Goal: Task Accomplishment & Management: Manage account settings

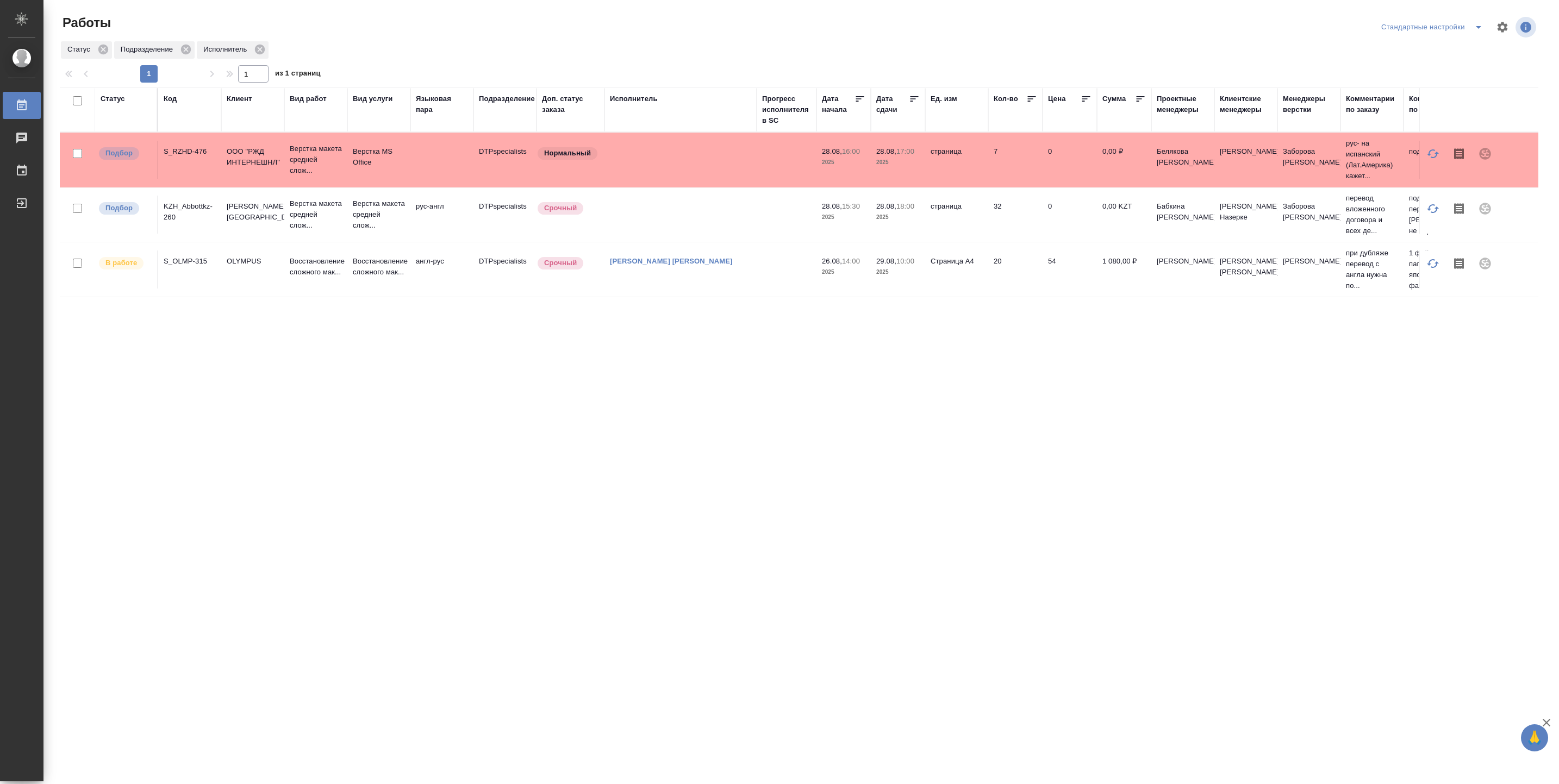
click at [493, 104] on div "Подразделение" at bounding box center [507, 98] width 56 height 11
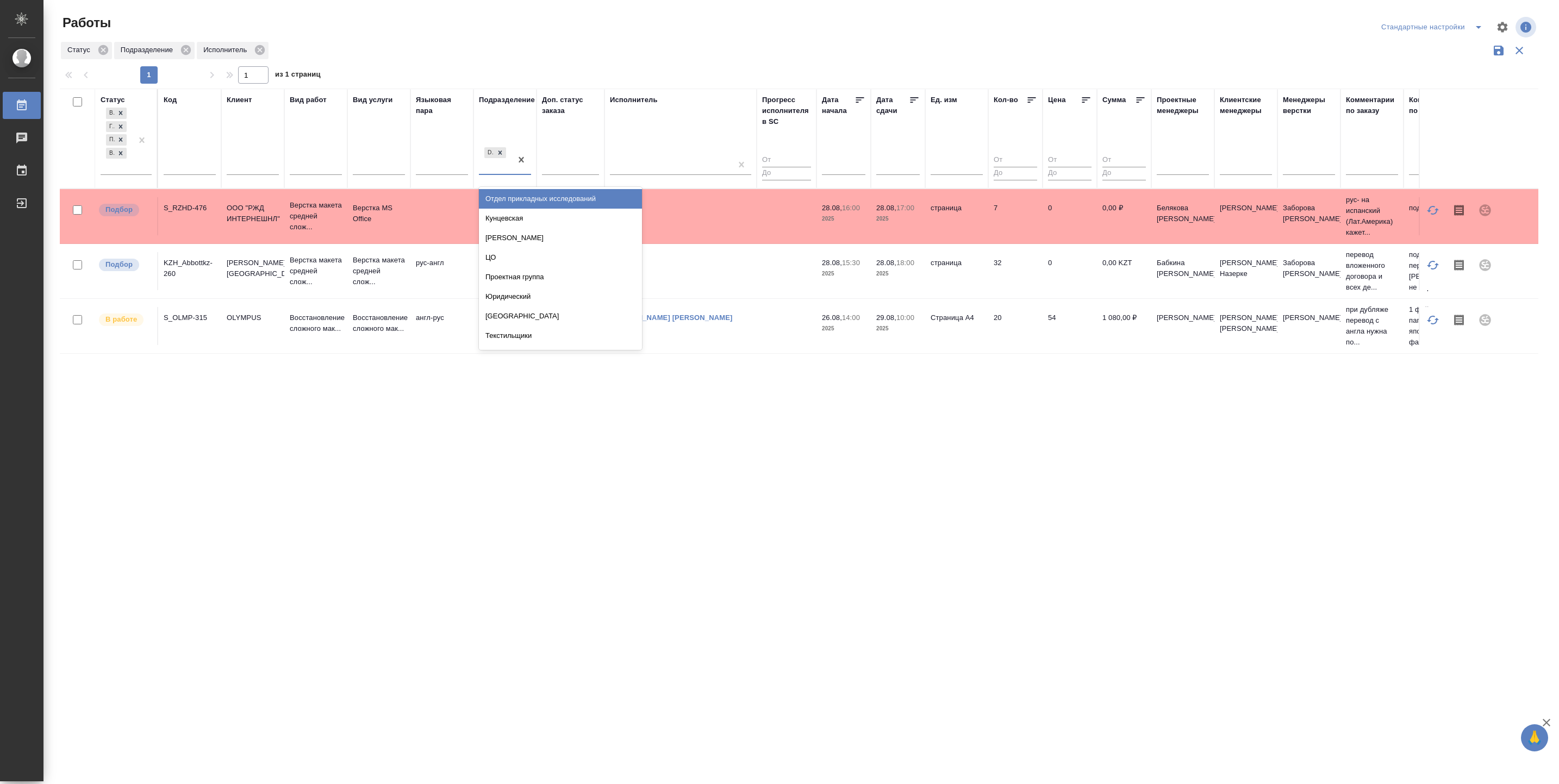
click at [485, 170] on input "text" at bounding box center [485, 165] width 1 height 7
type input "вер"
click at [490, 241] on div "Верстки и дизайна" at bounding box center [561, 238] width 163 height 19
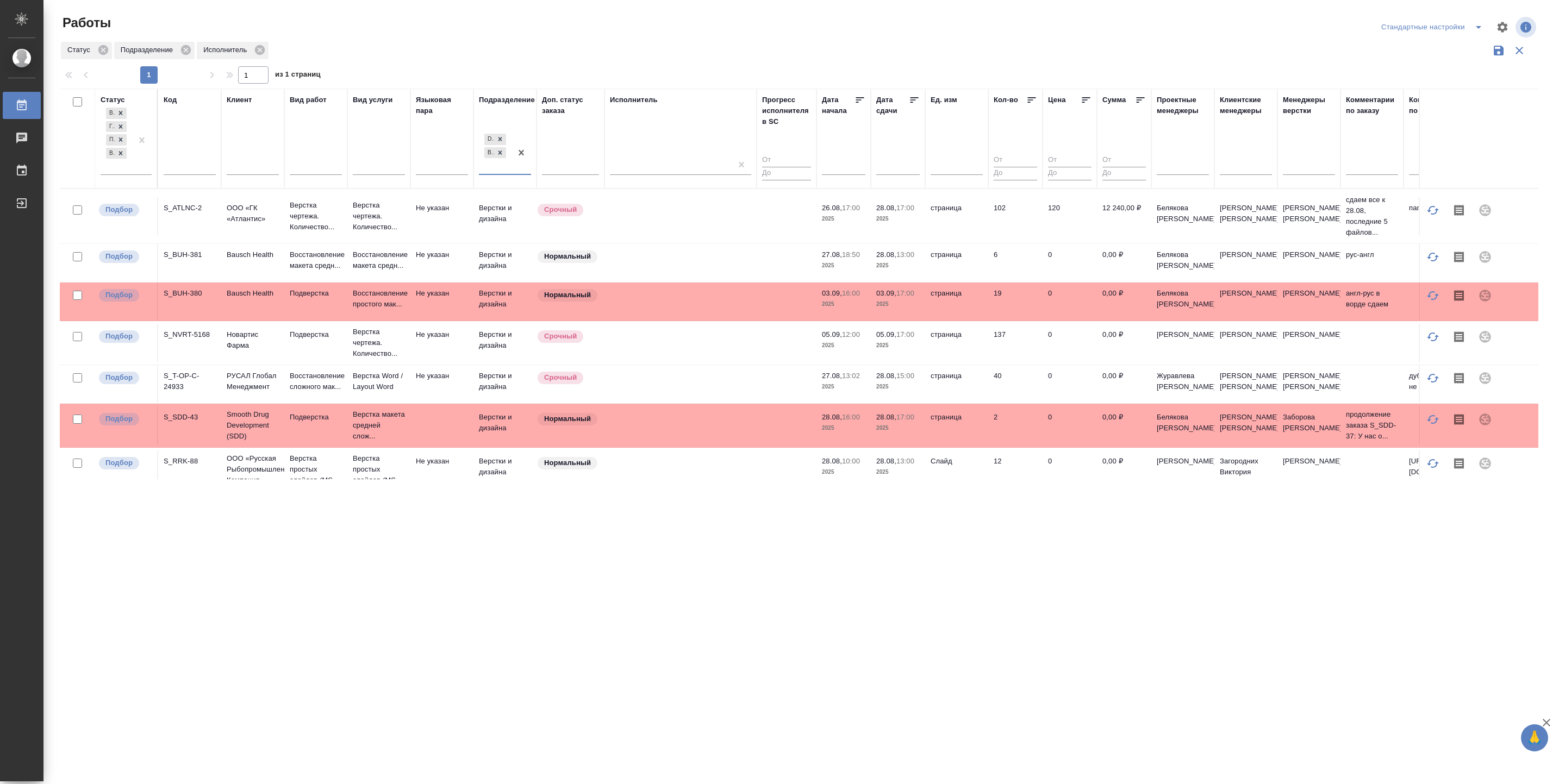
click at [718, 223] on td at bounding box center [681, 216] width 152 height 38
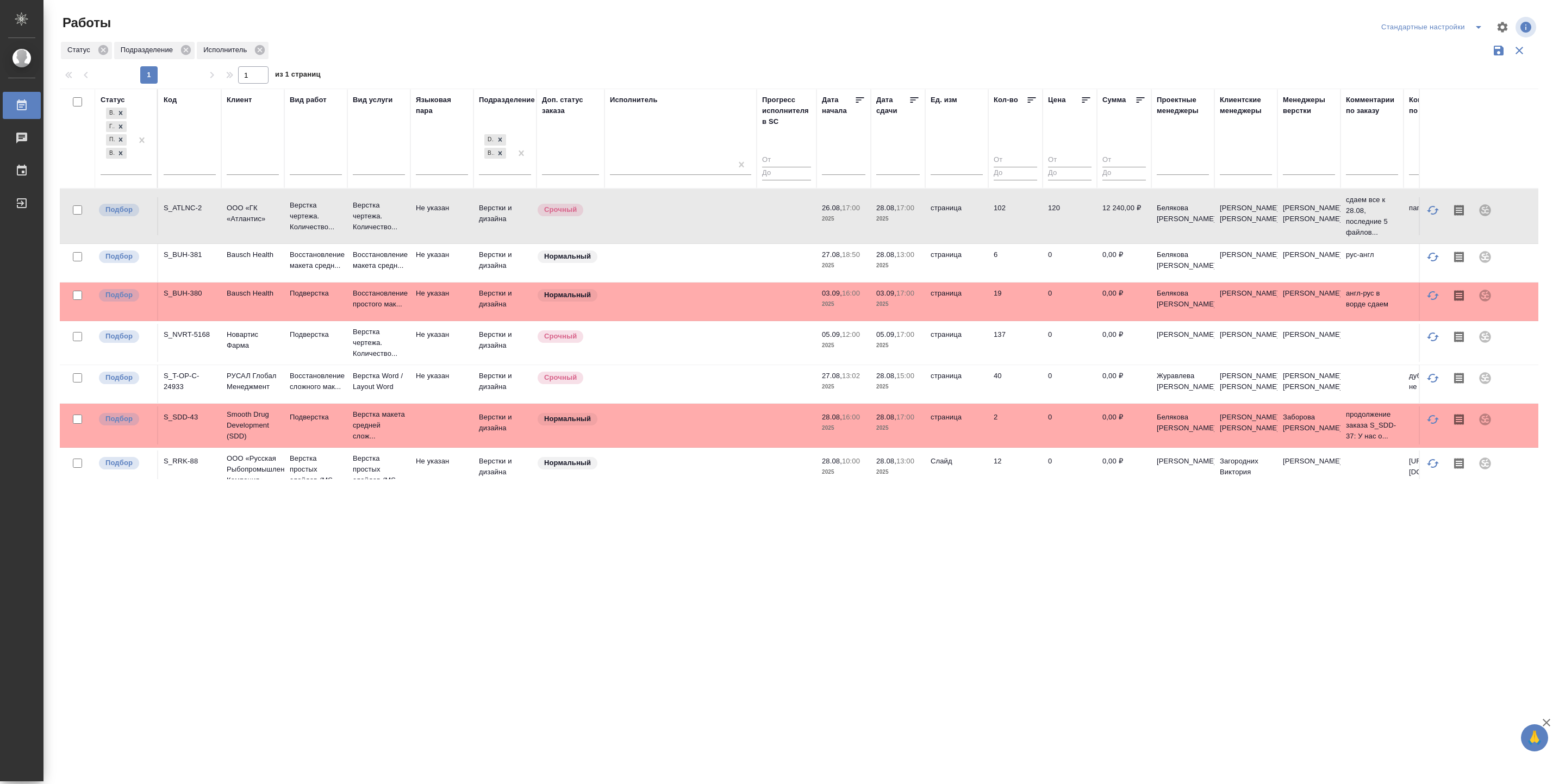
click at [684, 218] on td at bounding box center [681, 216] width 152 height 38
click at [658, 199] on td at bounding box center [681, 216] width 152 height 38
click at [501, 157] on icon at bounding box center [500, 152] width 7 height 7
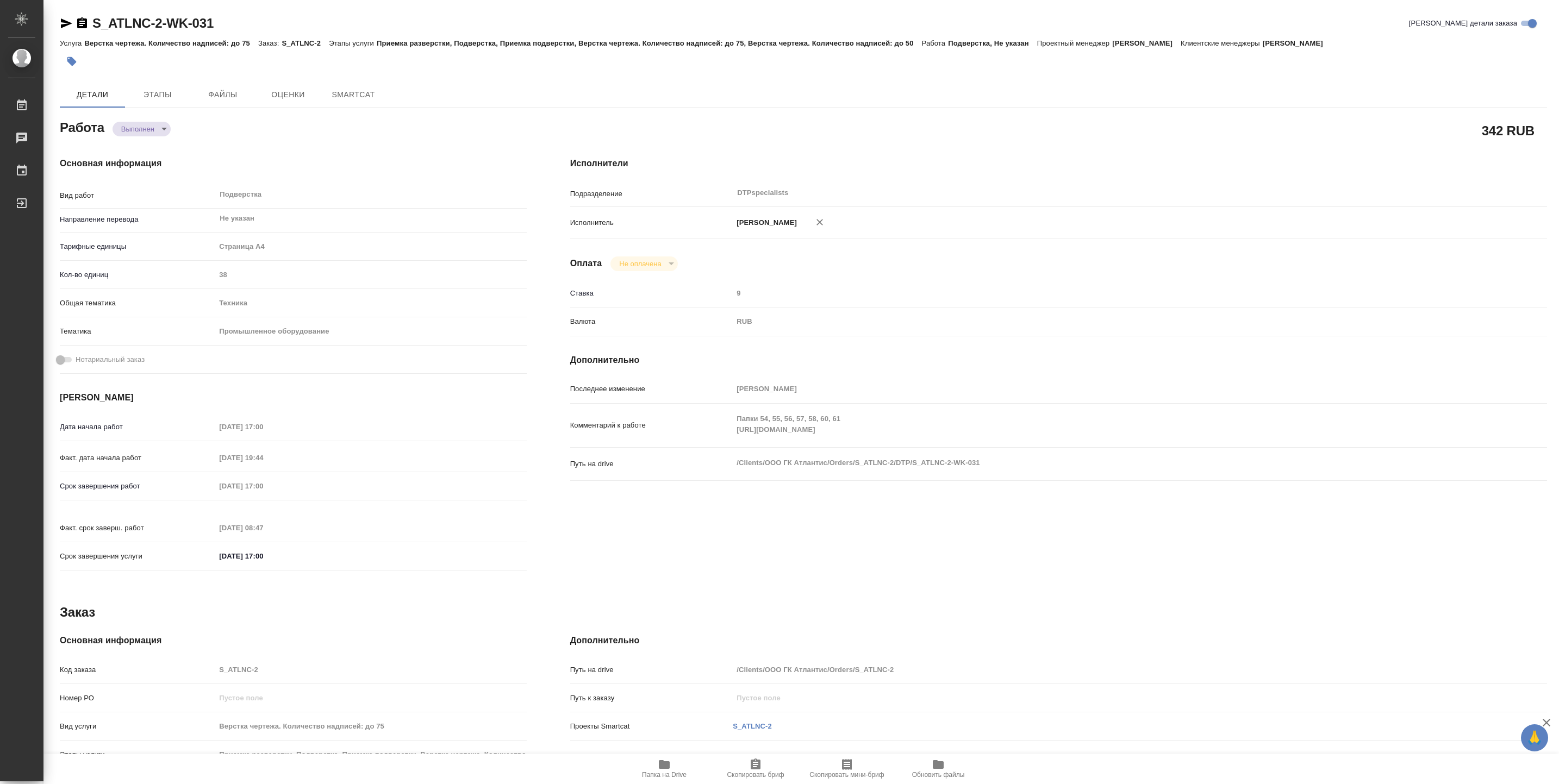
type textarea "x"
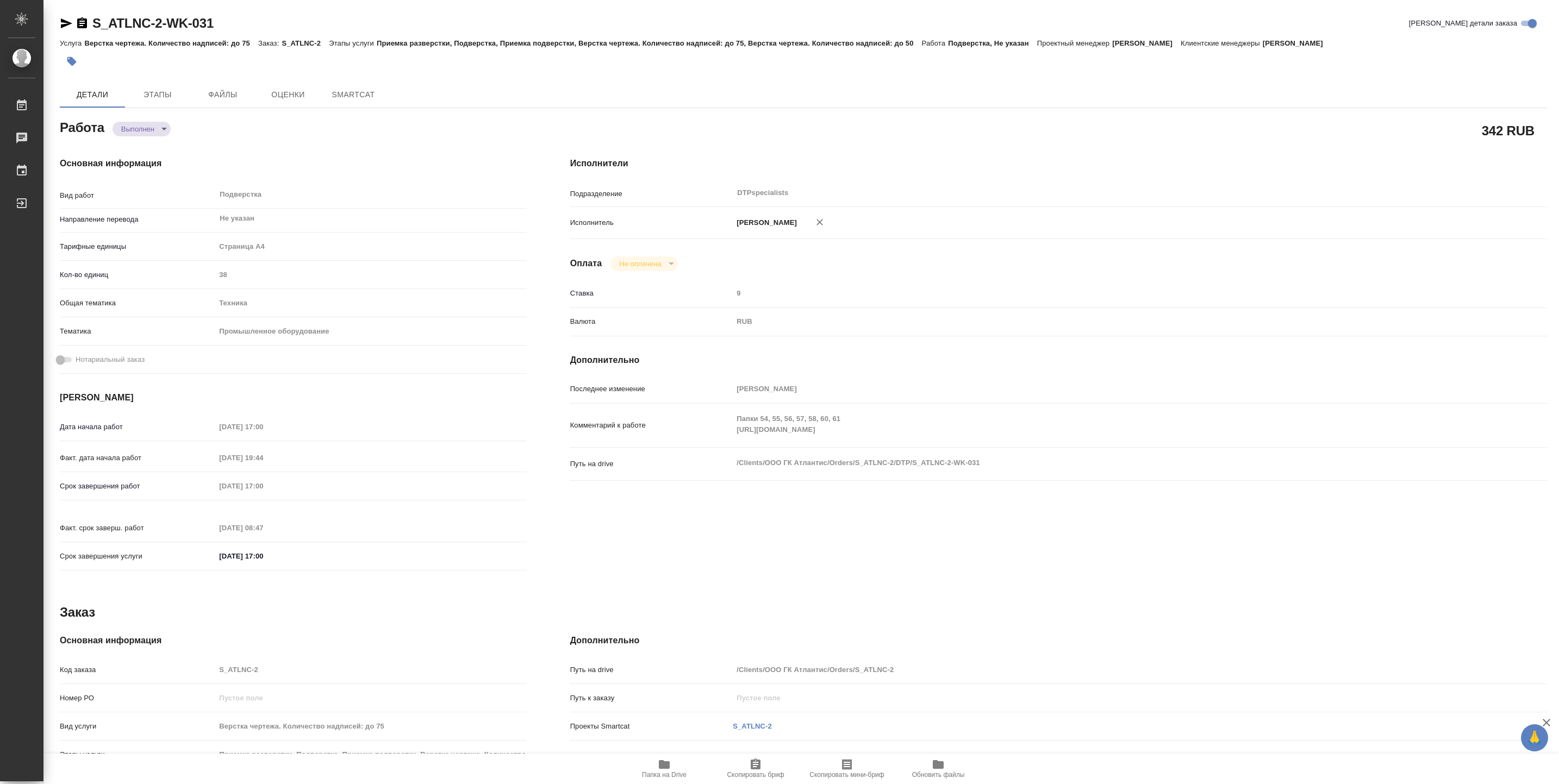
type textarea "x"
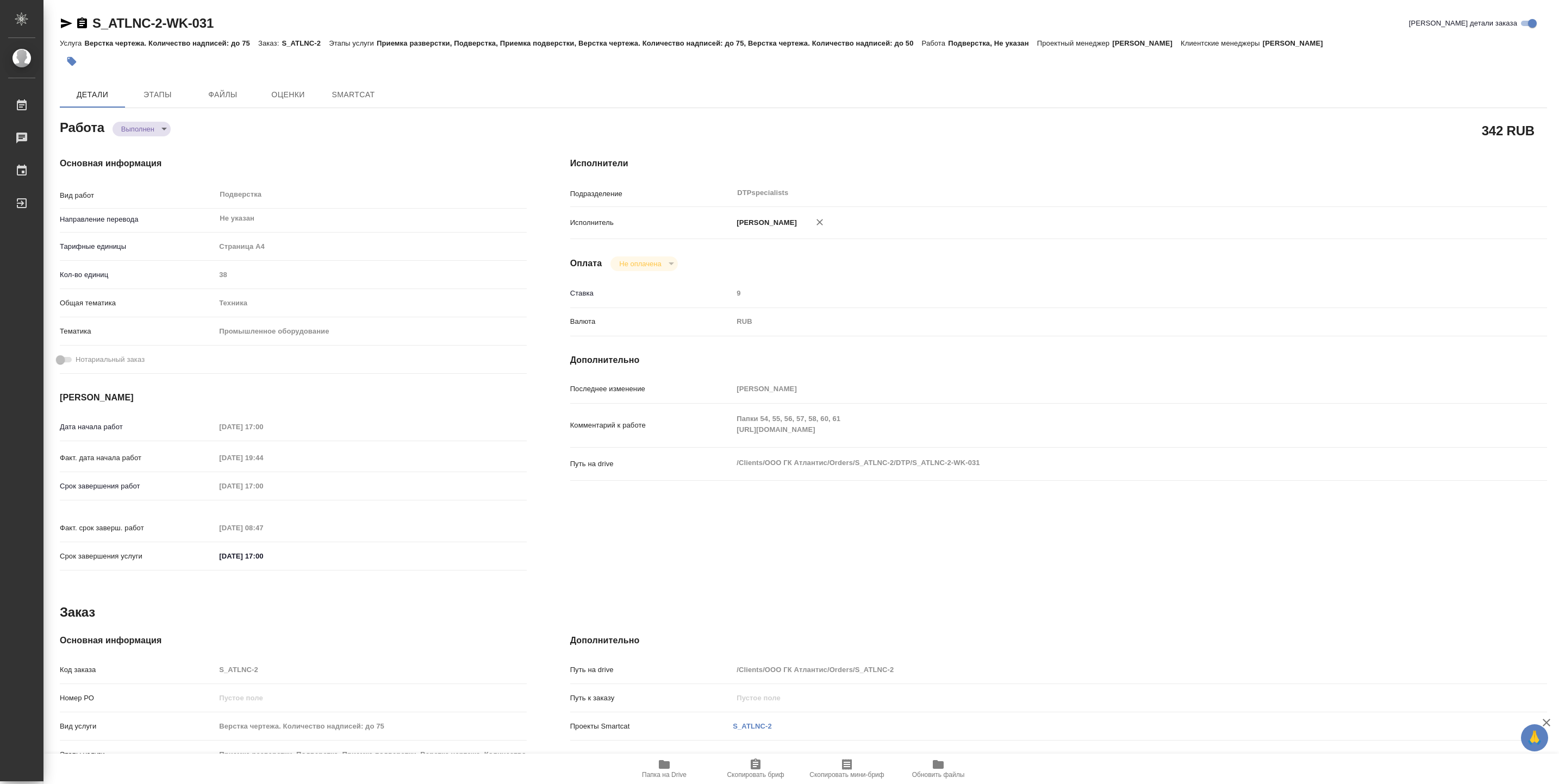
type textarea "x"
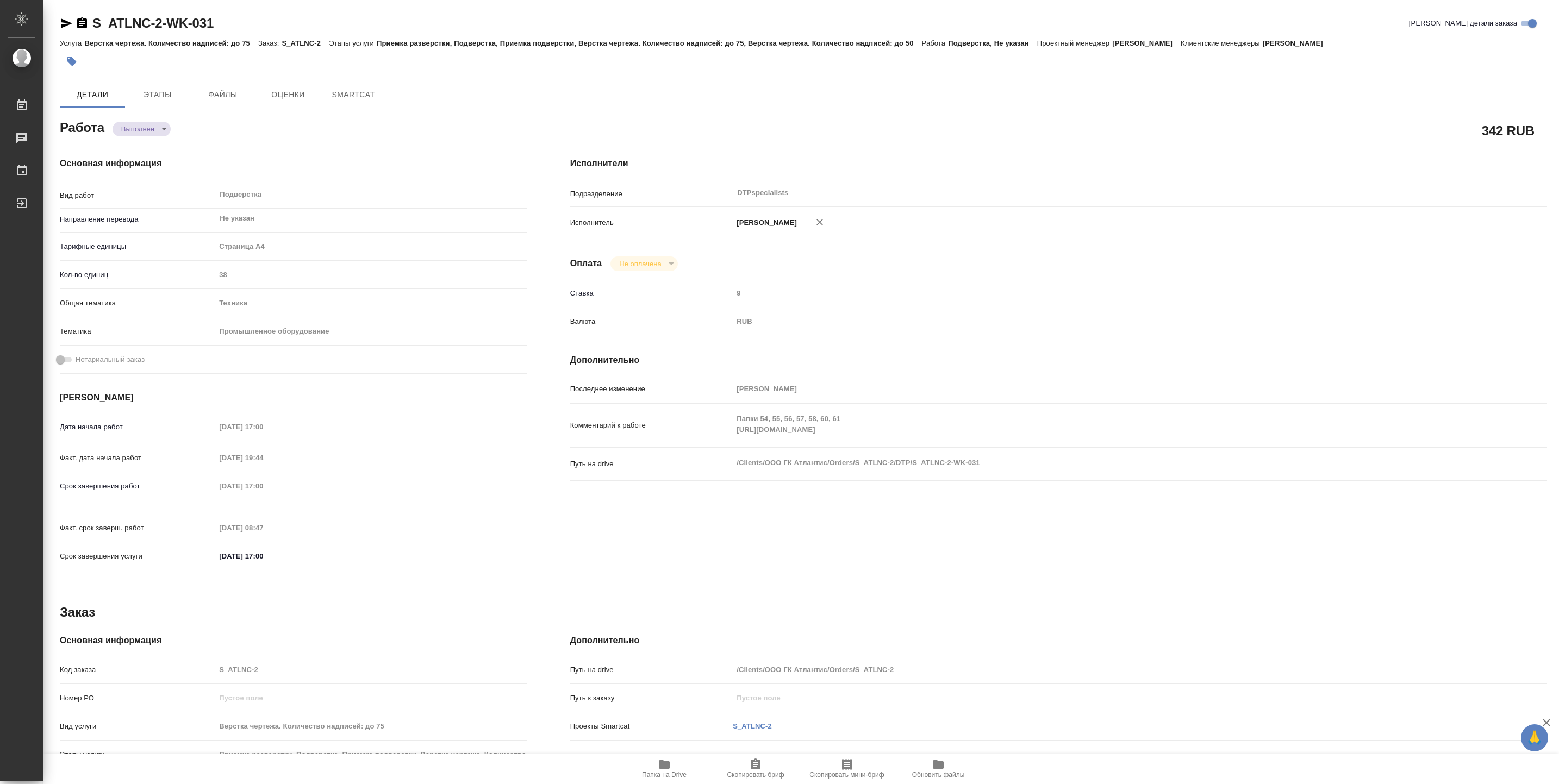
type textarea "x"
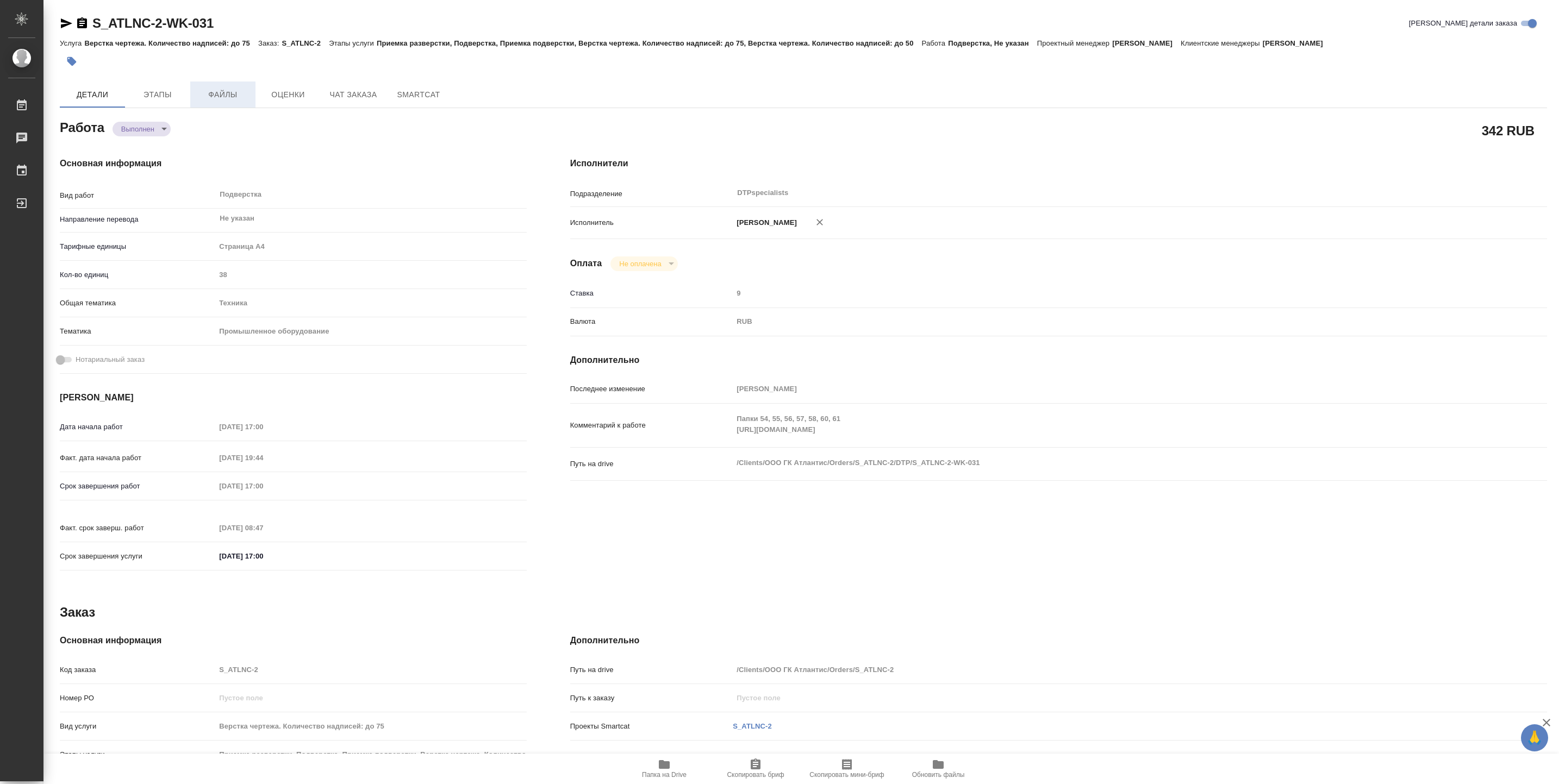
type textarea "x"
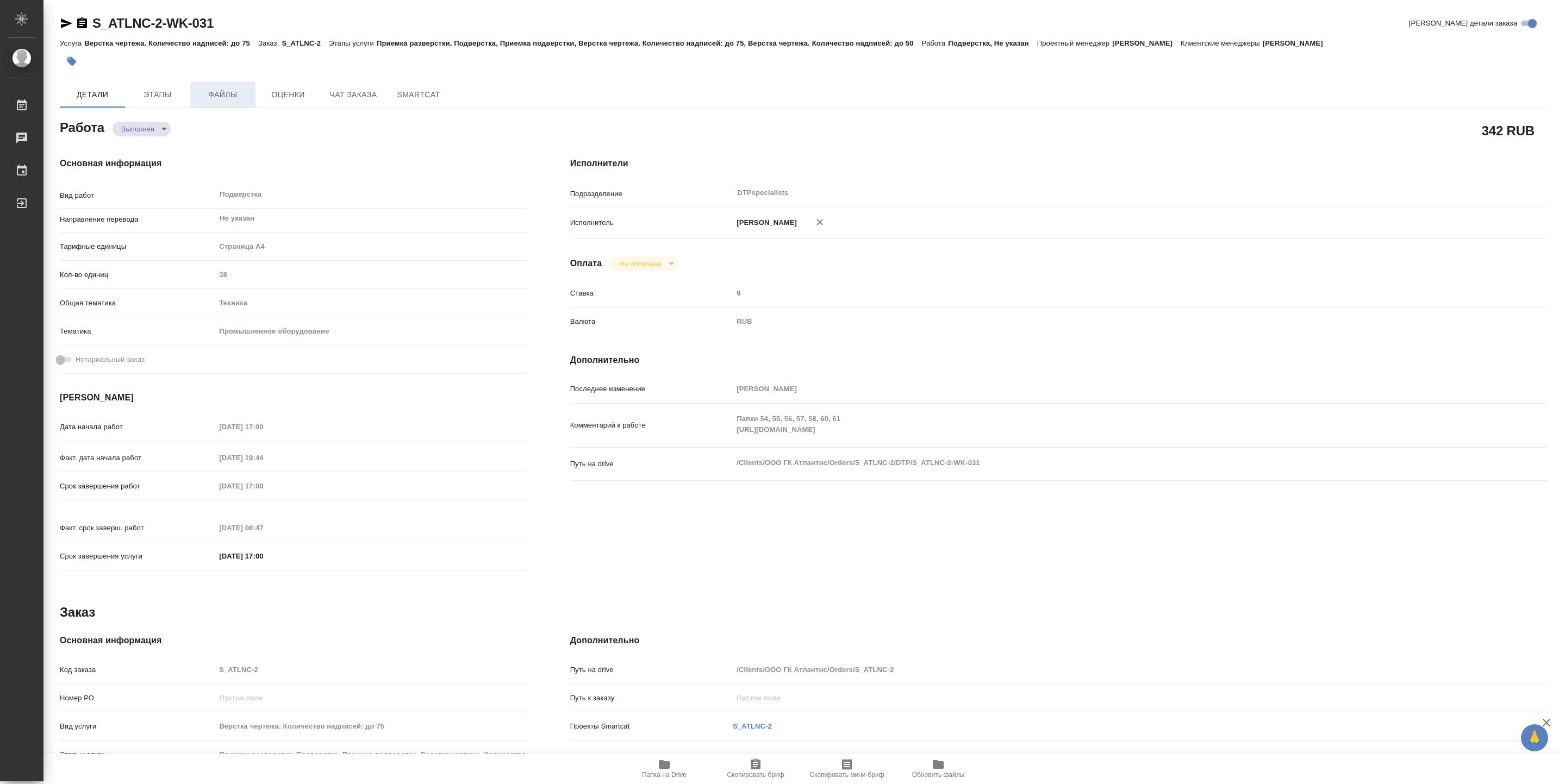
type textarea "x"
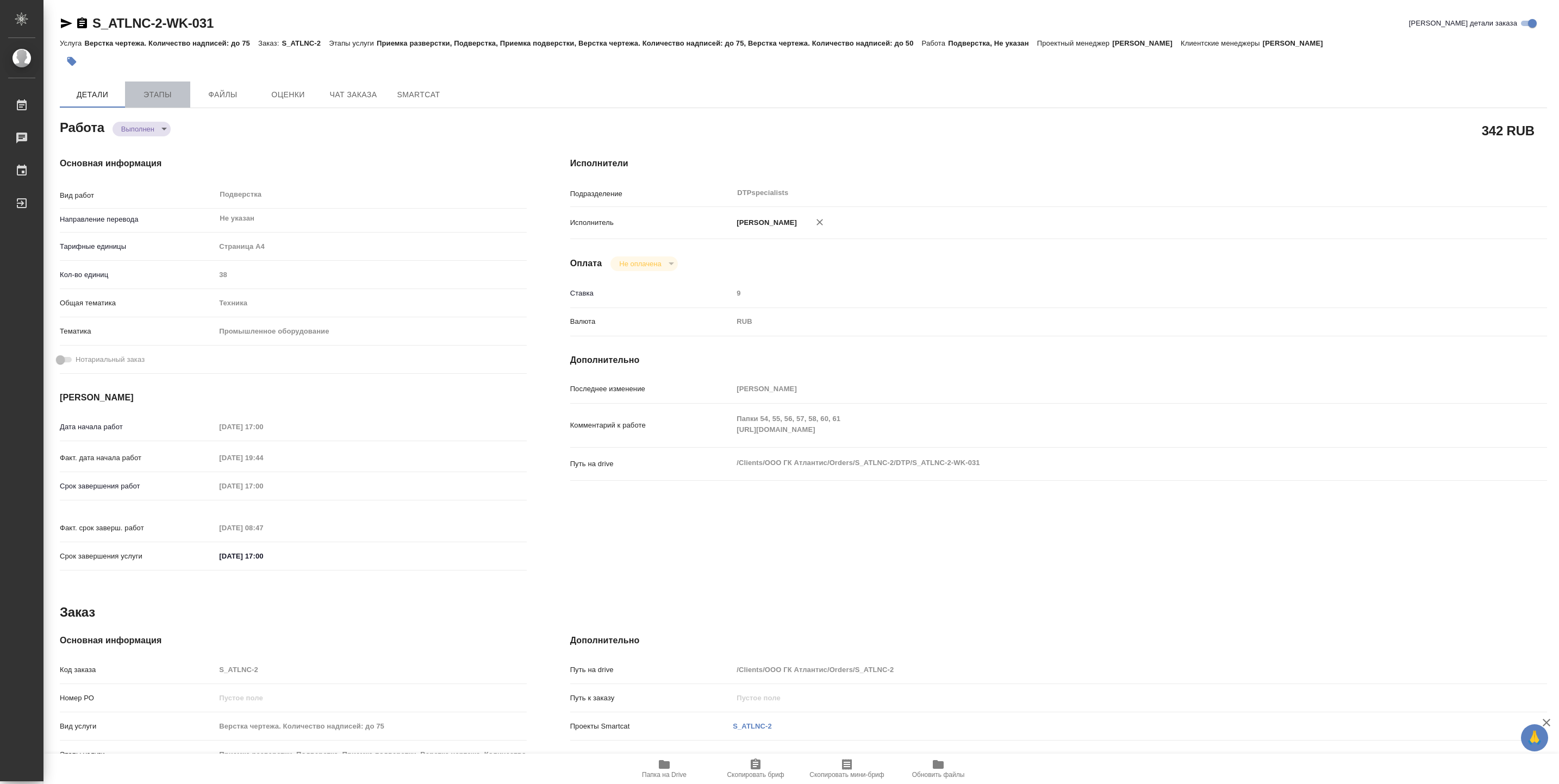
click at [153, 92] on span "Этапы" at bounding box center [157, 95] width 52 height 14
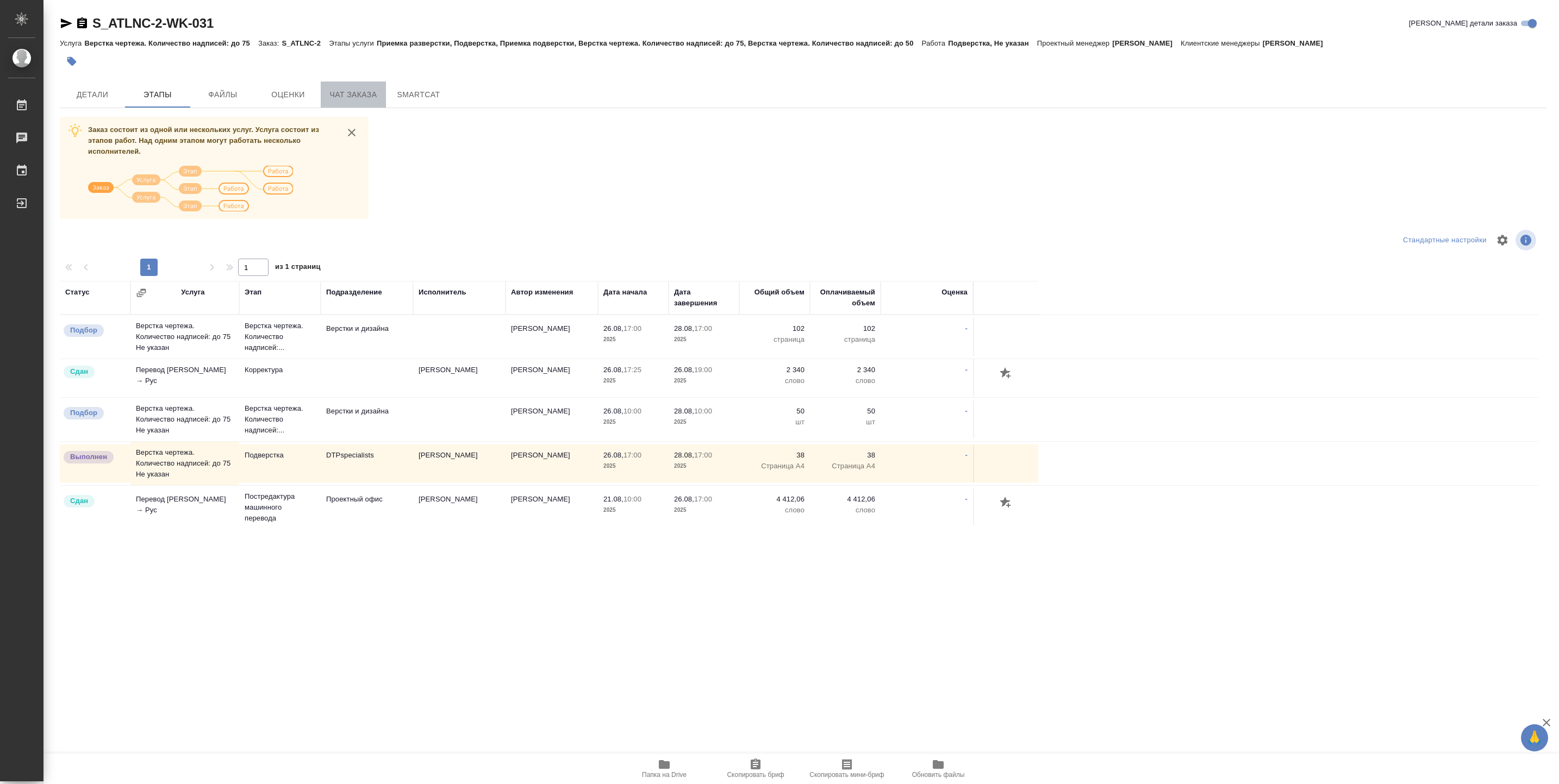
click at [346, 101] on span "Чат заказа" at bounding box center [353, 95] width 52 height 14
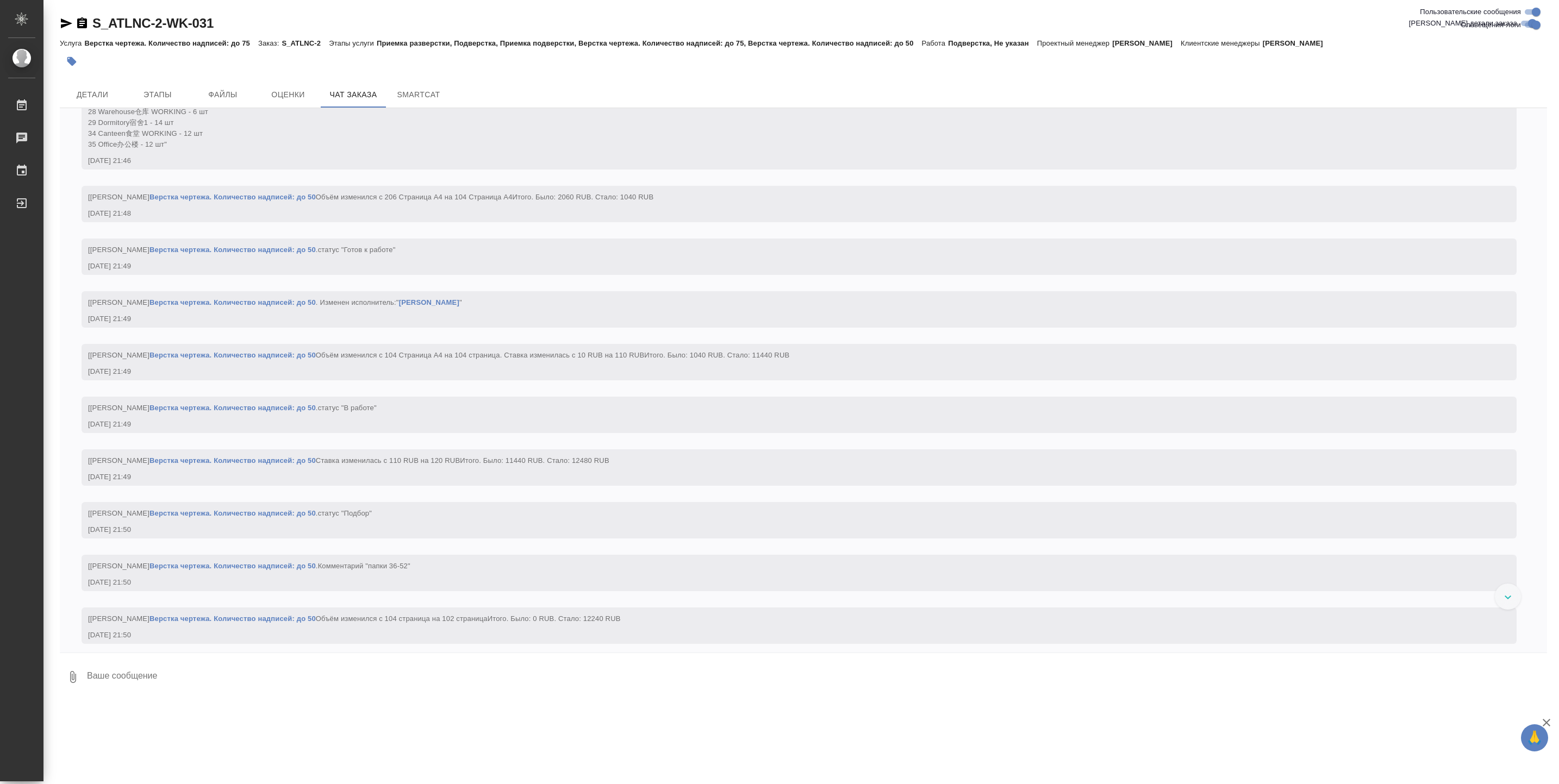
scroll to position [15092, 0]
click at [98, 104] on button "Детали" at bounding box center [92, 95] width 65 height 26
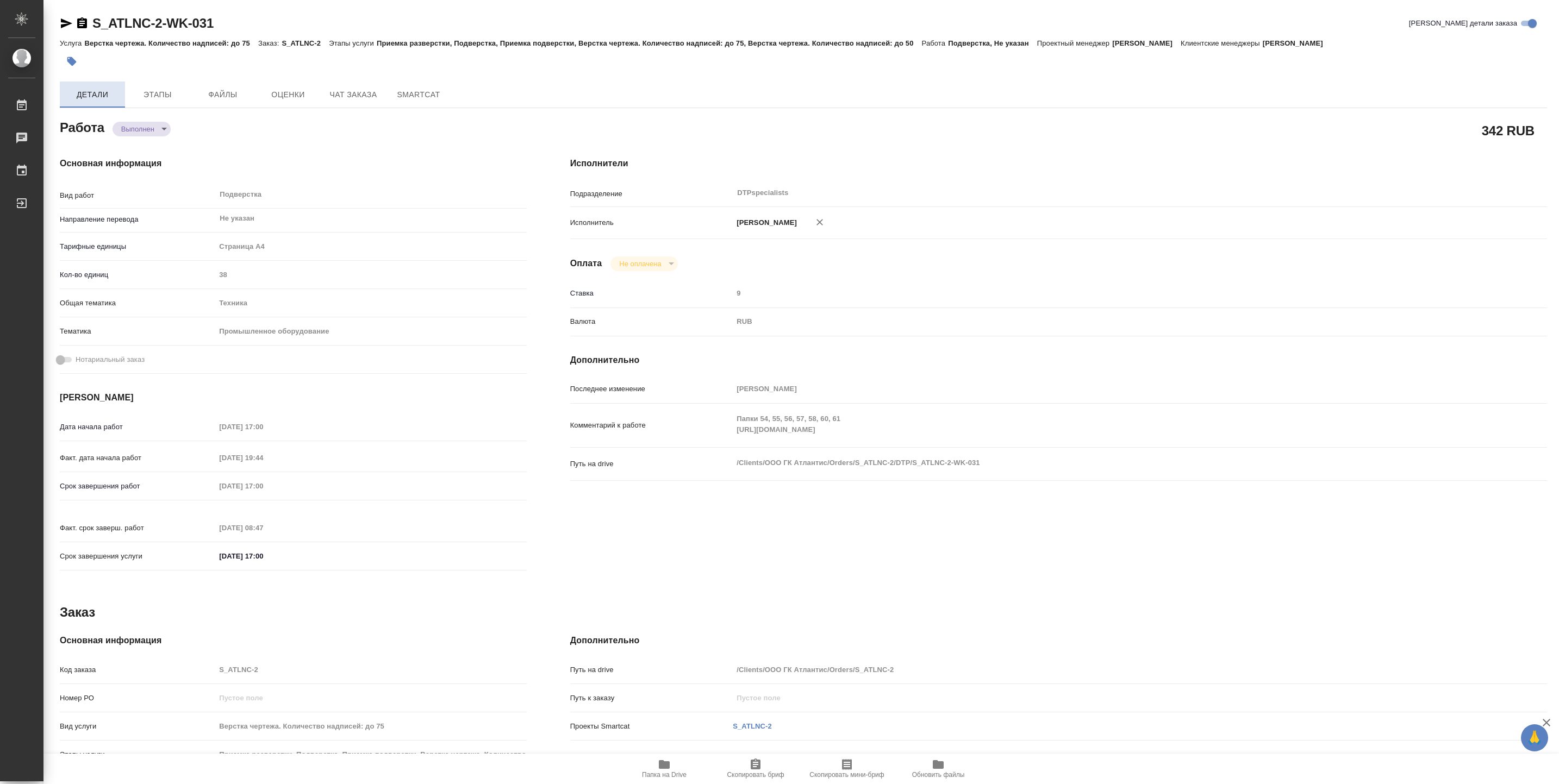
type textarea "x"
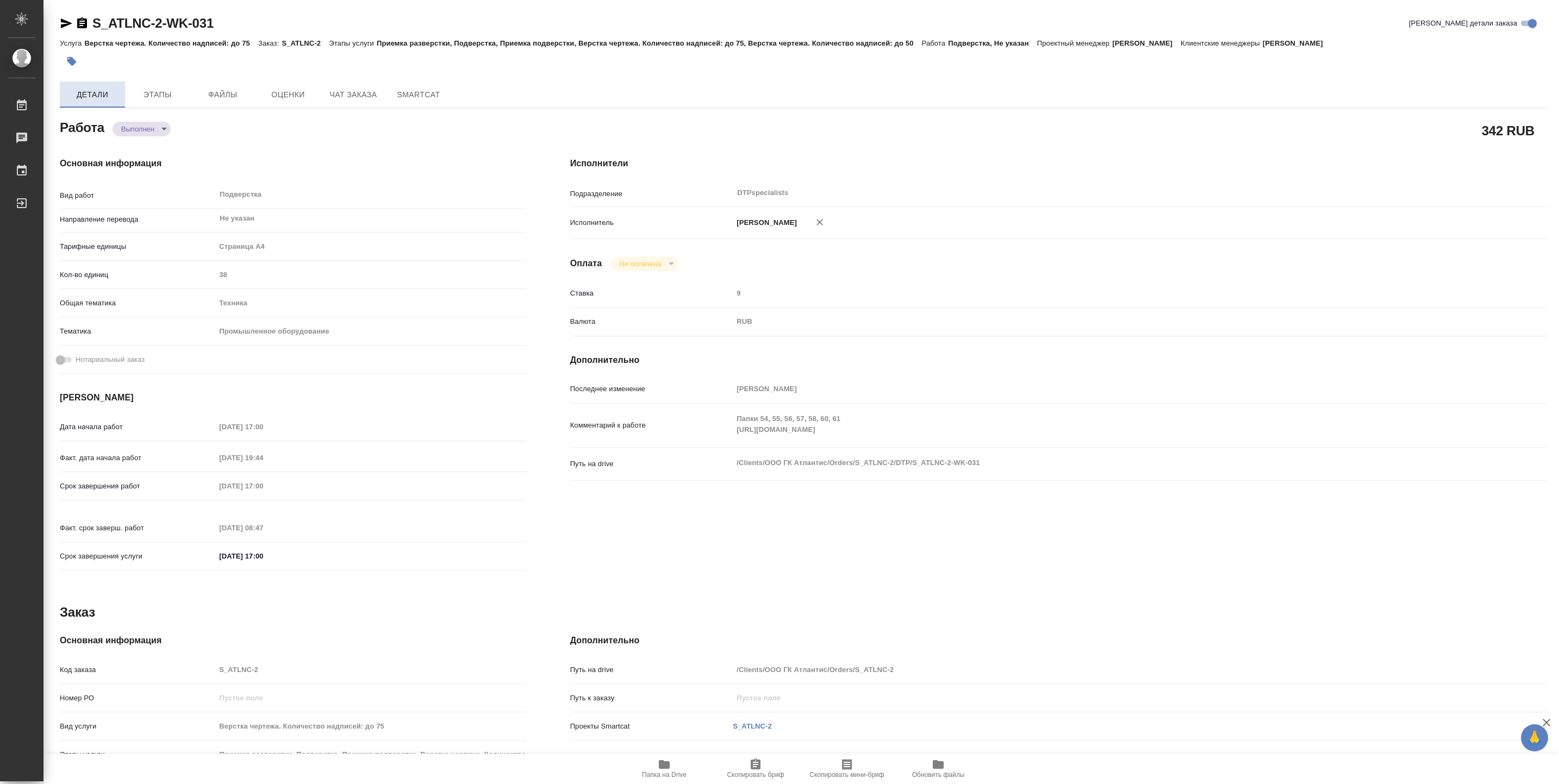
type textarea "x"
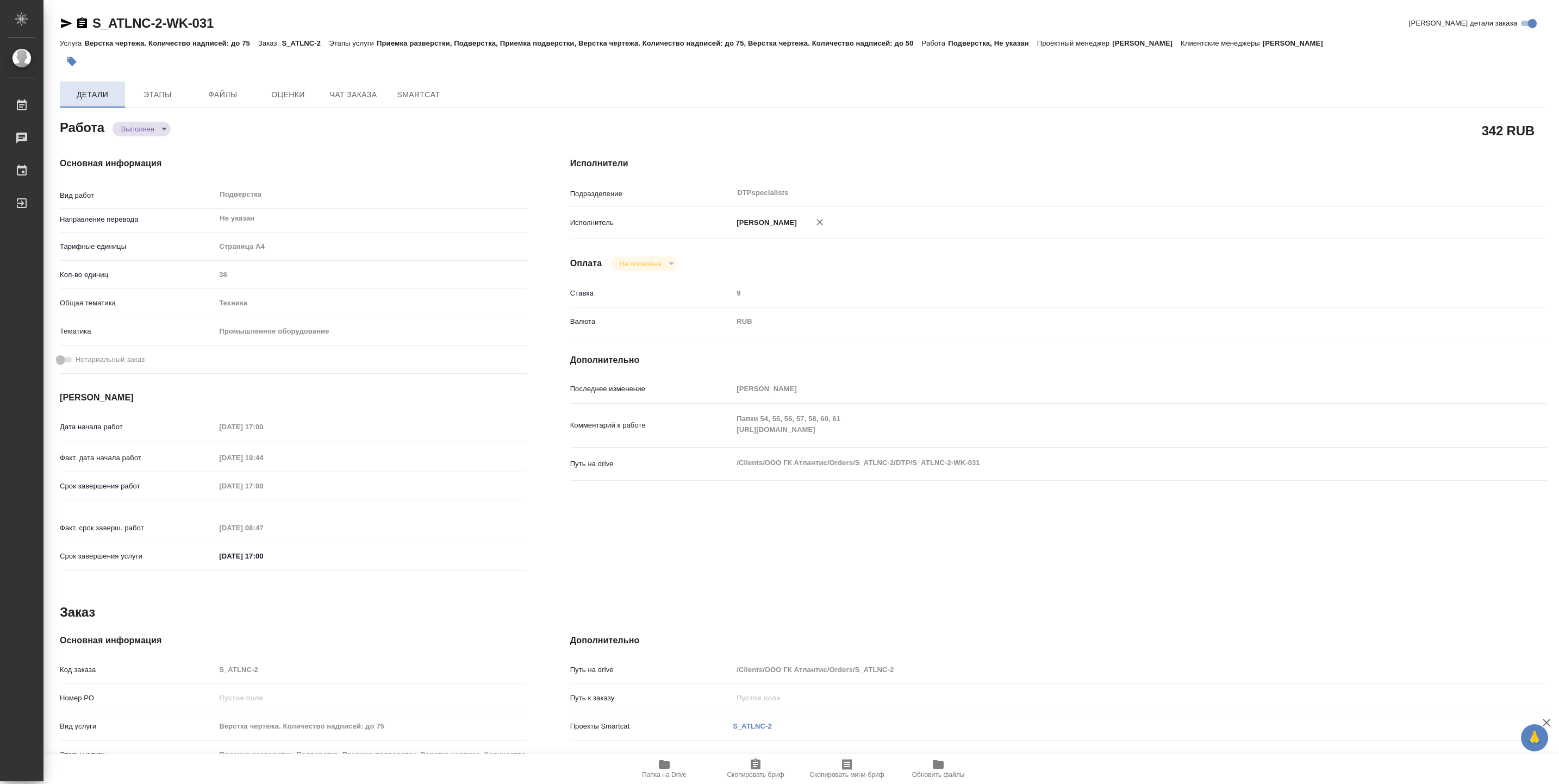
type textarea "x"
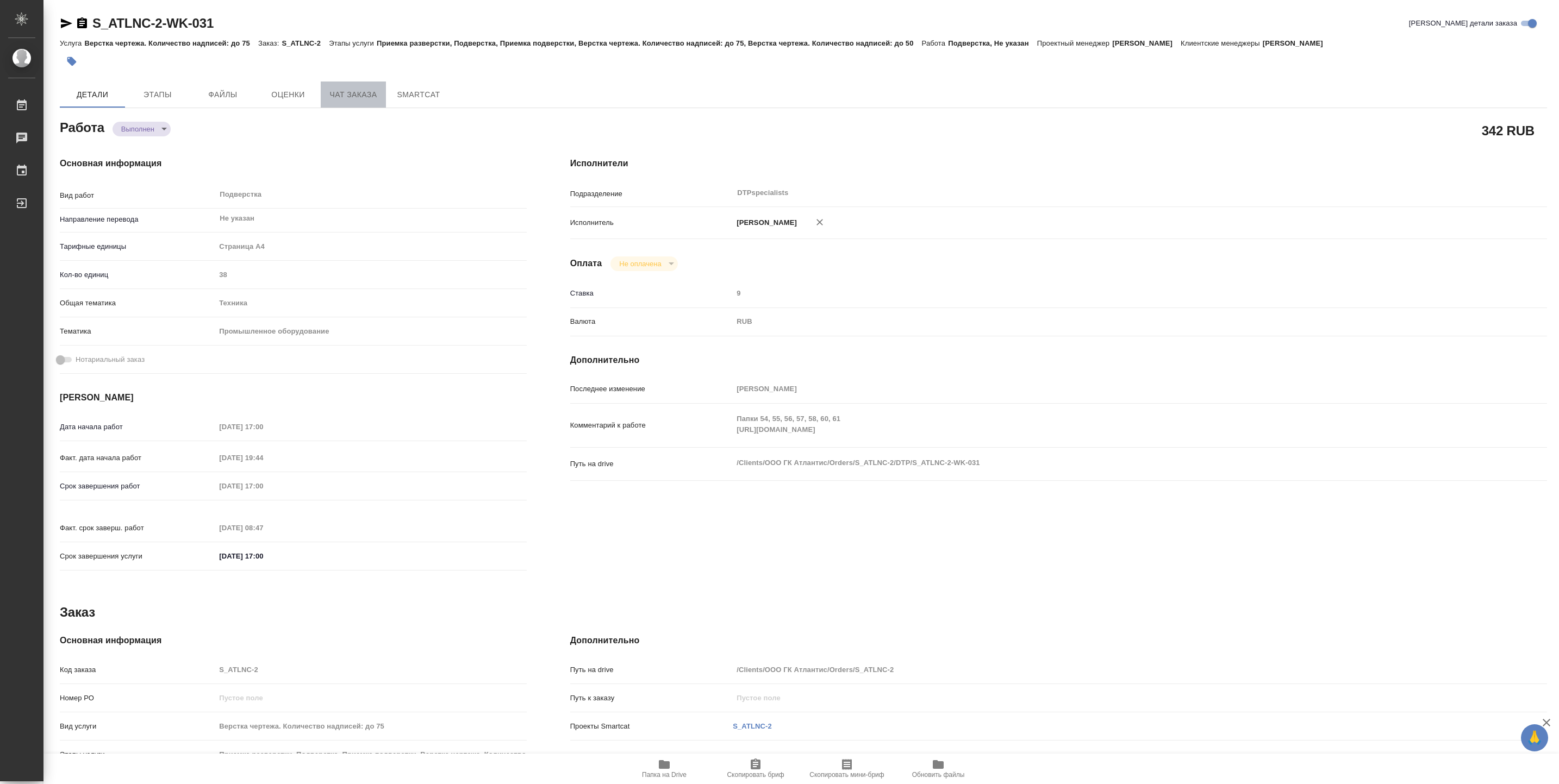
click at [330, 88] on span "Чат заказа" at bounding box center [353, 95] width 52 height 14
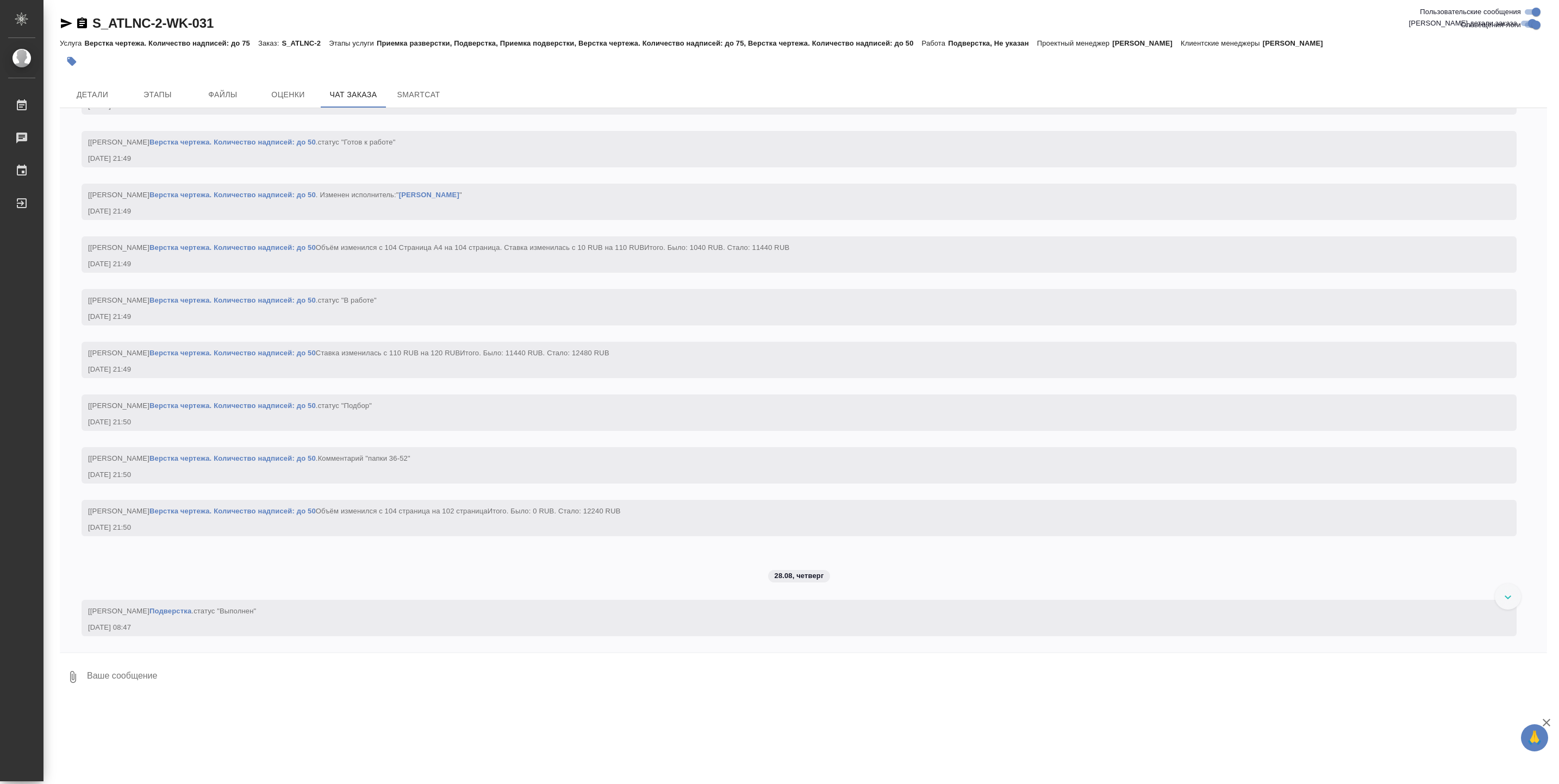
scroll to position [15525, 0]
click at [159, 83] on button "Этапы" at bounding box center [157, 95] width 65 height 26
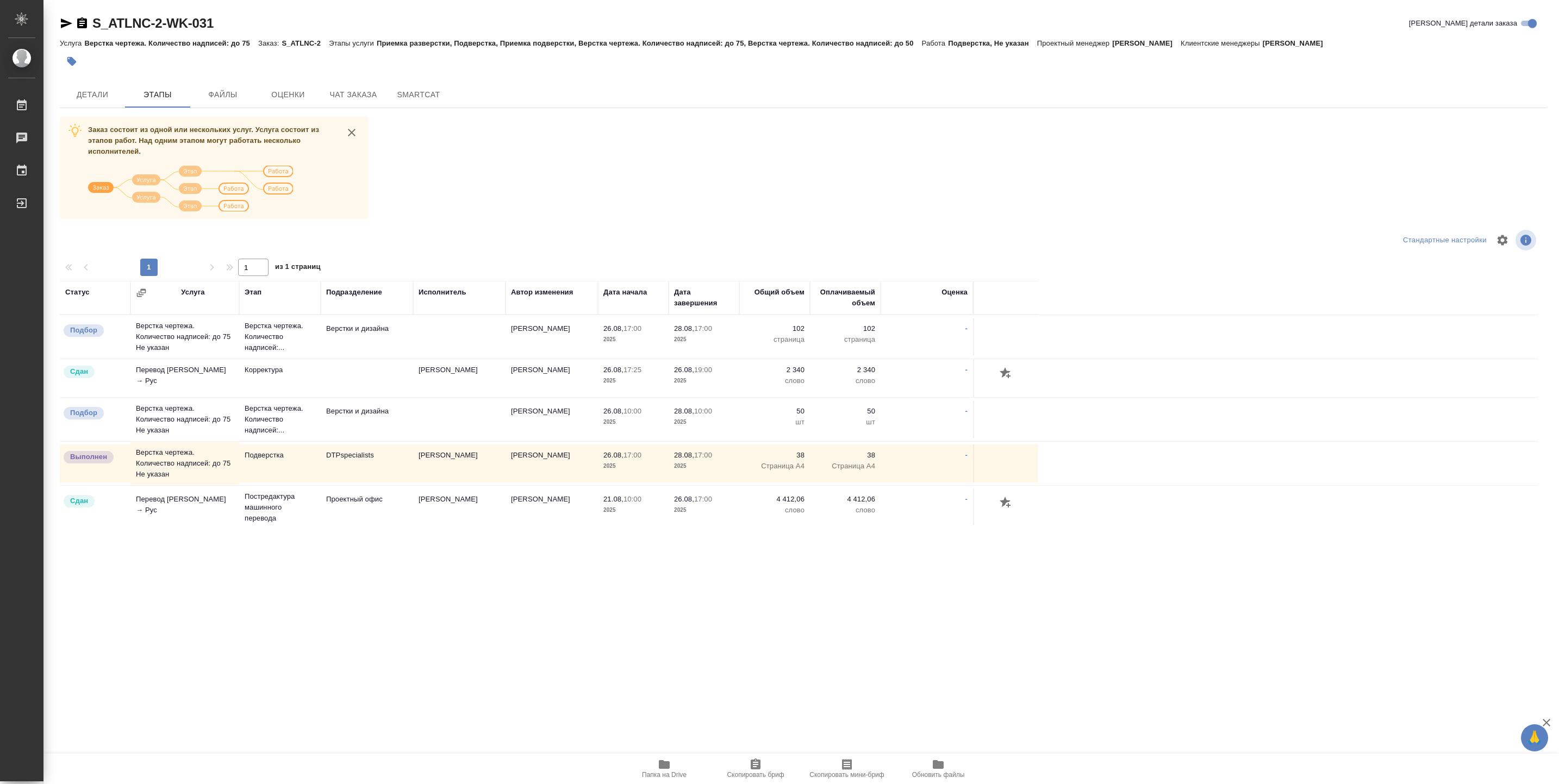
click at [429, 339] on td at bounding box center [459, 336] width 93 height 38
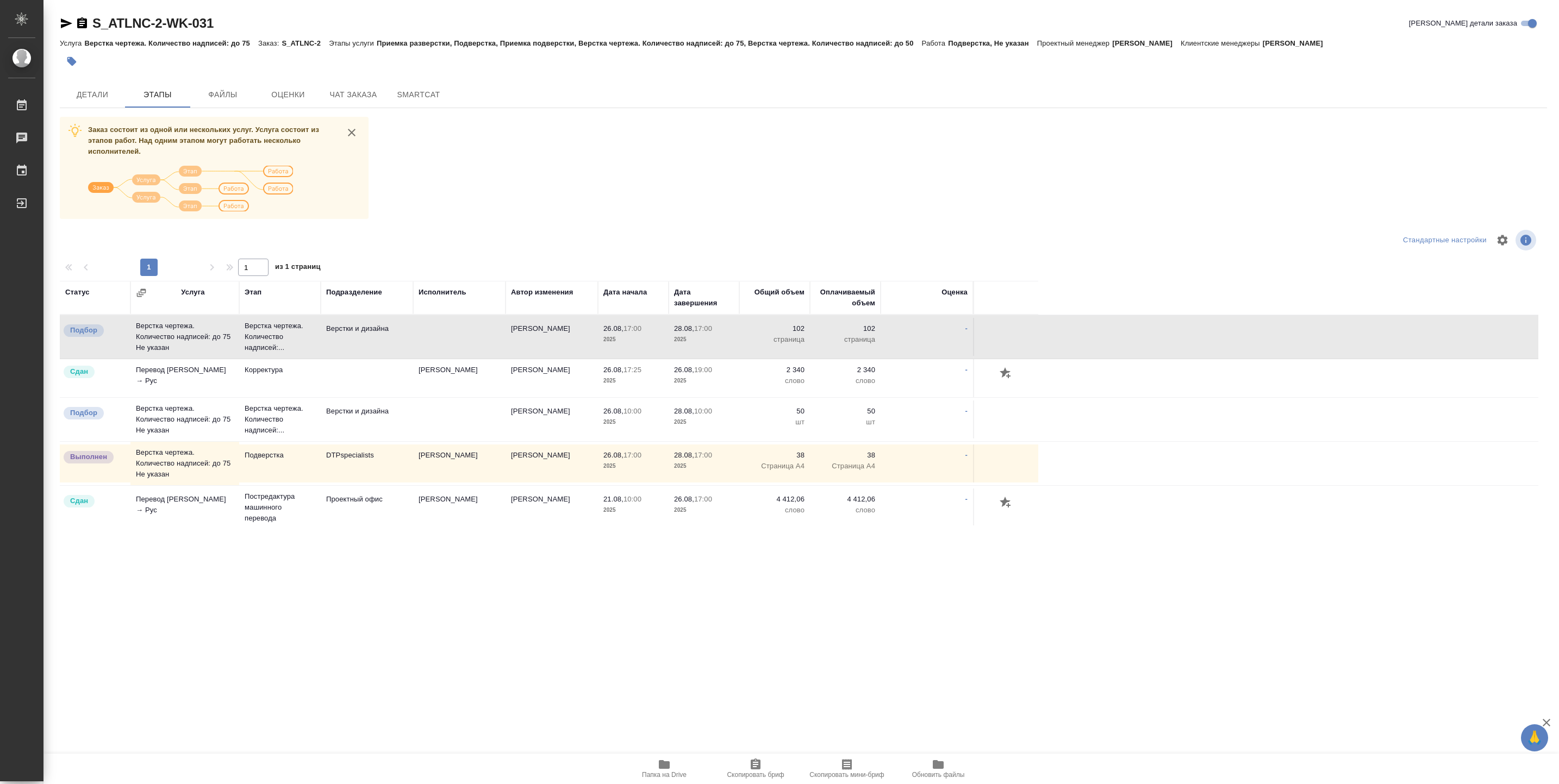
click at [429, 339] on td at bounding box center [459, 336] width 93 height 38
click at [312, 348] on p "Верстка чертежа. Количество надписей:..." at bounding box center [280, 337] width 71 height 32
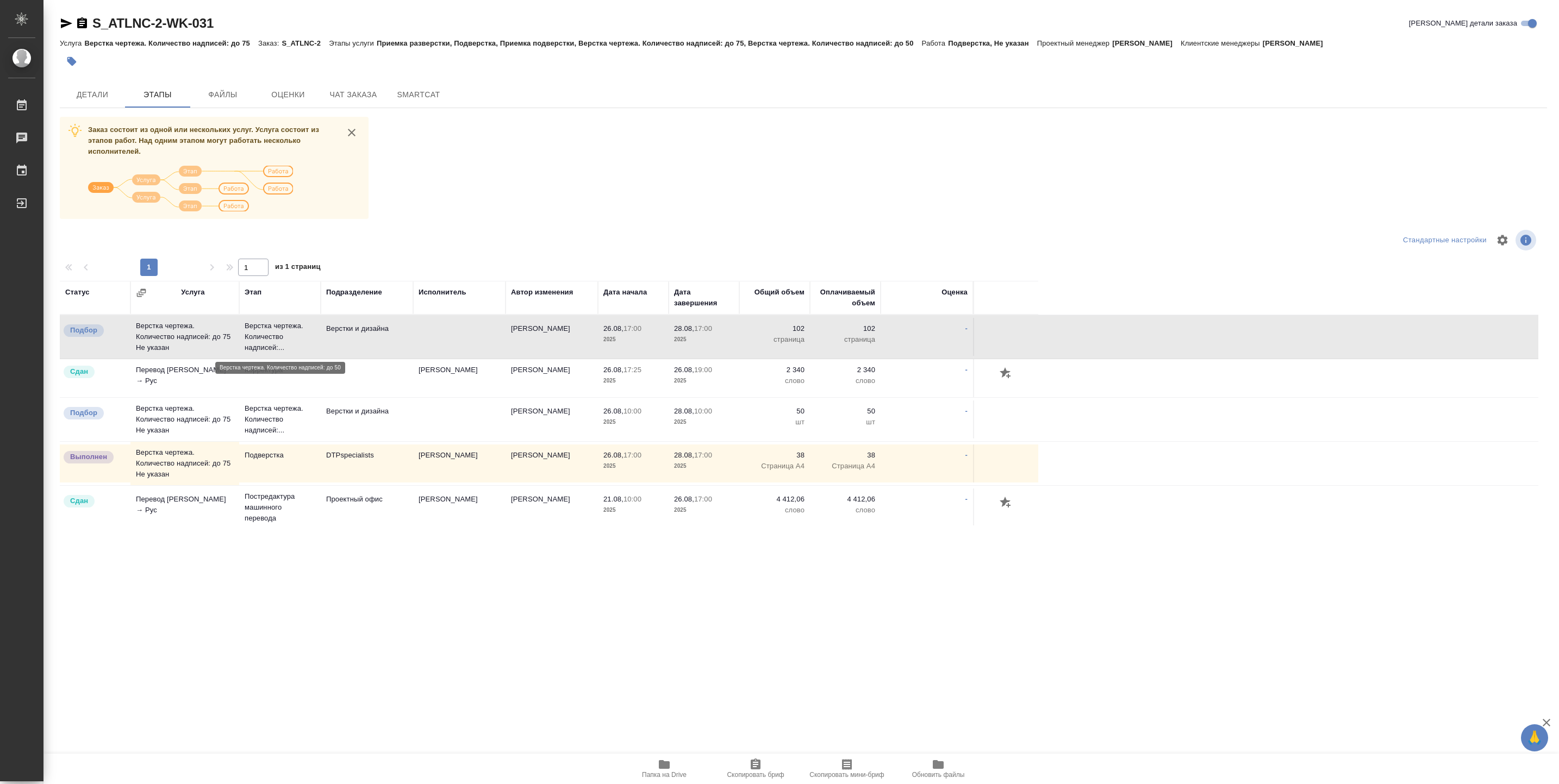
click at [312, 348] on p "Верстка чертежа. Количество надписей:..." at bounding box center [280, 337] width 71 height 32
click at [679, 776] on span "Папка на Drive" at bounding box center [664, 775] width 45 height 7
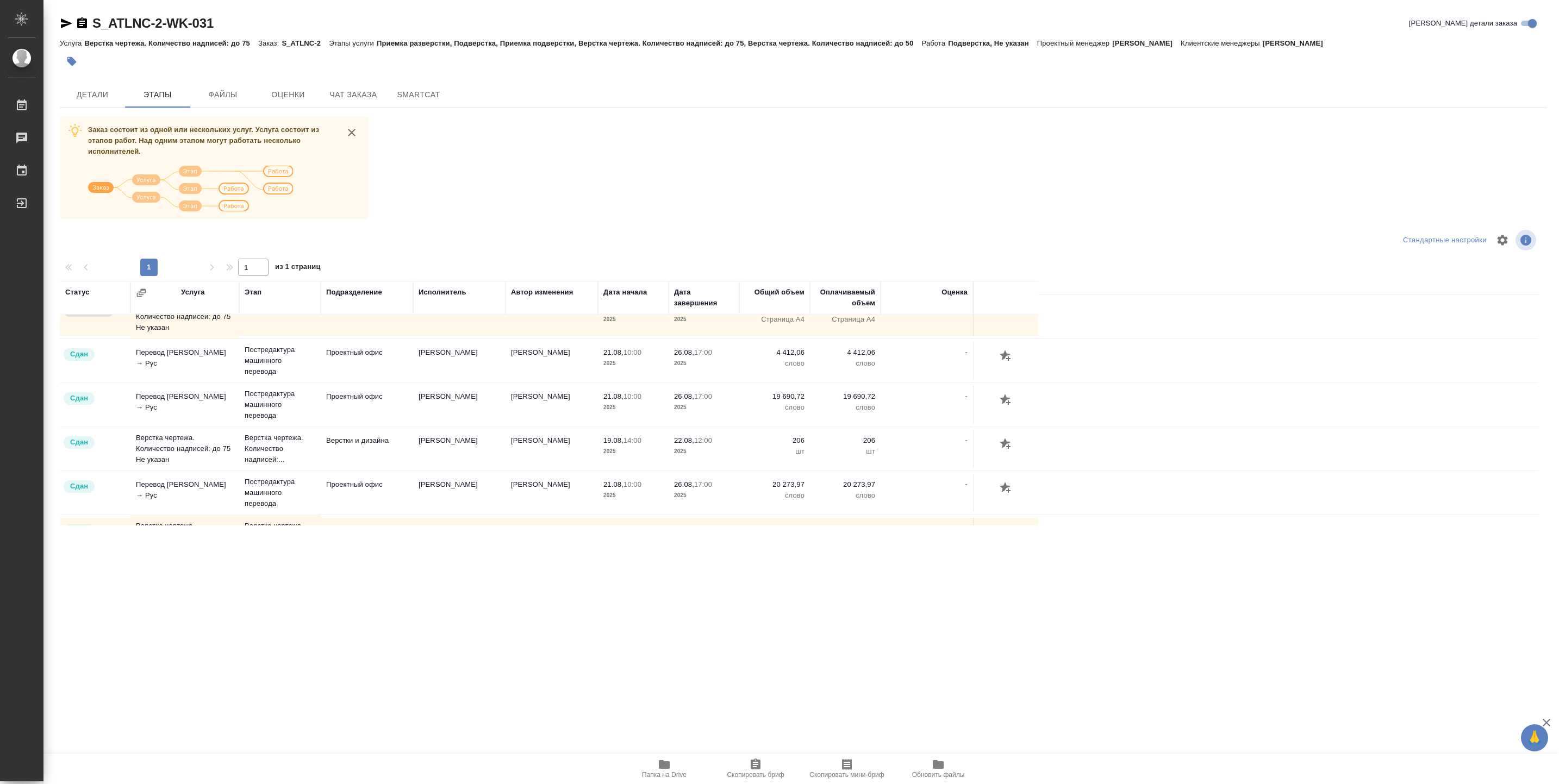
scroll to position [227, 0]
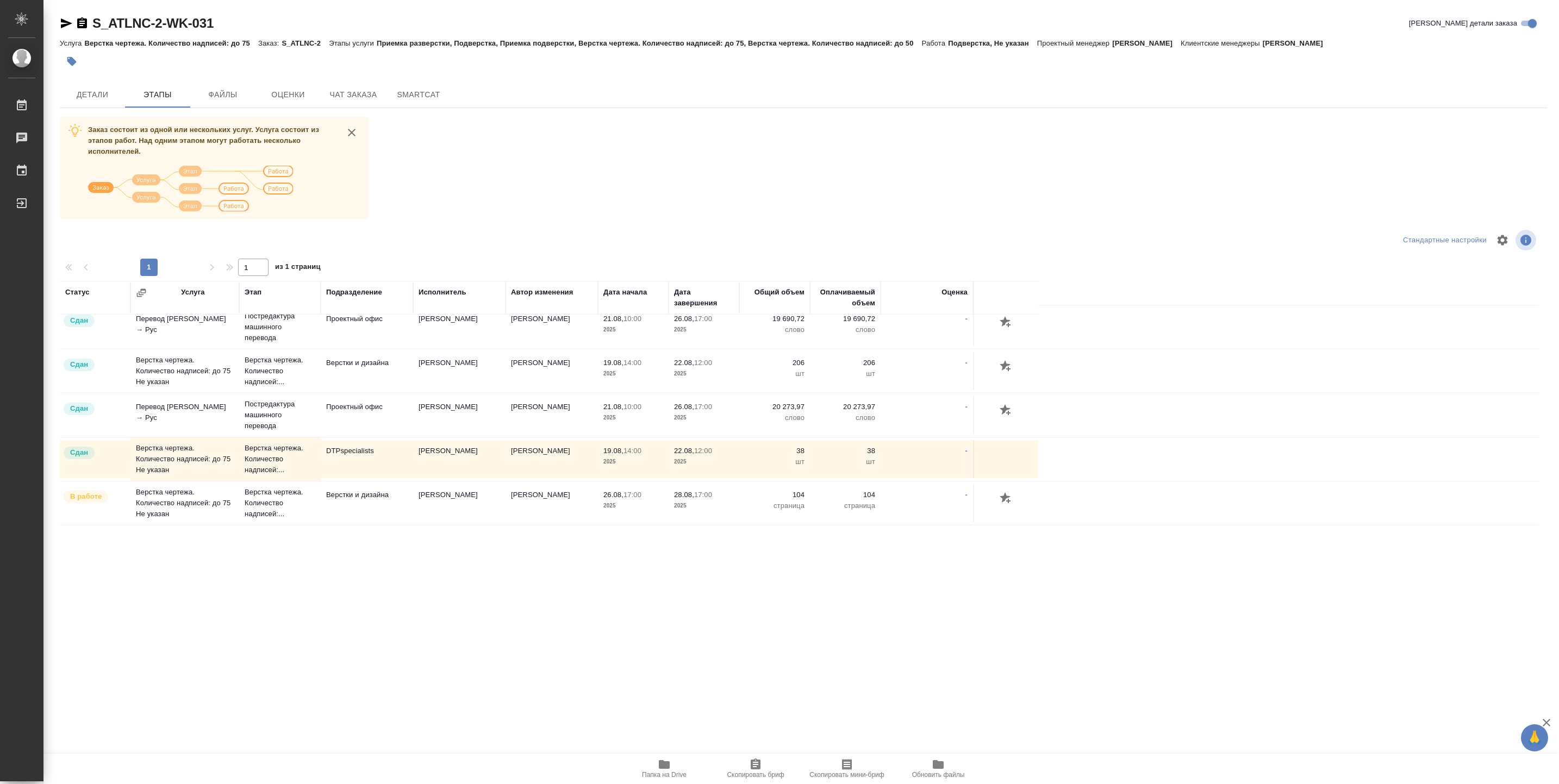
drag, startPoint x: 387, startPoint y: 438, endPoint x: 320, endPoint y: 569, distance: 147.1
click at [320, 569] on div ".cls-1 fill:#fff; AWATERA Vasiutchenko Aleksandr Работы 0 Чаты График Выйти S_A…" at bounding box center [780, 392] width 1559 height 784
click at [361, 457] on td "DTPspecialists" at bounding box center [367, 459] width 93 height 38
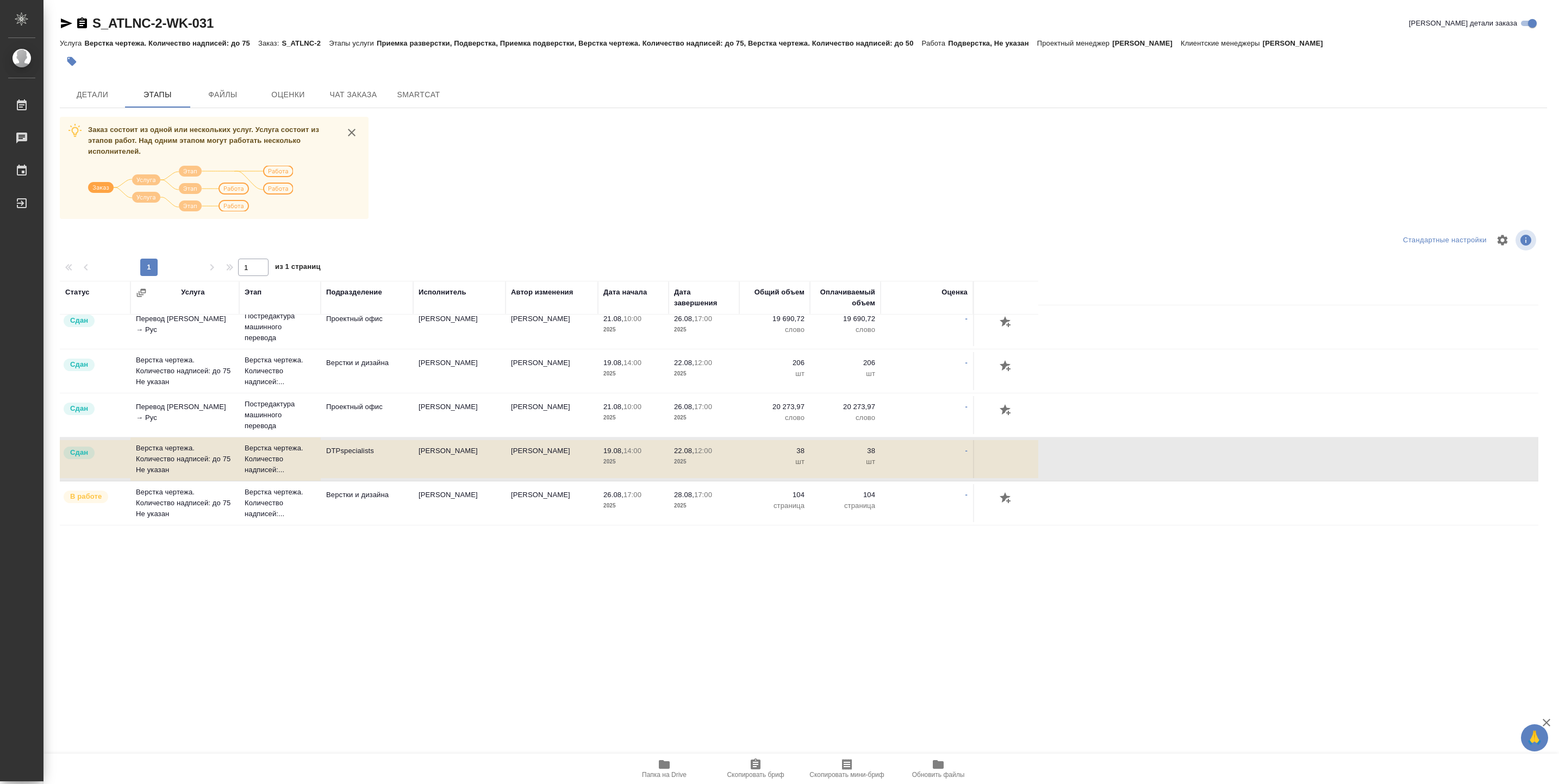
click at [361, 457] on td "DTPspecialists" at bounding box center [367, 459] width 93 height 38
click at [100, 85] on button "Детали" at bounding box center [92, 95] width 65 height 26
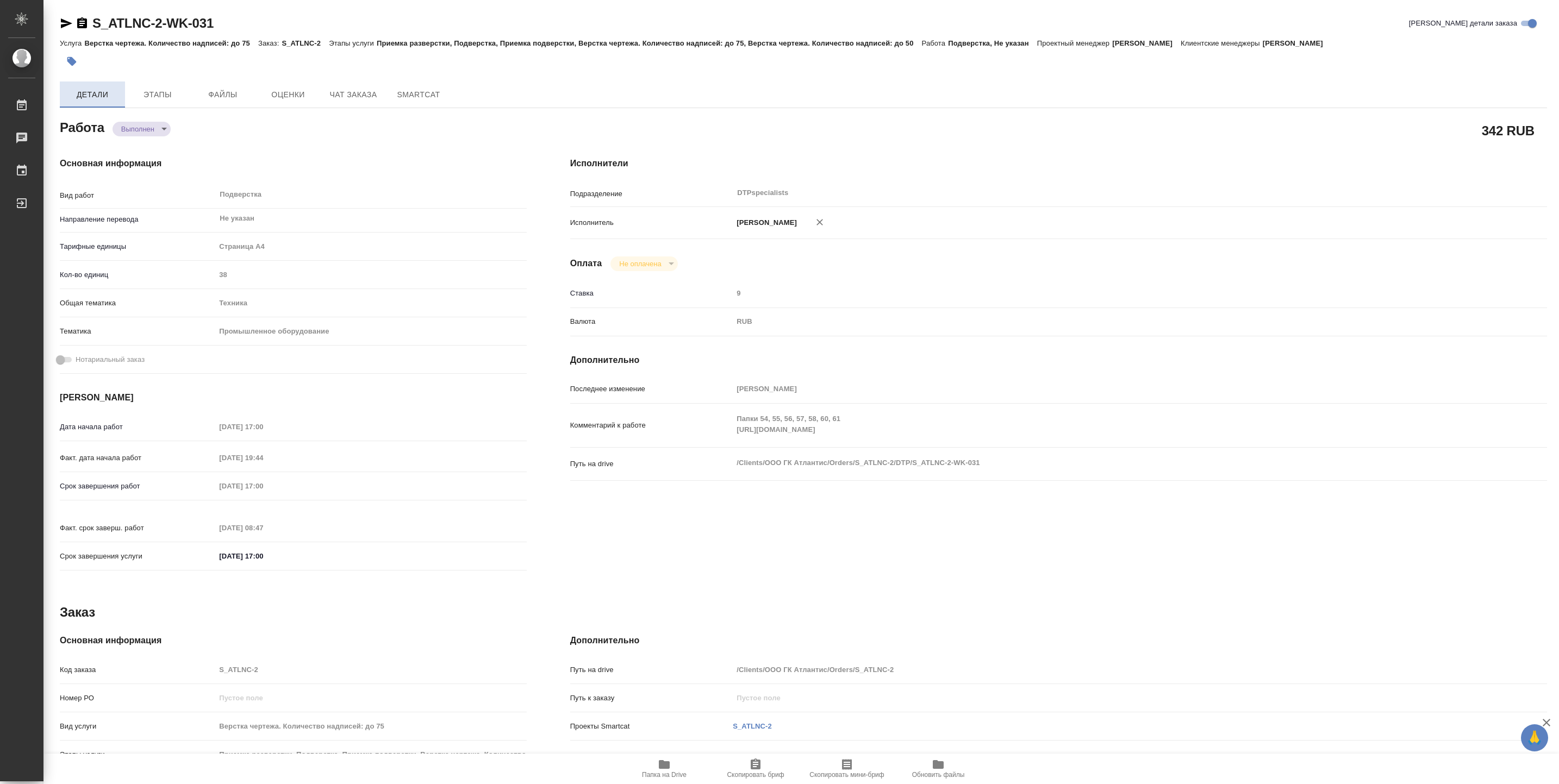
type textarea "x"
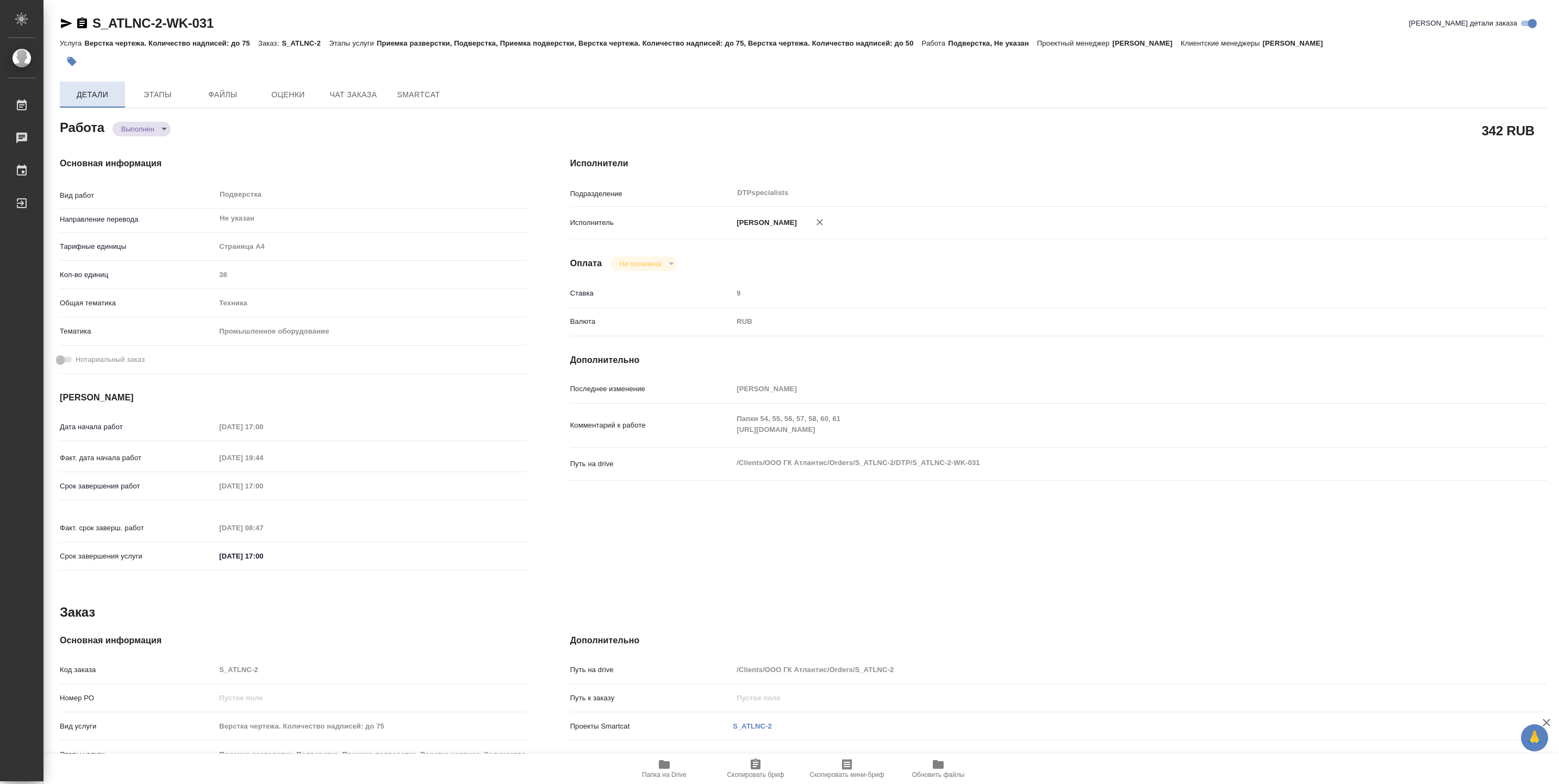
type textarea "x"
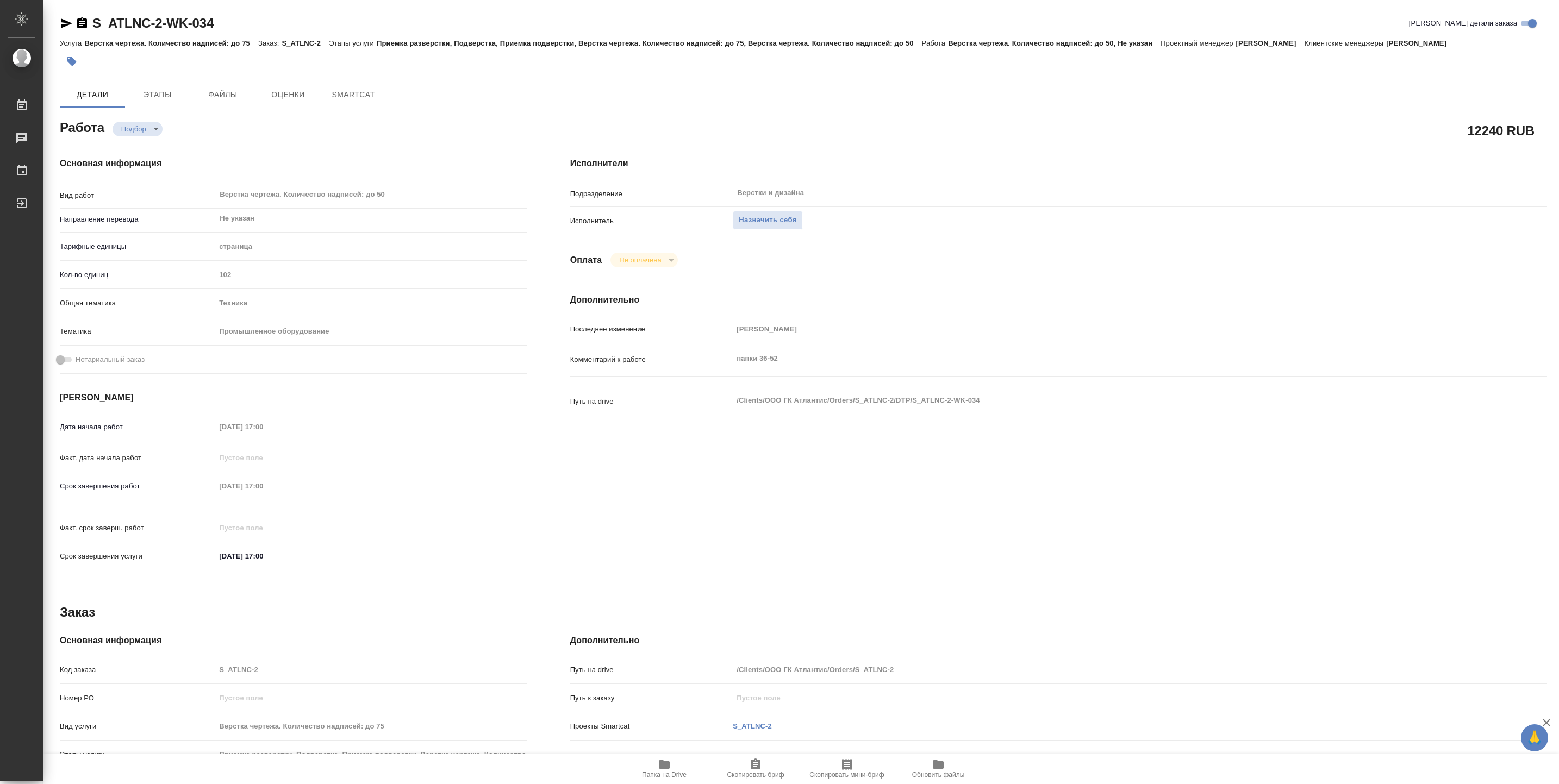
type textarea "x"
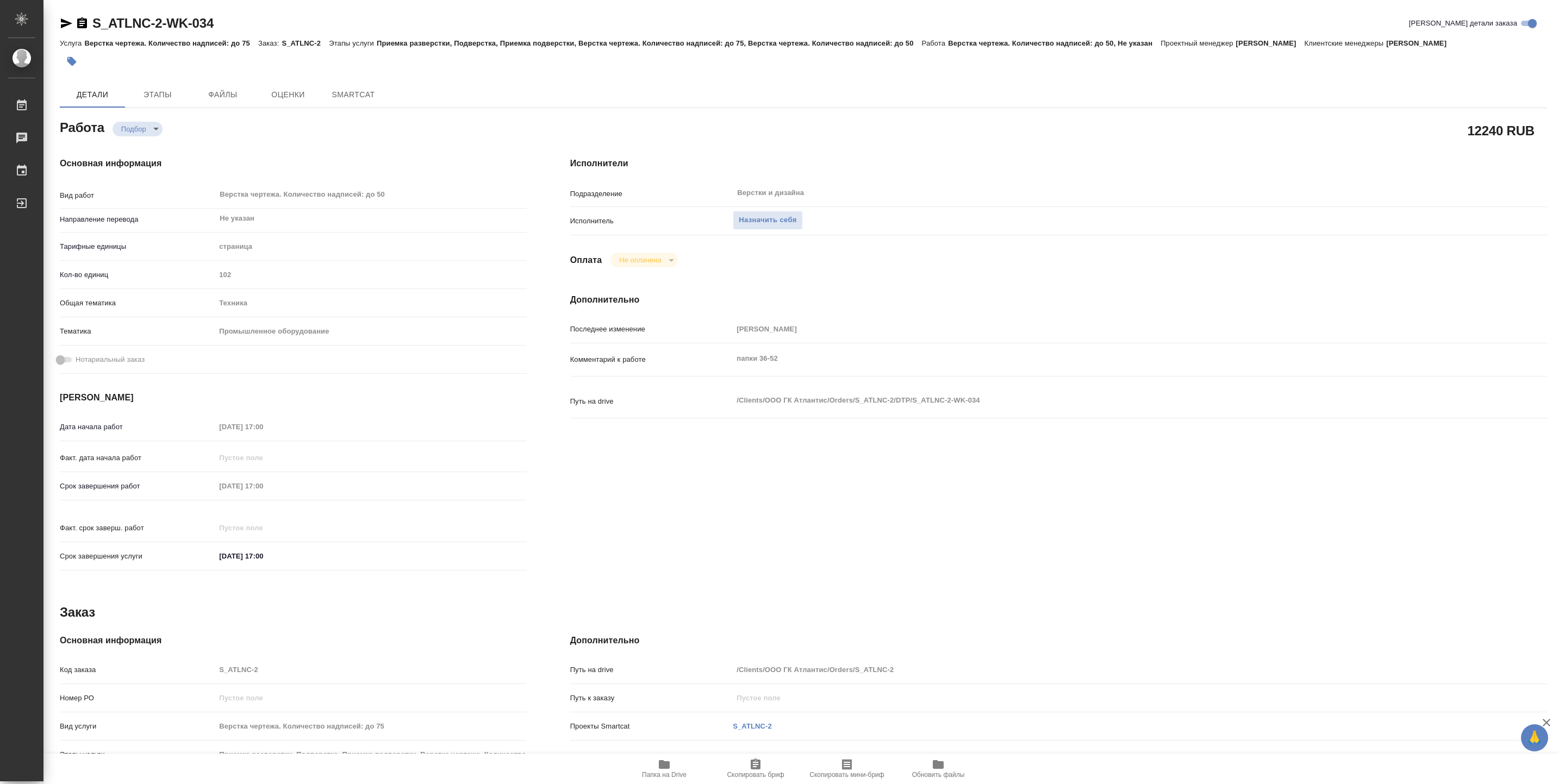
type textarea "x"
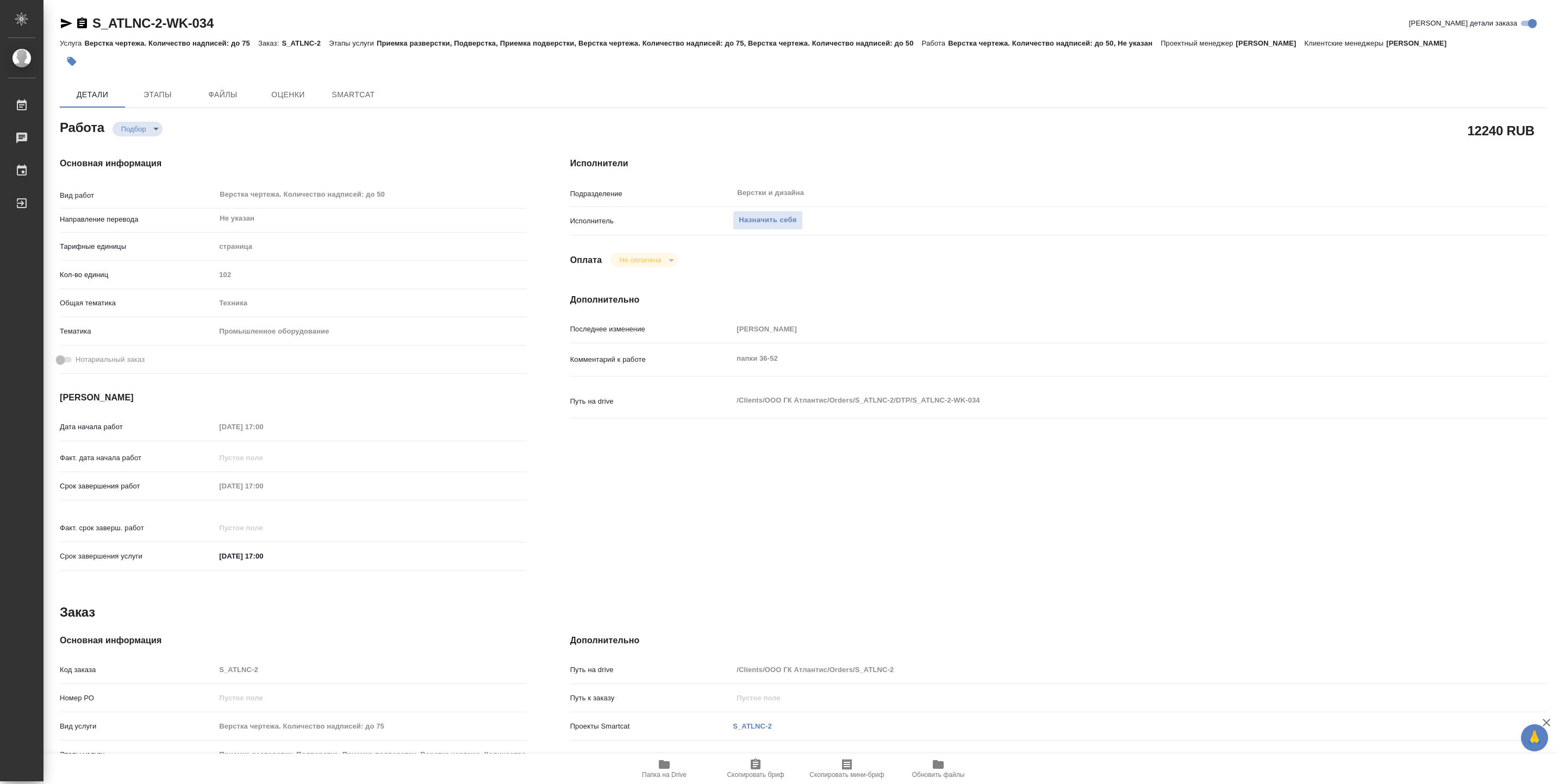
type textarea "x"
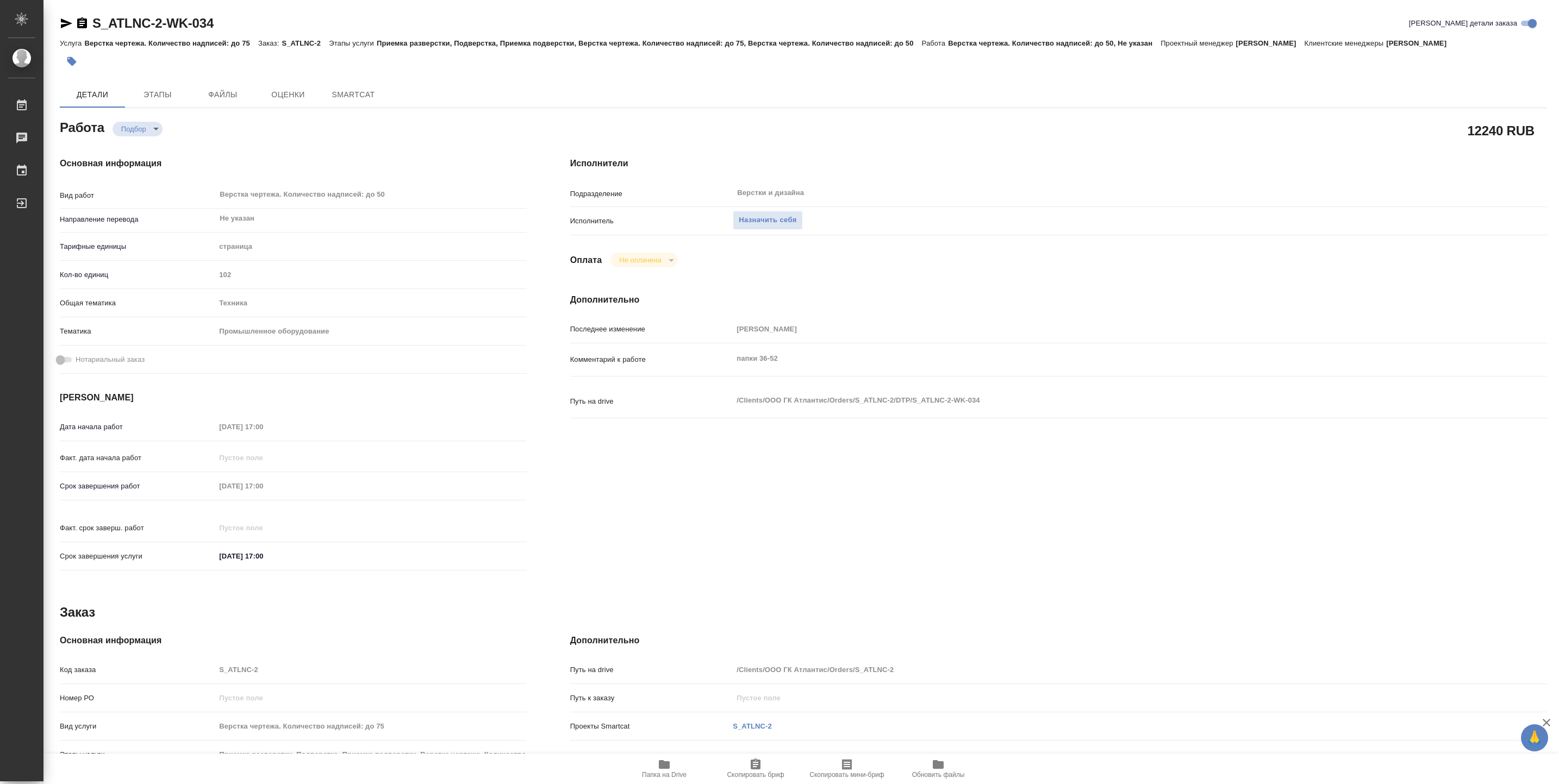
type textarea "x"
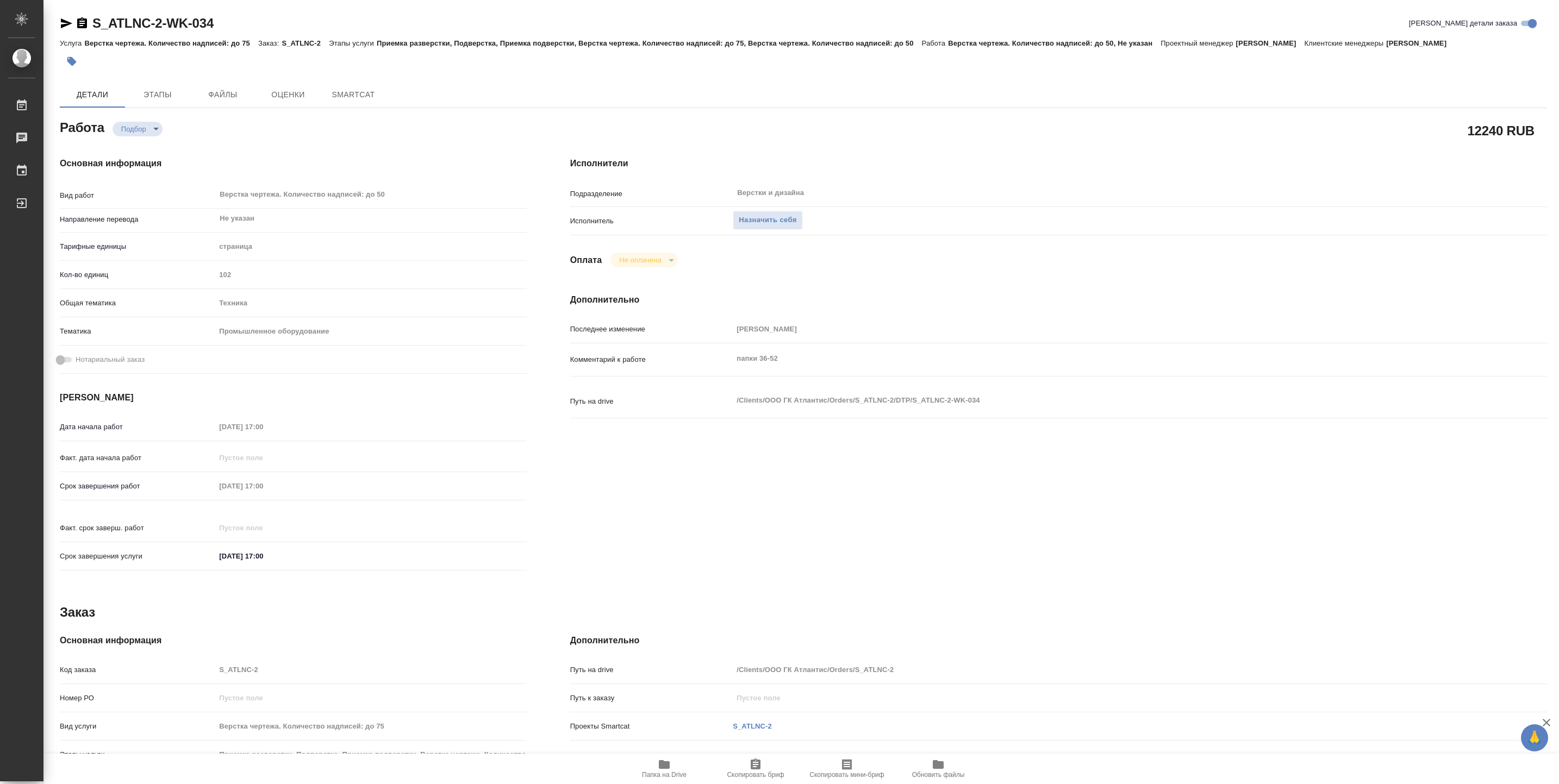
type textarea "x"
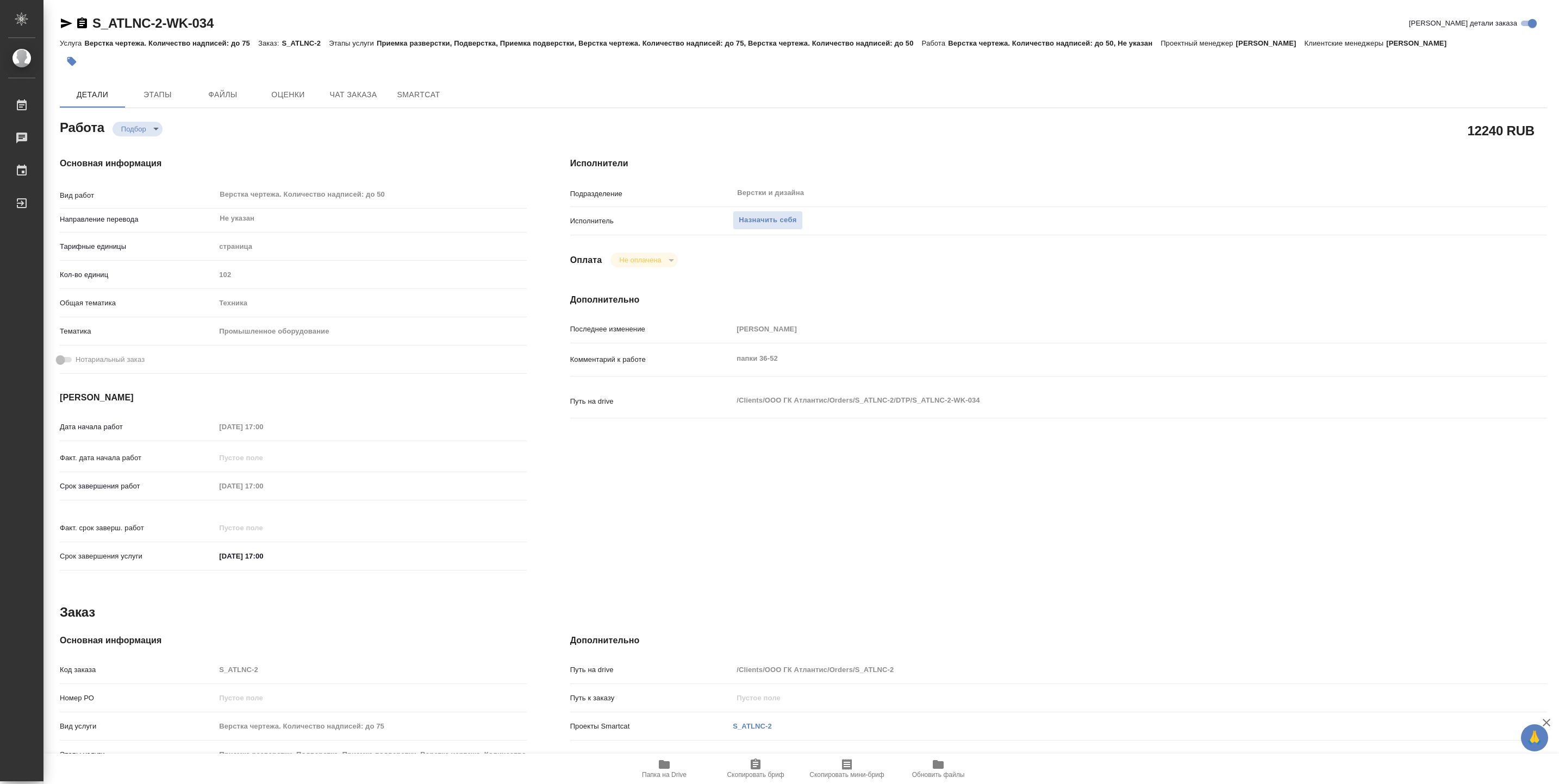
type textarea "x"
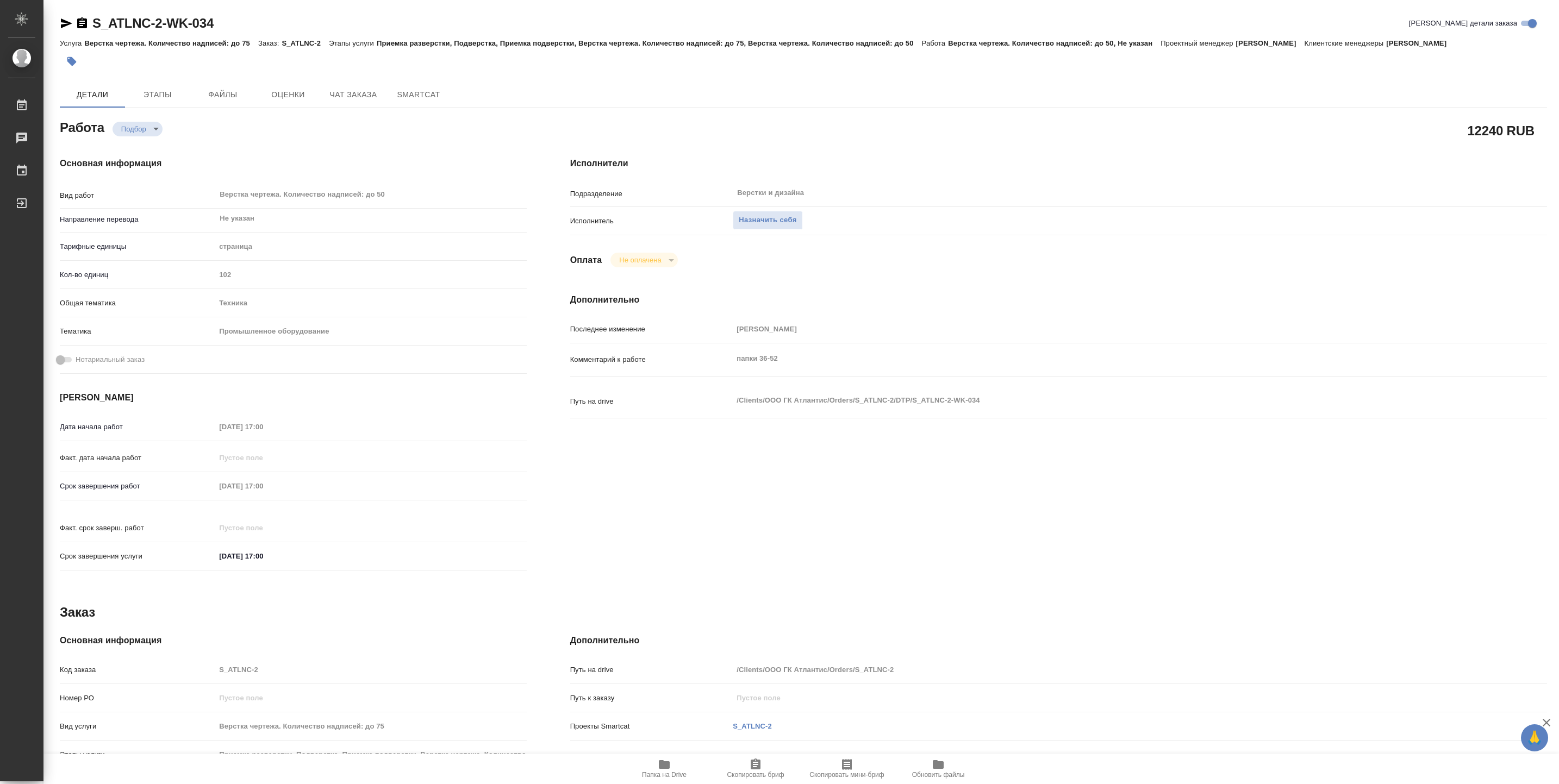
type textarea "x"
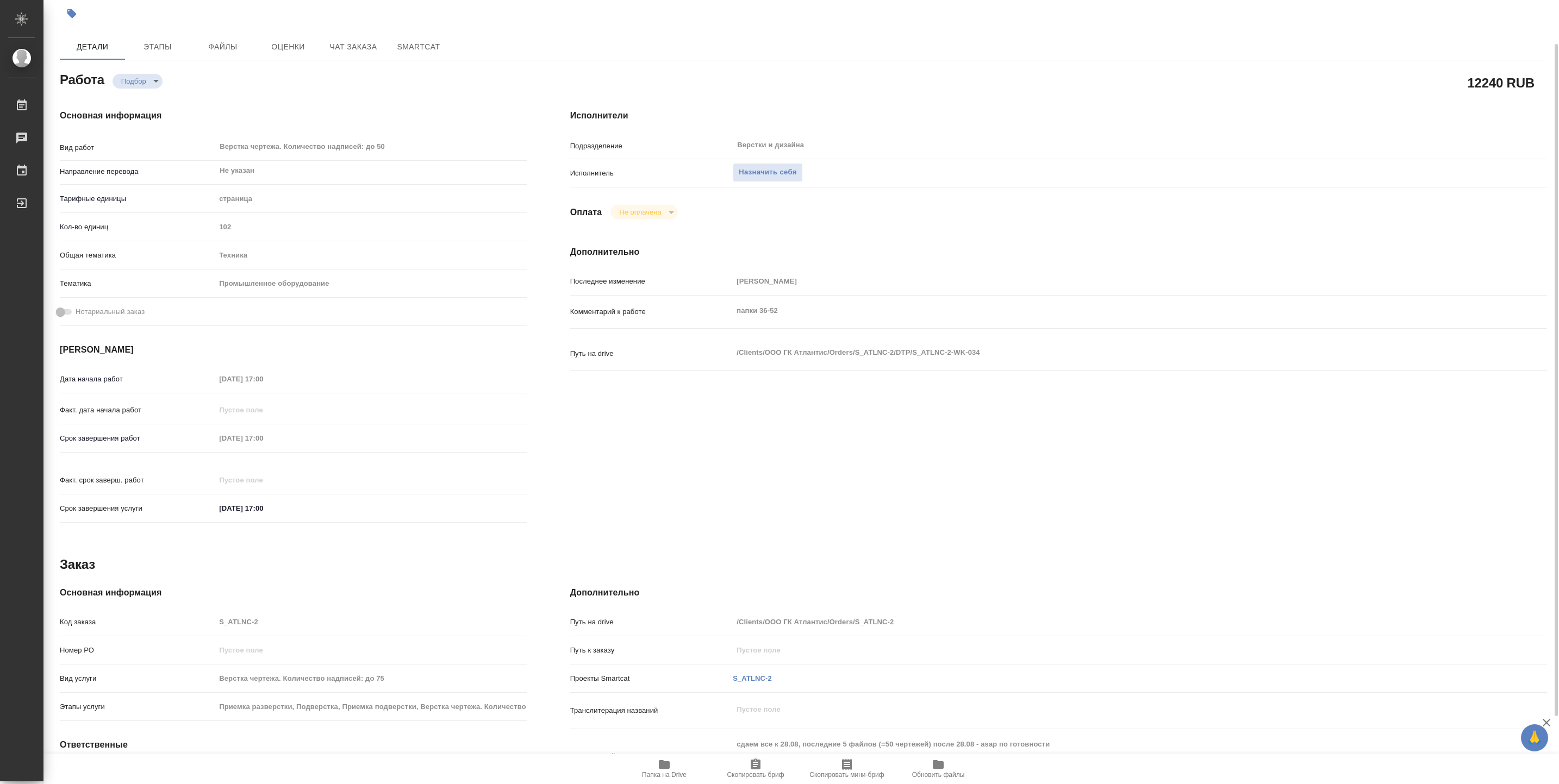
scroll to position [46, 0]
click at [653, 778] on span "Папка на Drive" at bounding box center [664, 775] width 45 height 7
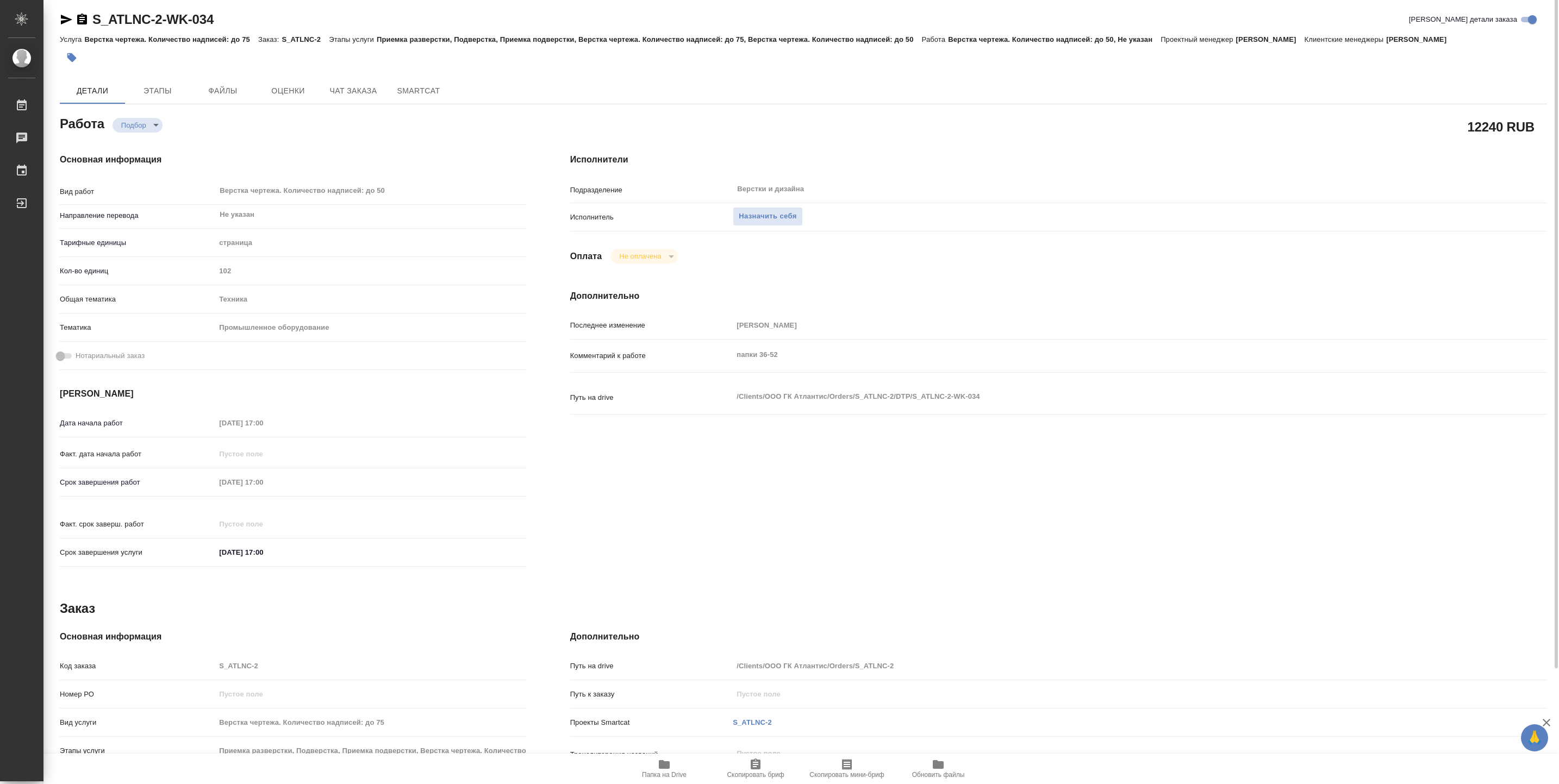
scroll to position [0, 0]
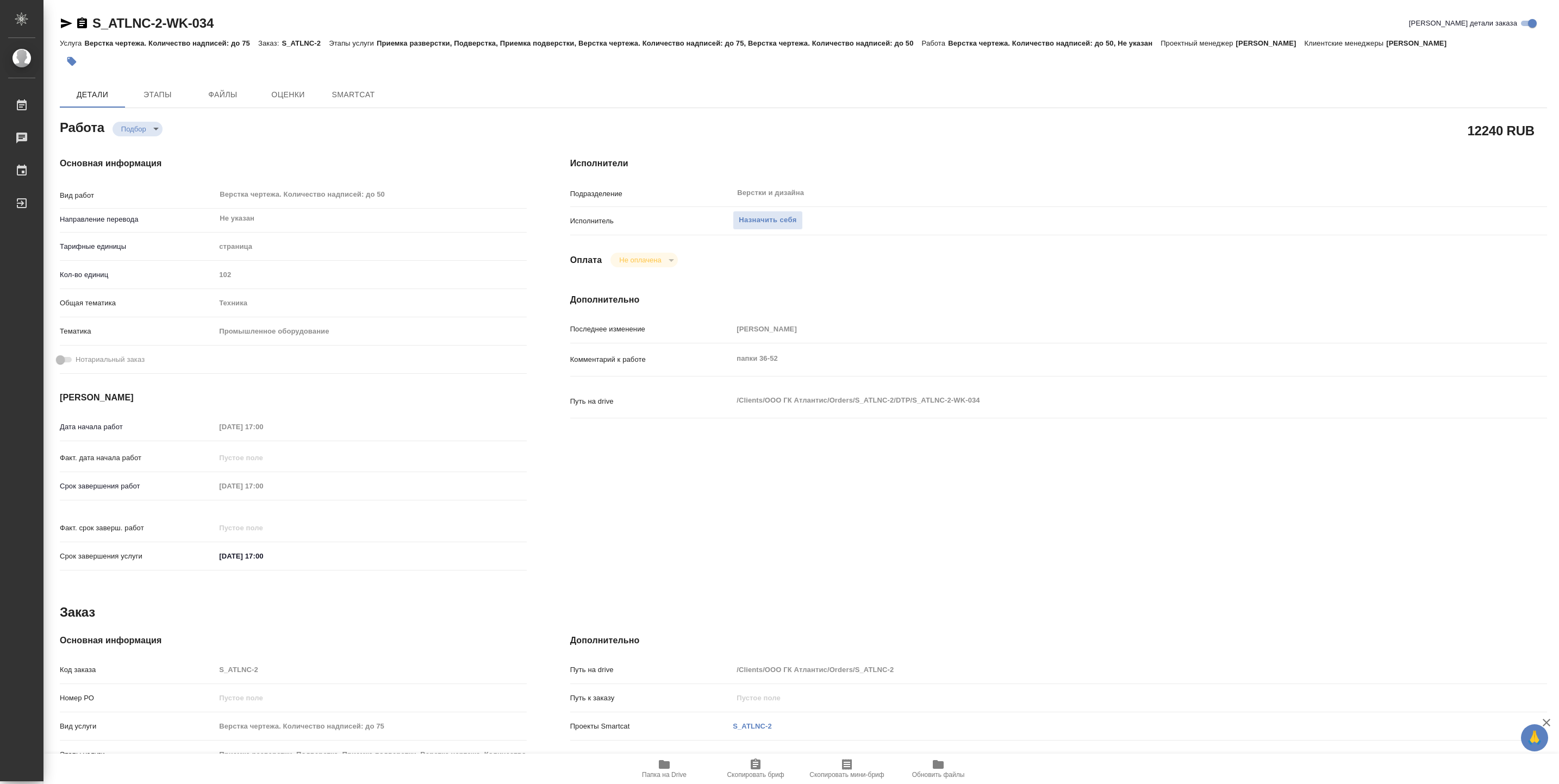
type textarea "x"
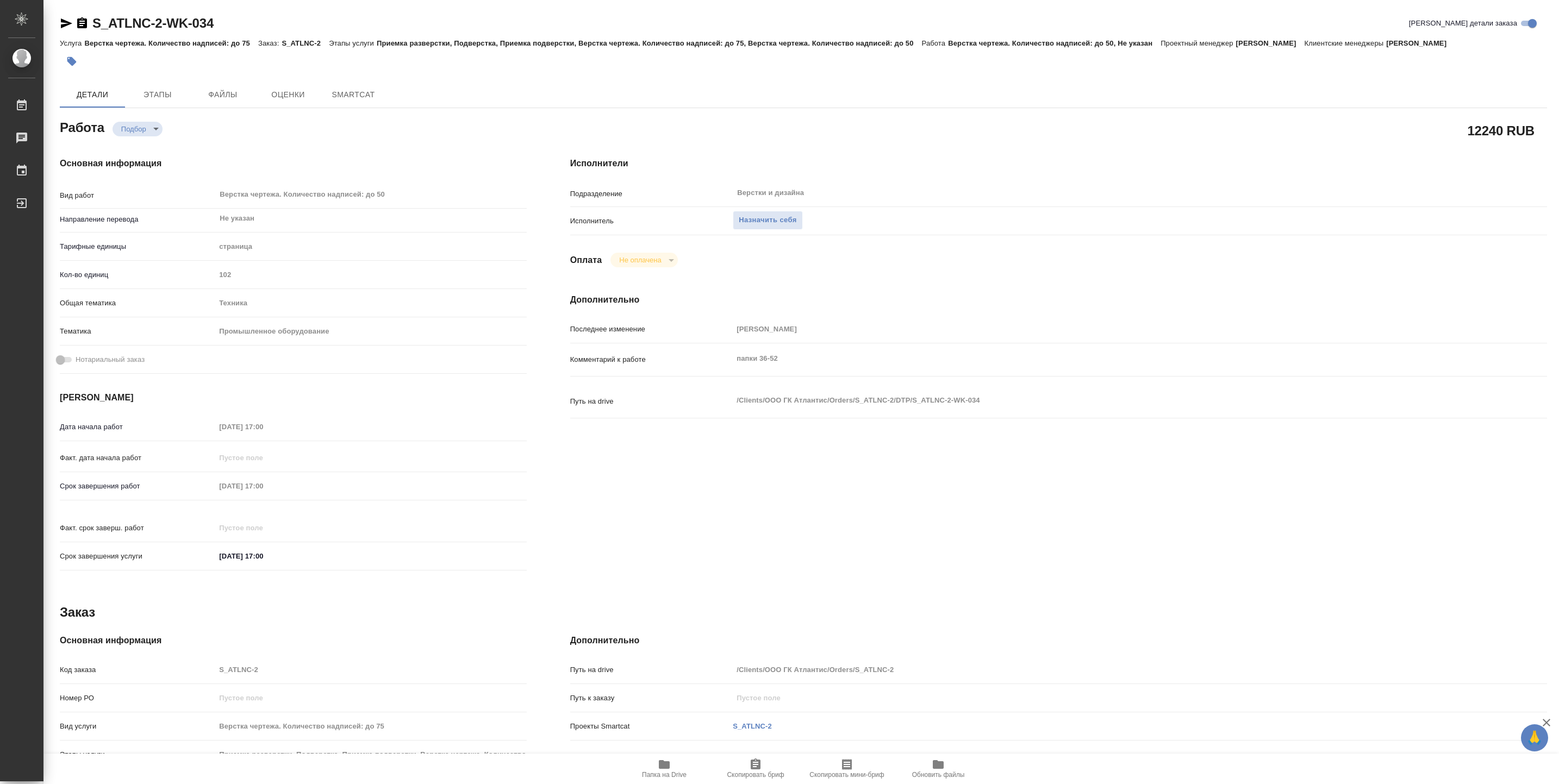
type textarea "x"
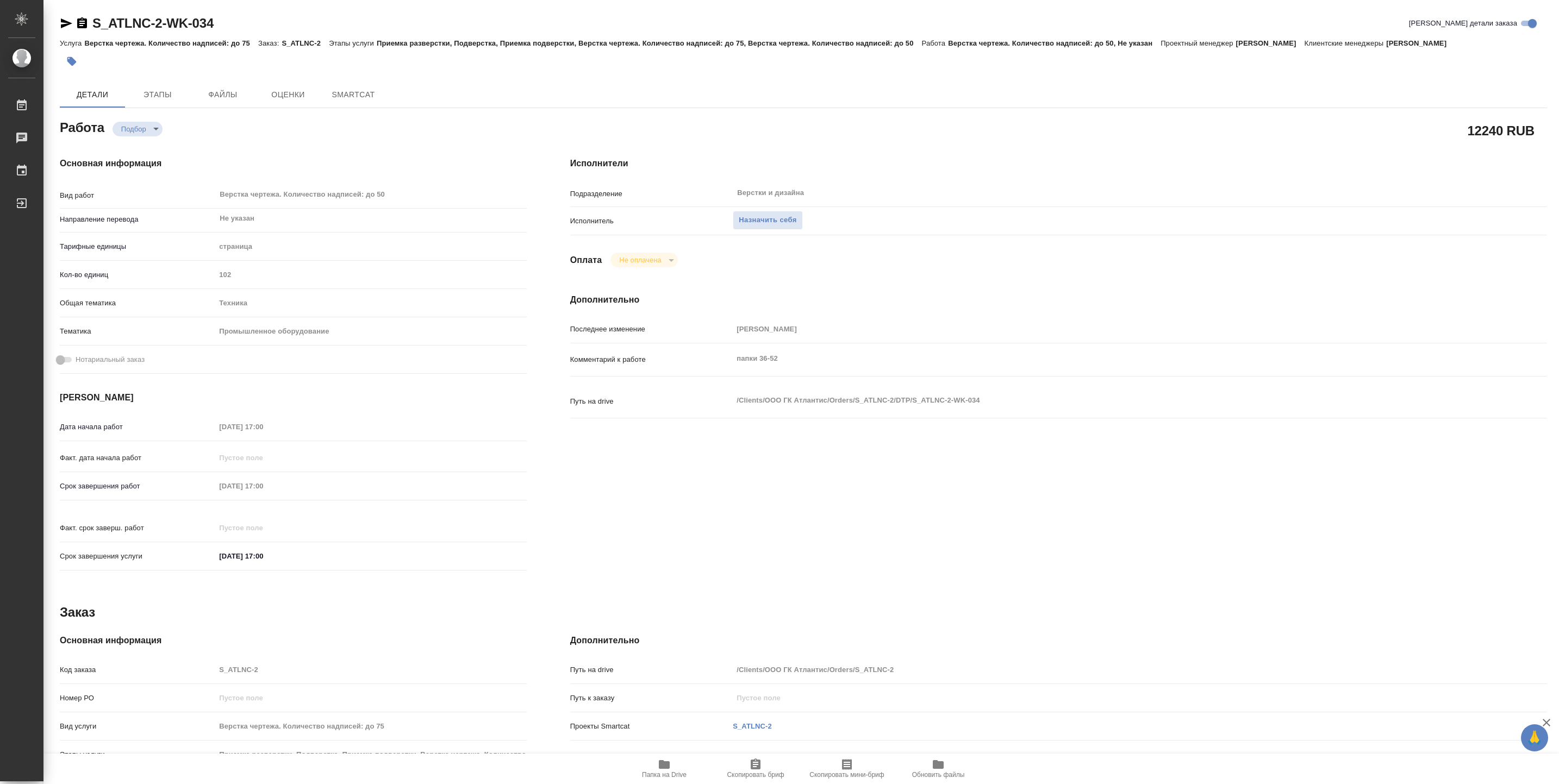
type textarea "x"
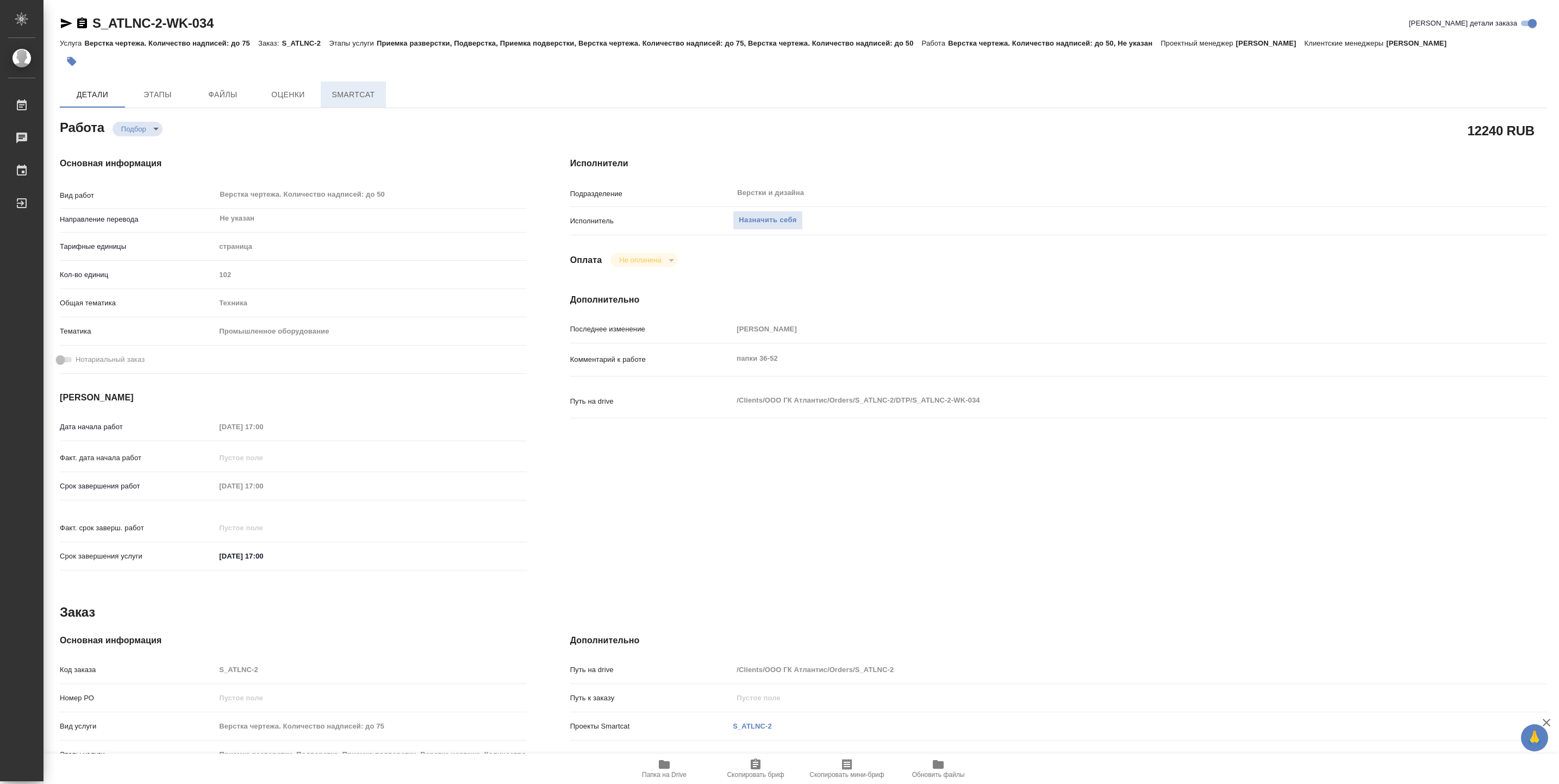
type textarea "x"
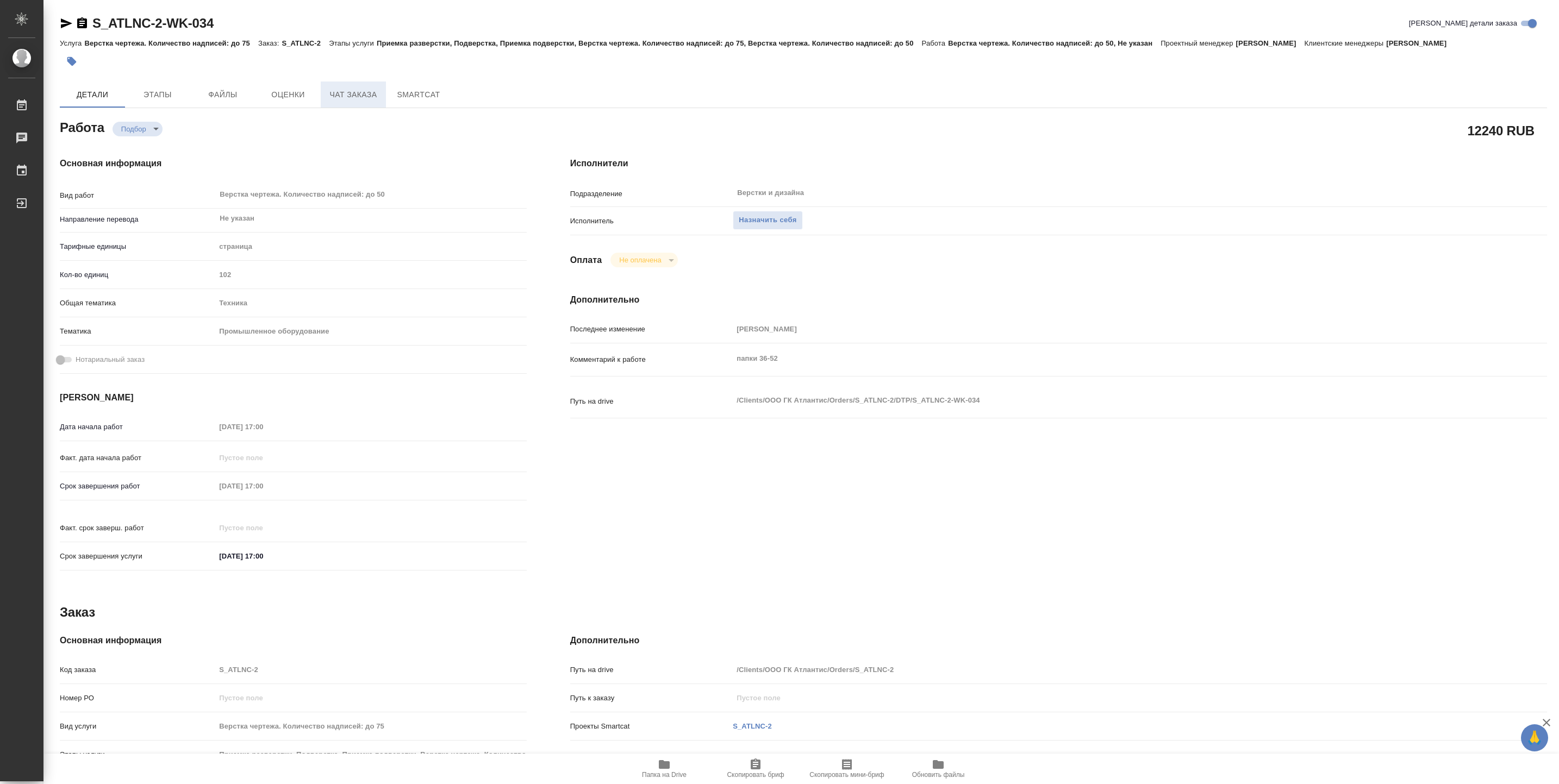
type textarea "x"
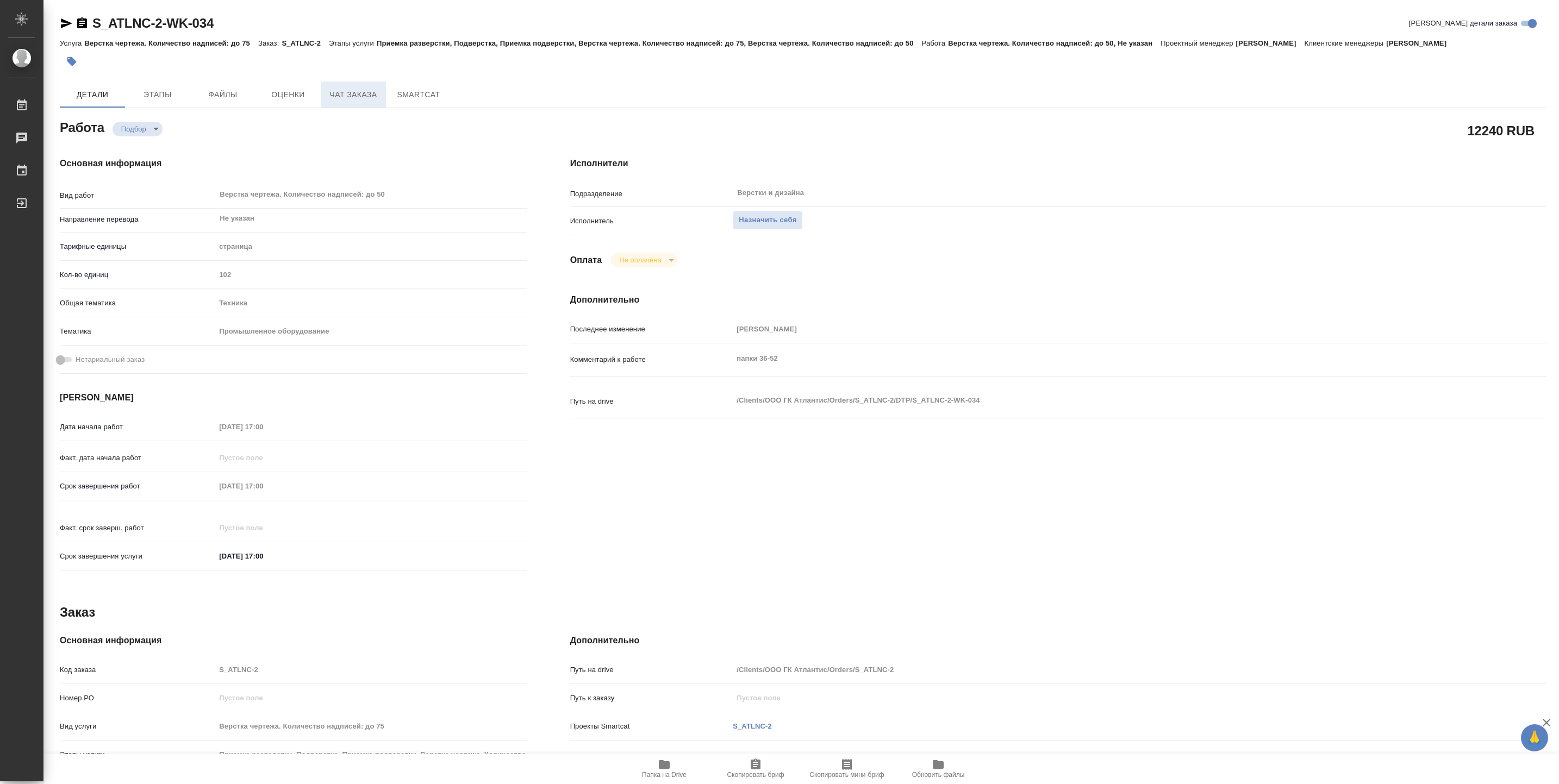
click at [334, 92] on span "Чат заказа" at bounding box center [353, 95] width 52 height 14
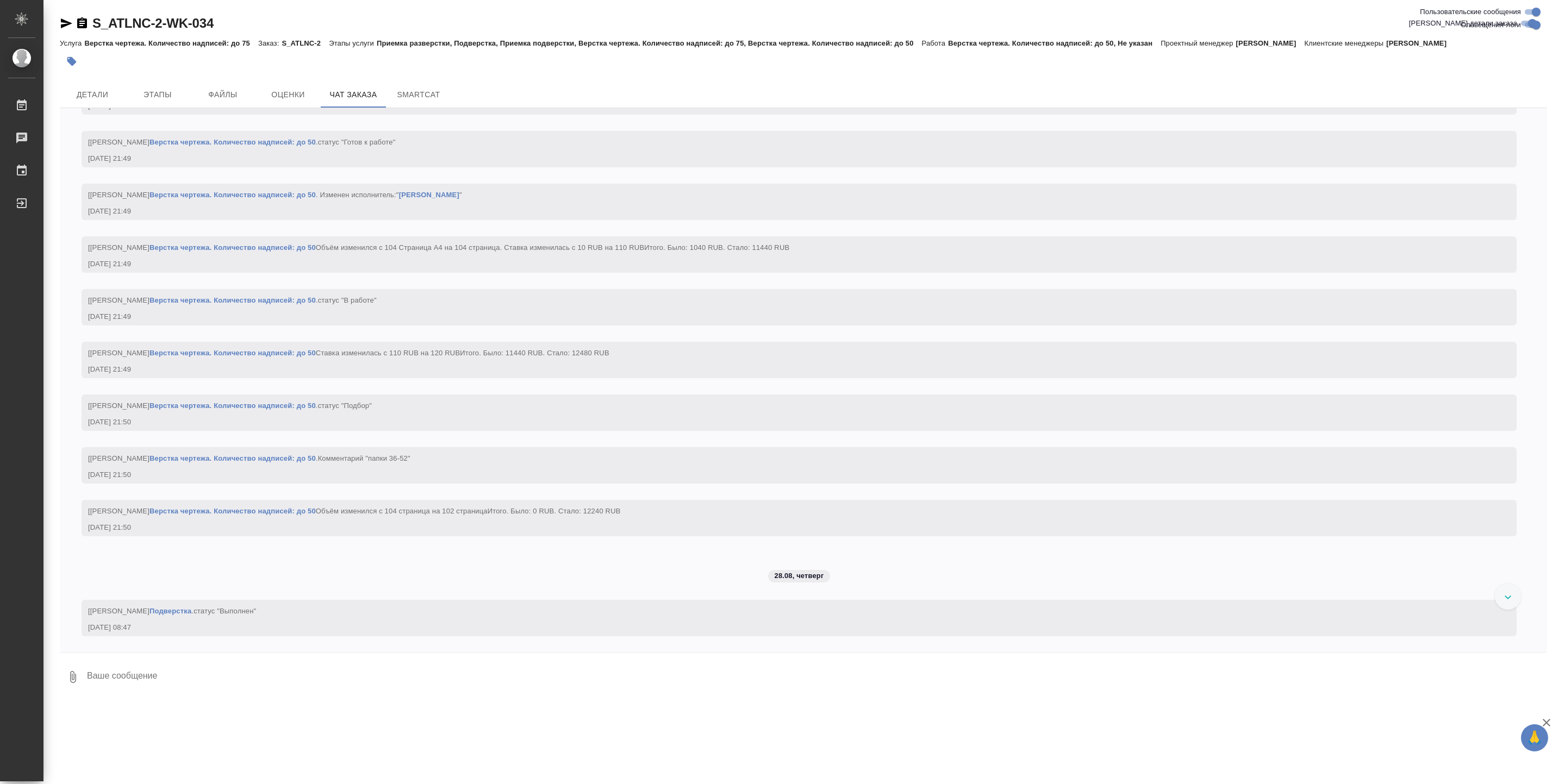
scroll to position [15471, 0]
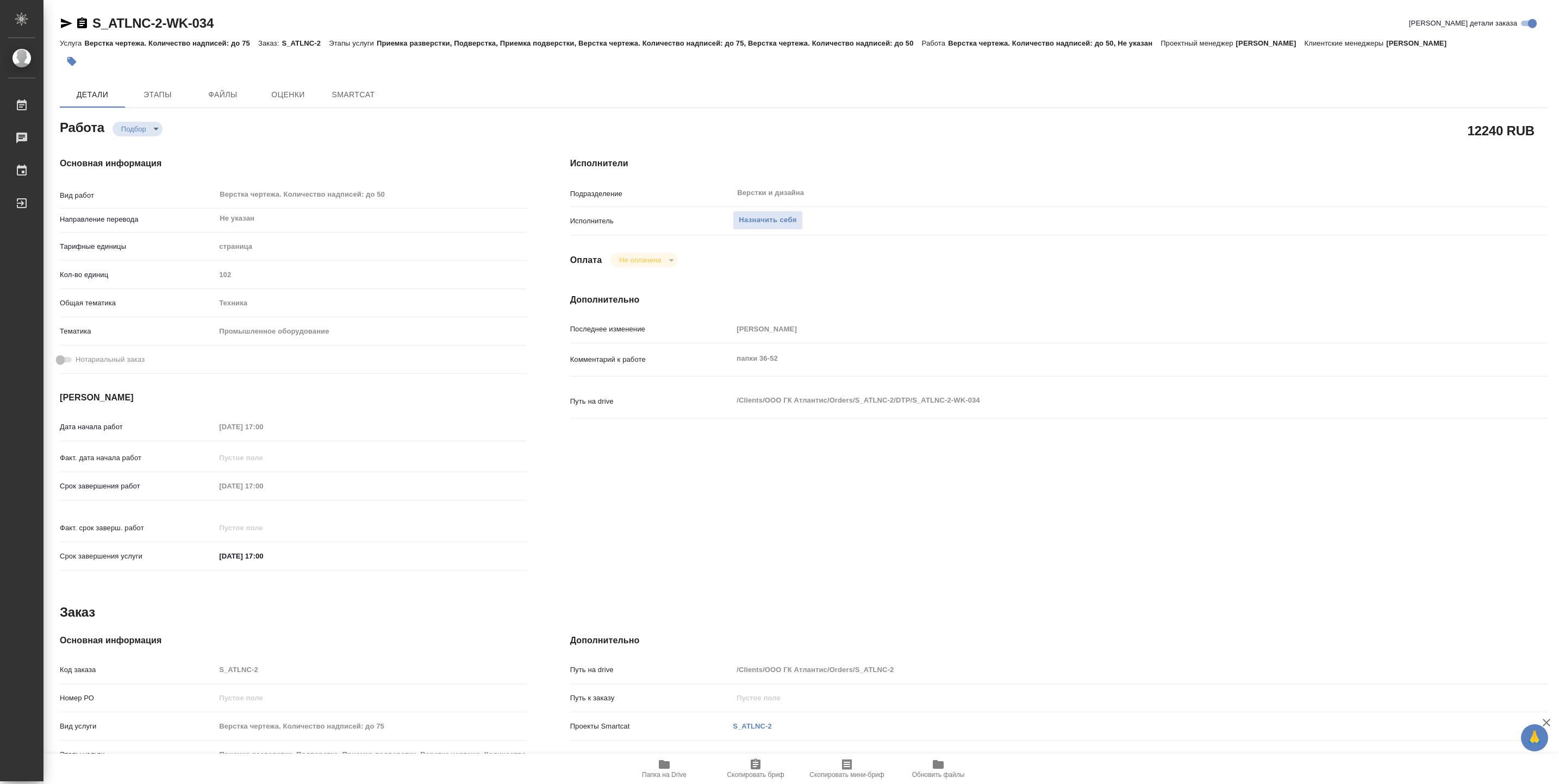
type textarea "x"
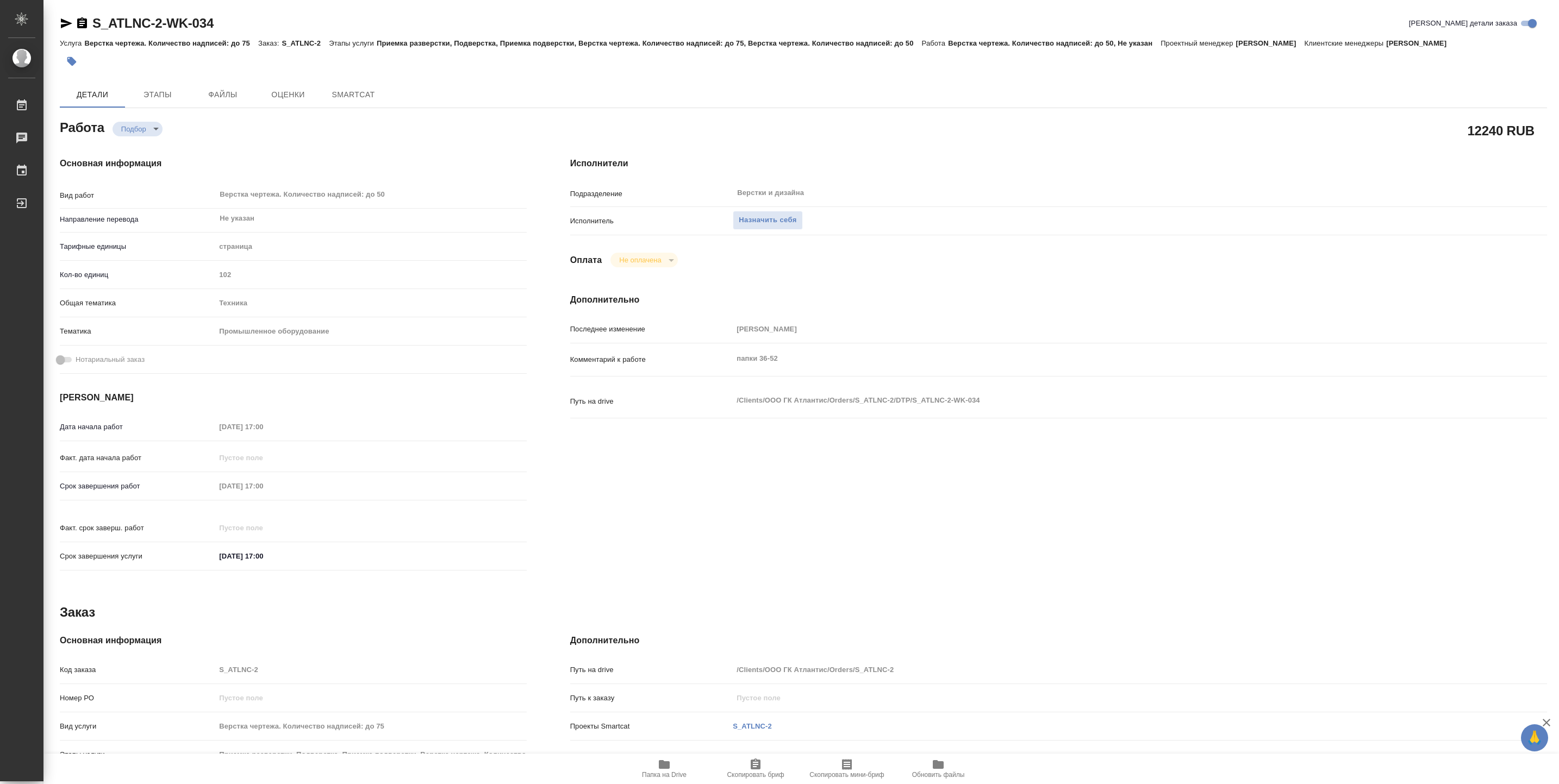
type textarea "x"
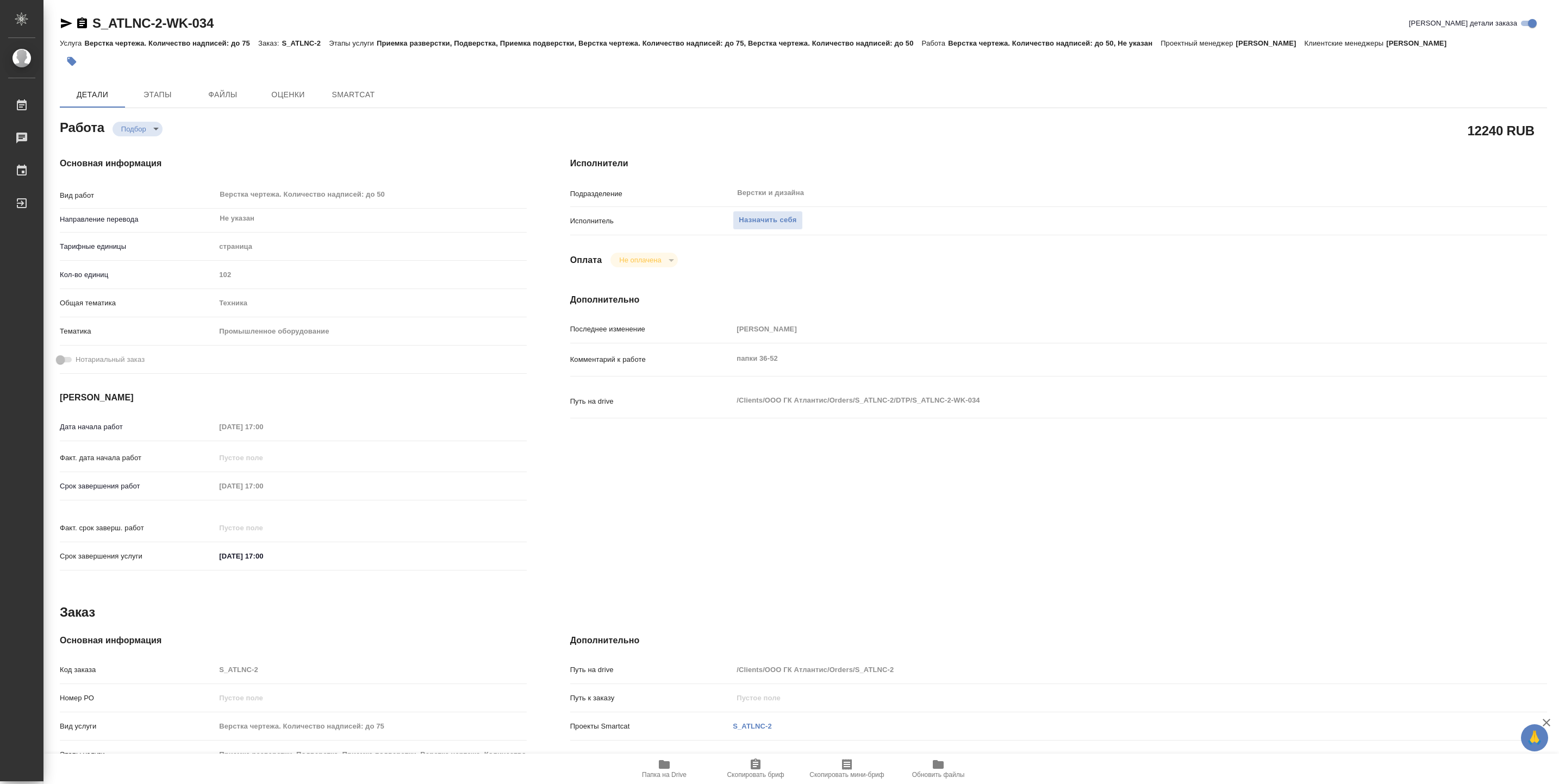
type textarea "x"
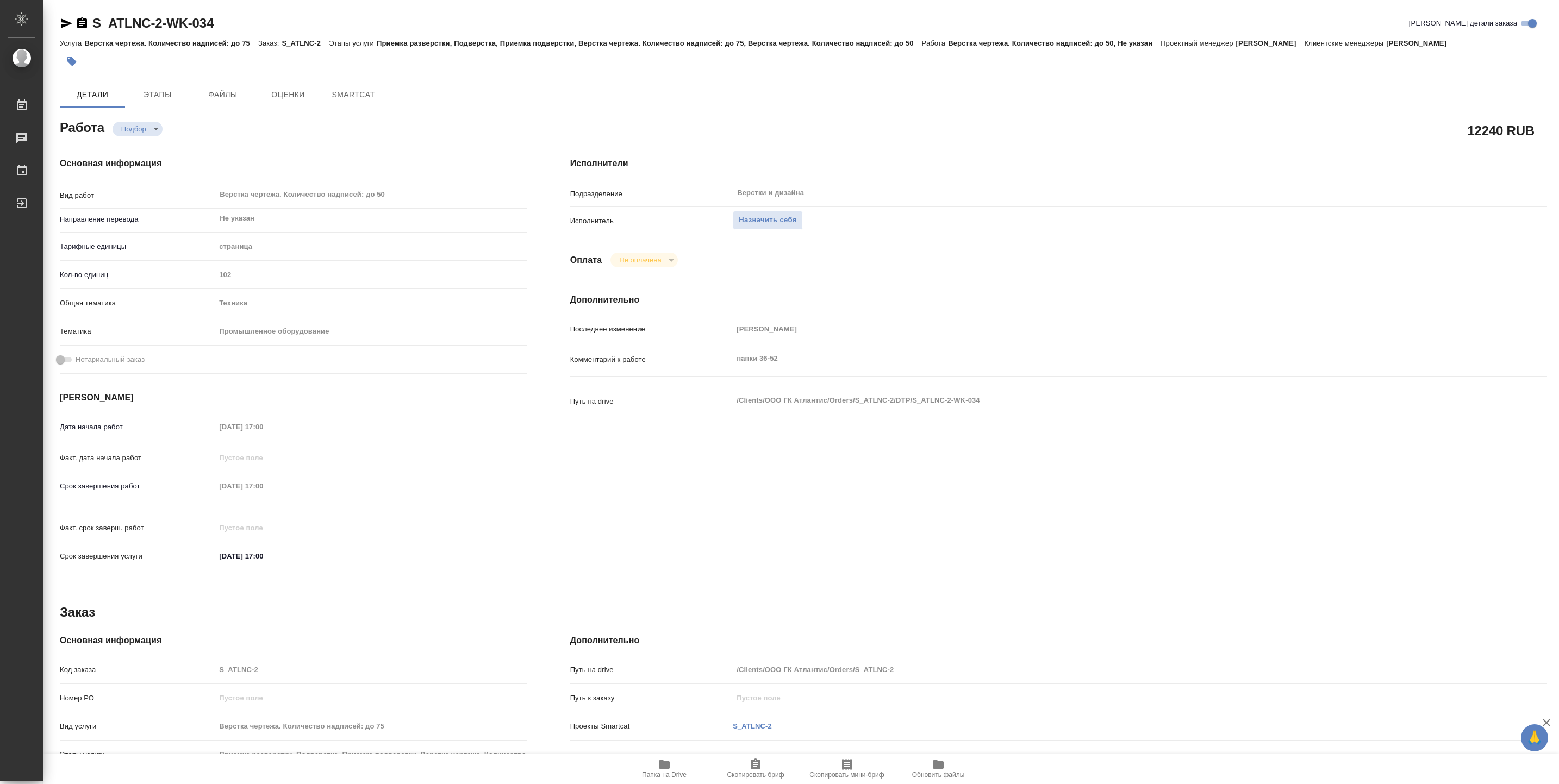
type textarea "x"
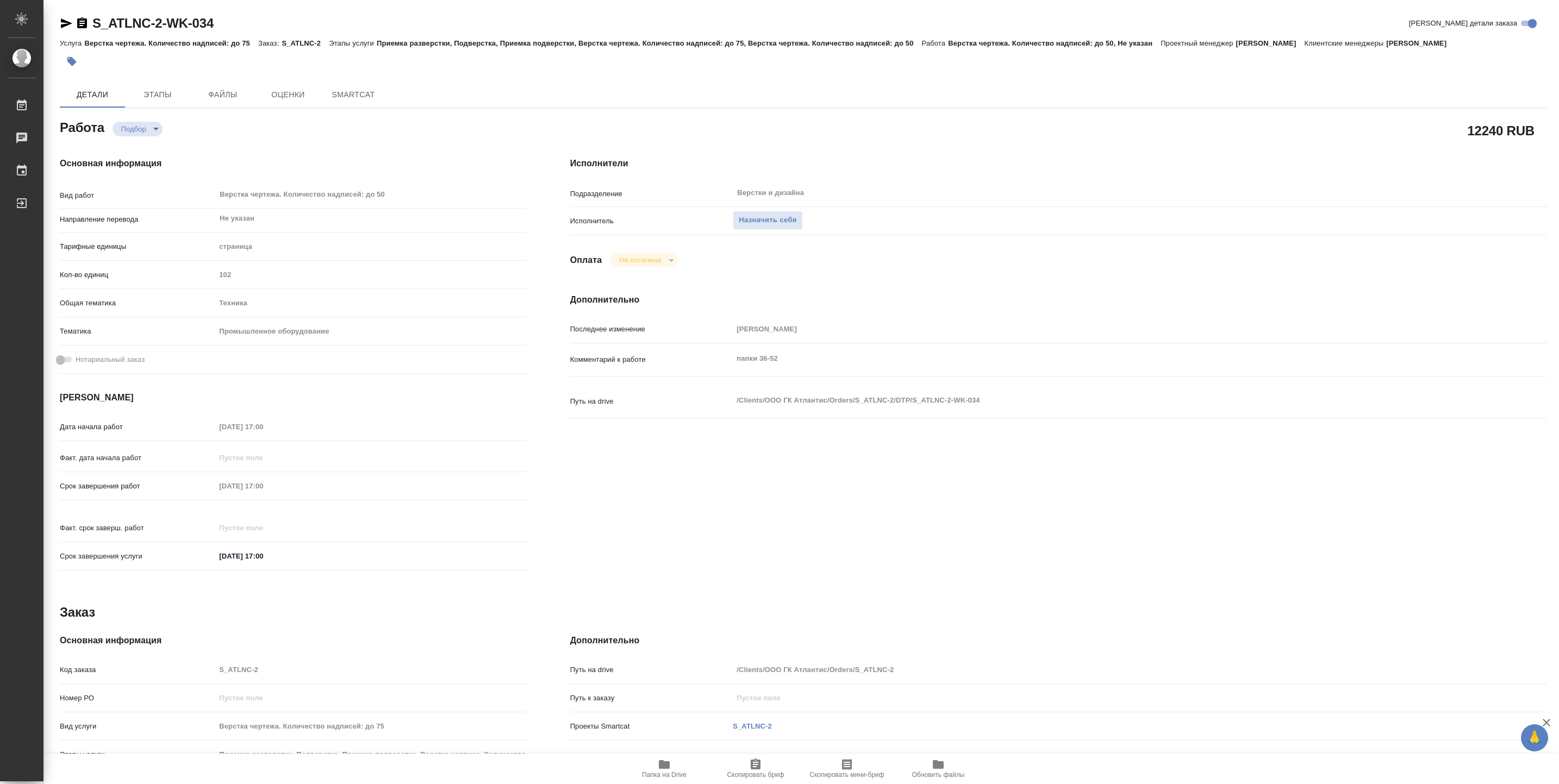
type textarea "x"
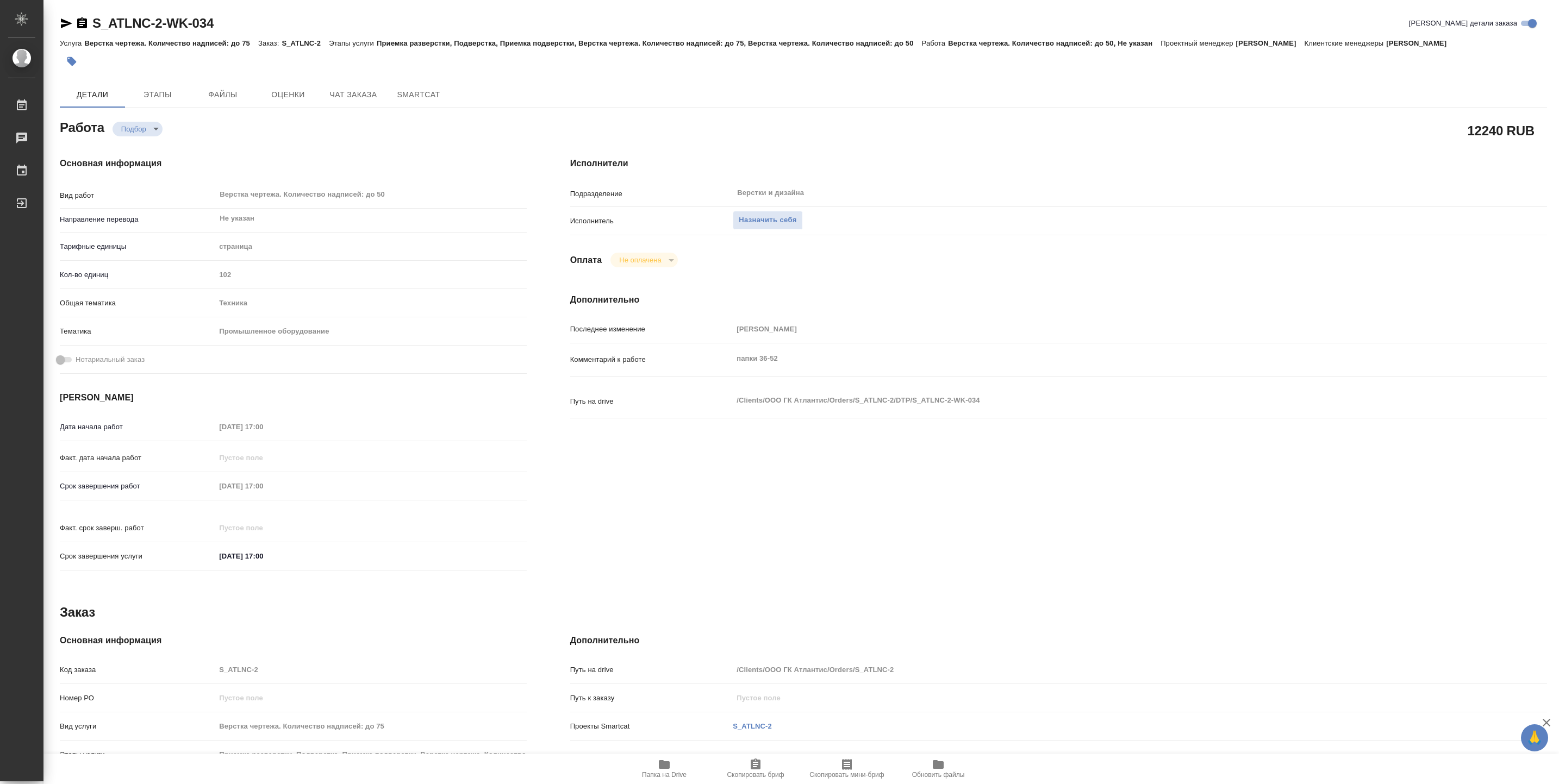
type textarea "x"
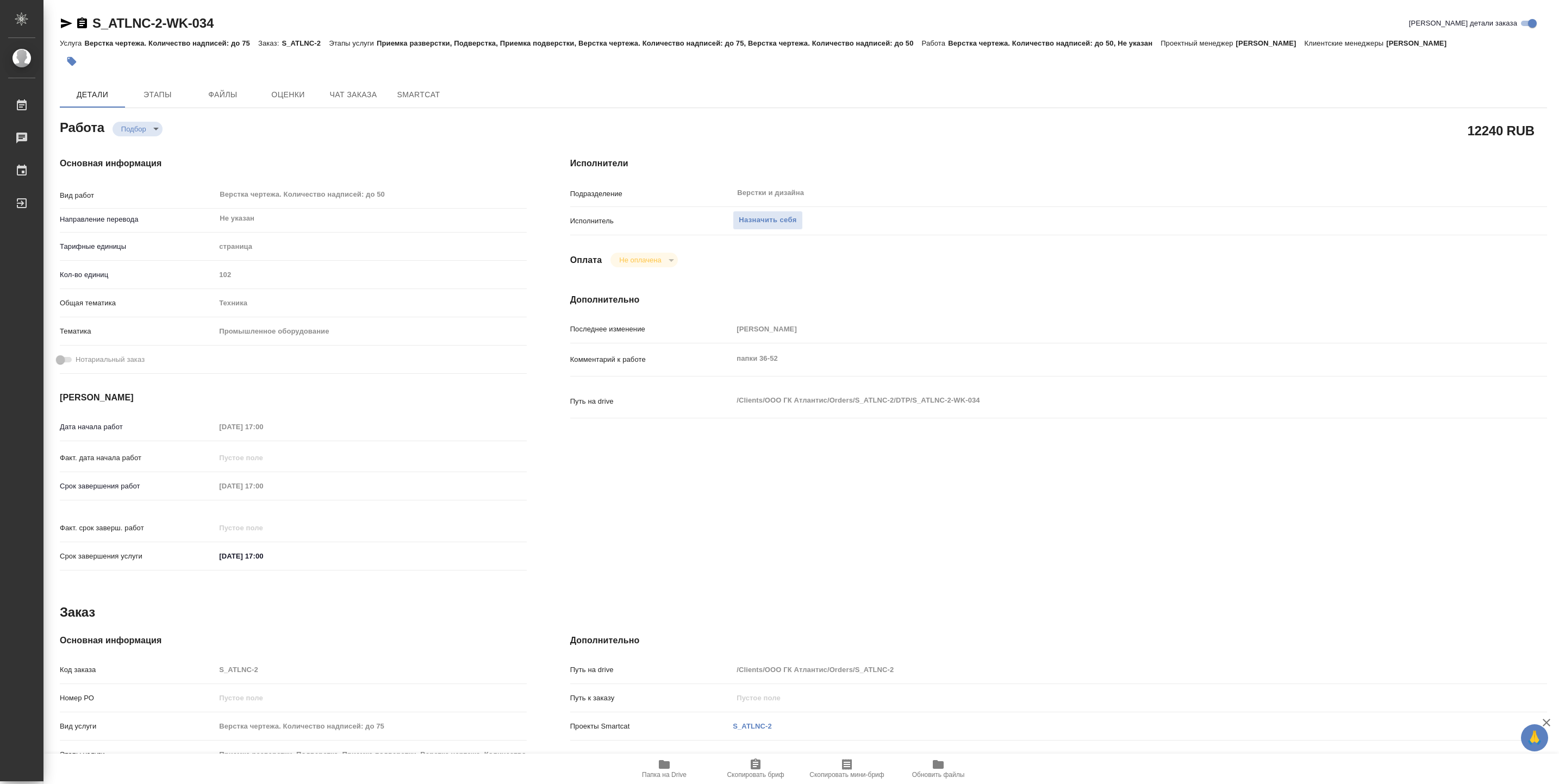
type textarea "x"
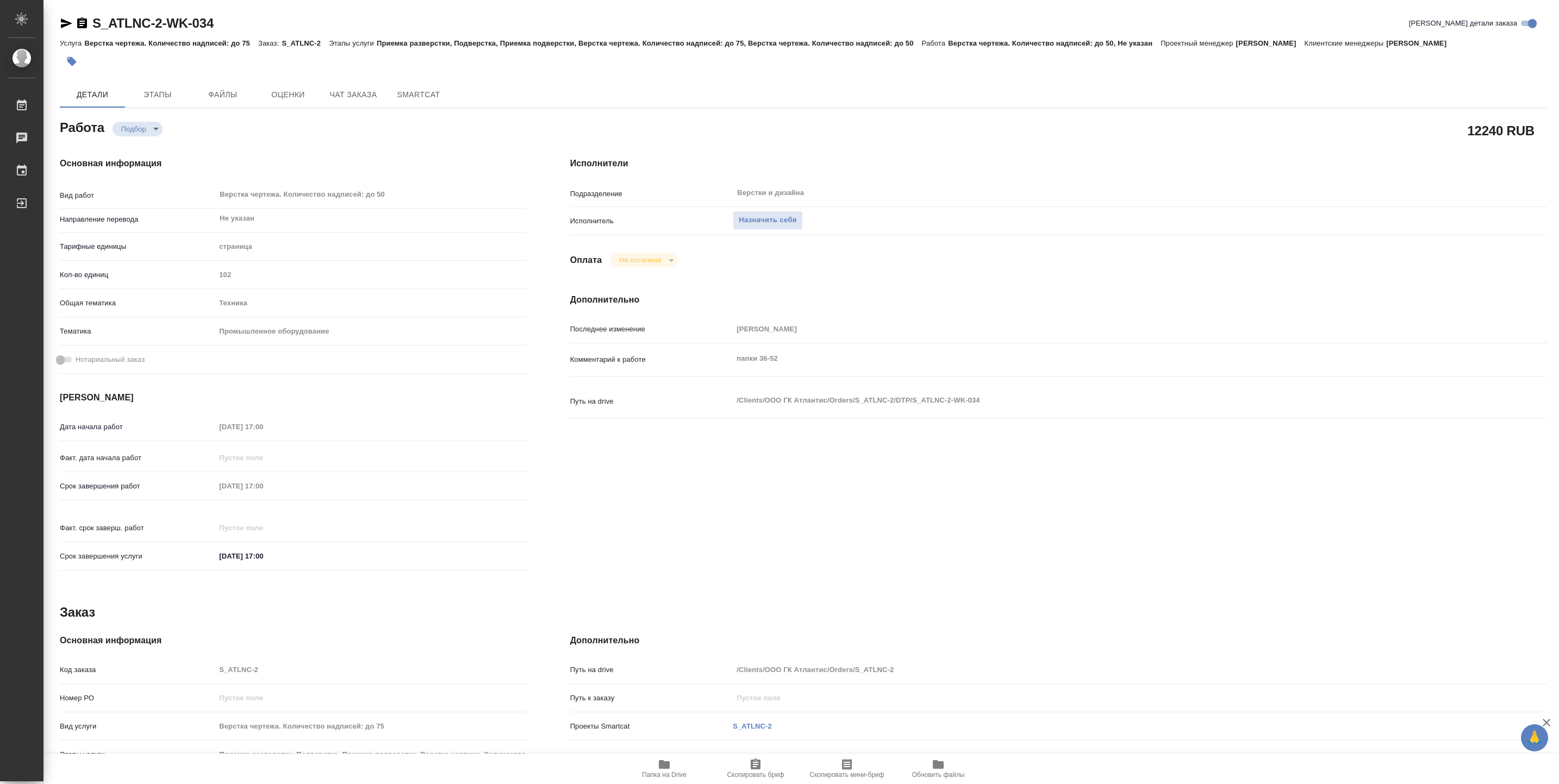
type textarea "x"
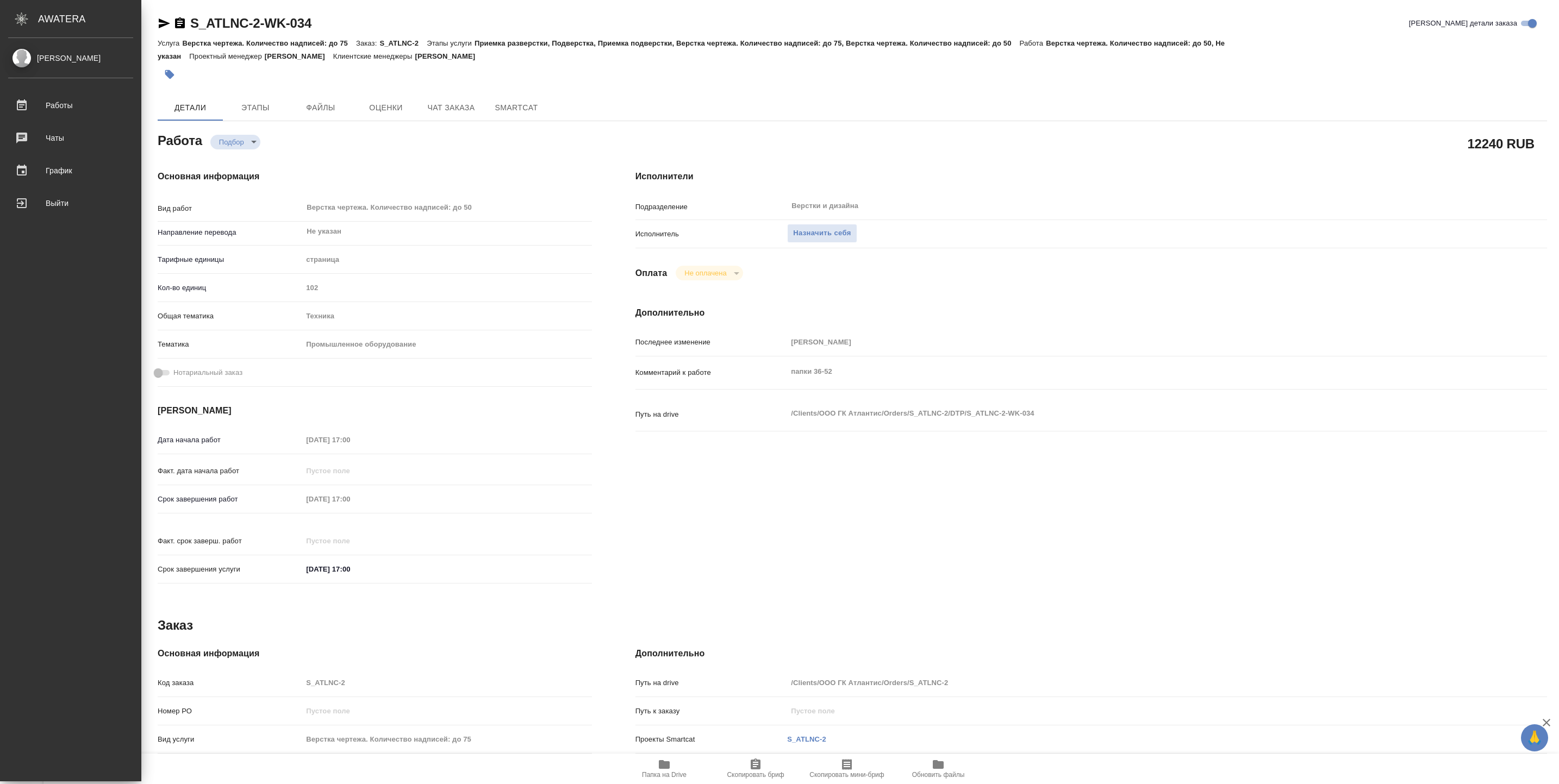
type textarea "x"
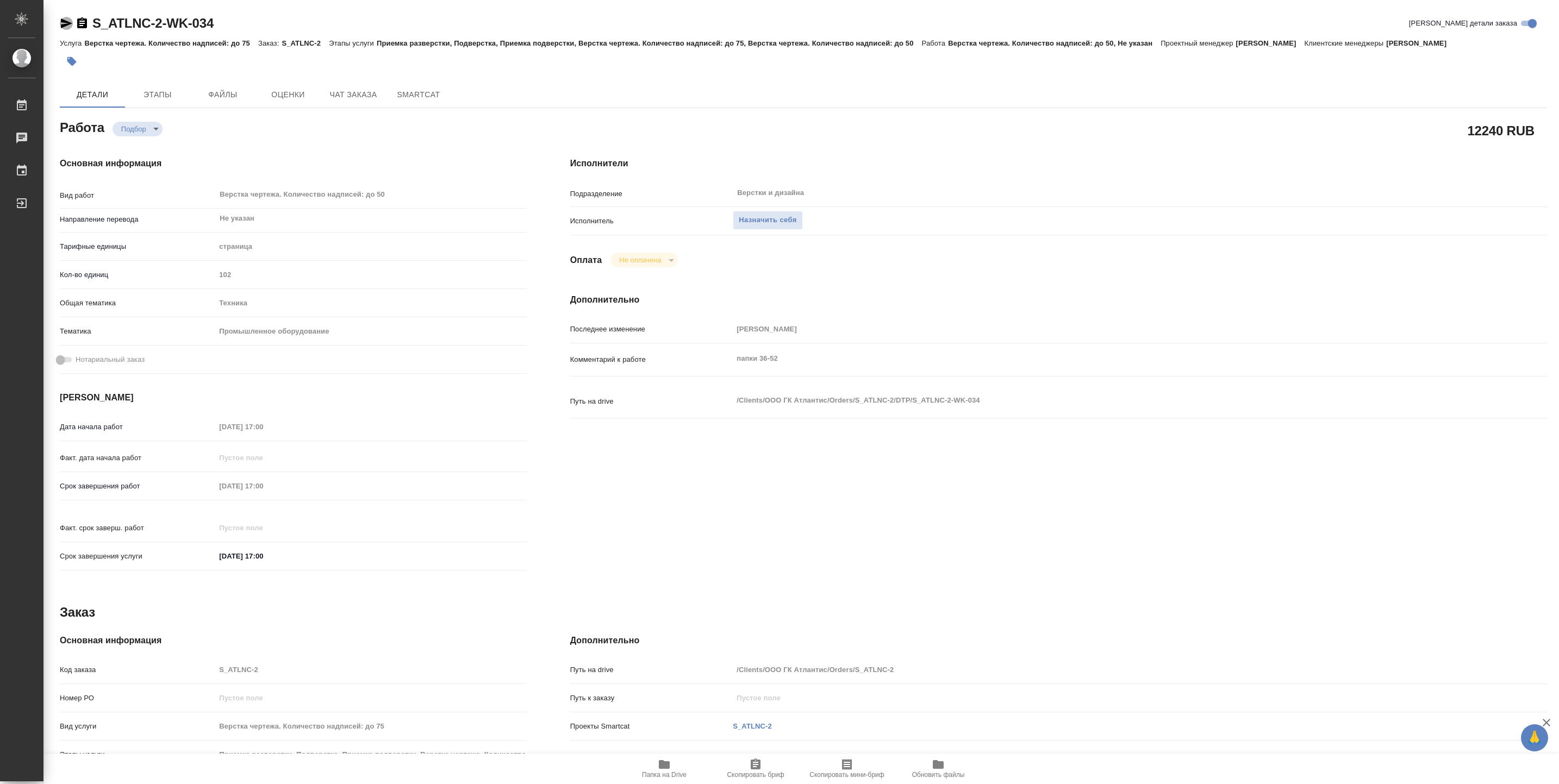
click at [67, 24] on icon "button" at bounding box center [67, 24] width 11 height 10
click at [659, 778] on span "Папка на Drive" at bounding box center [664, 775] width 45 height 7
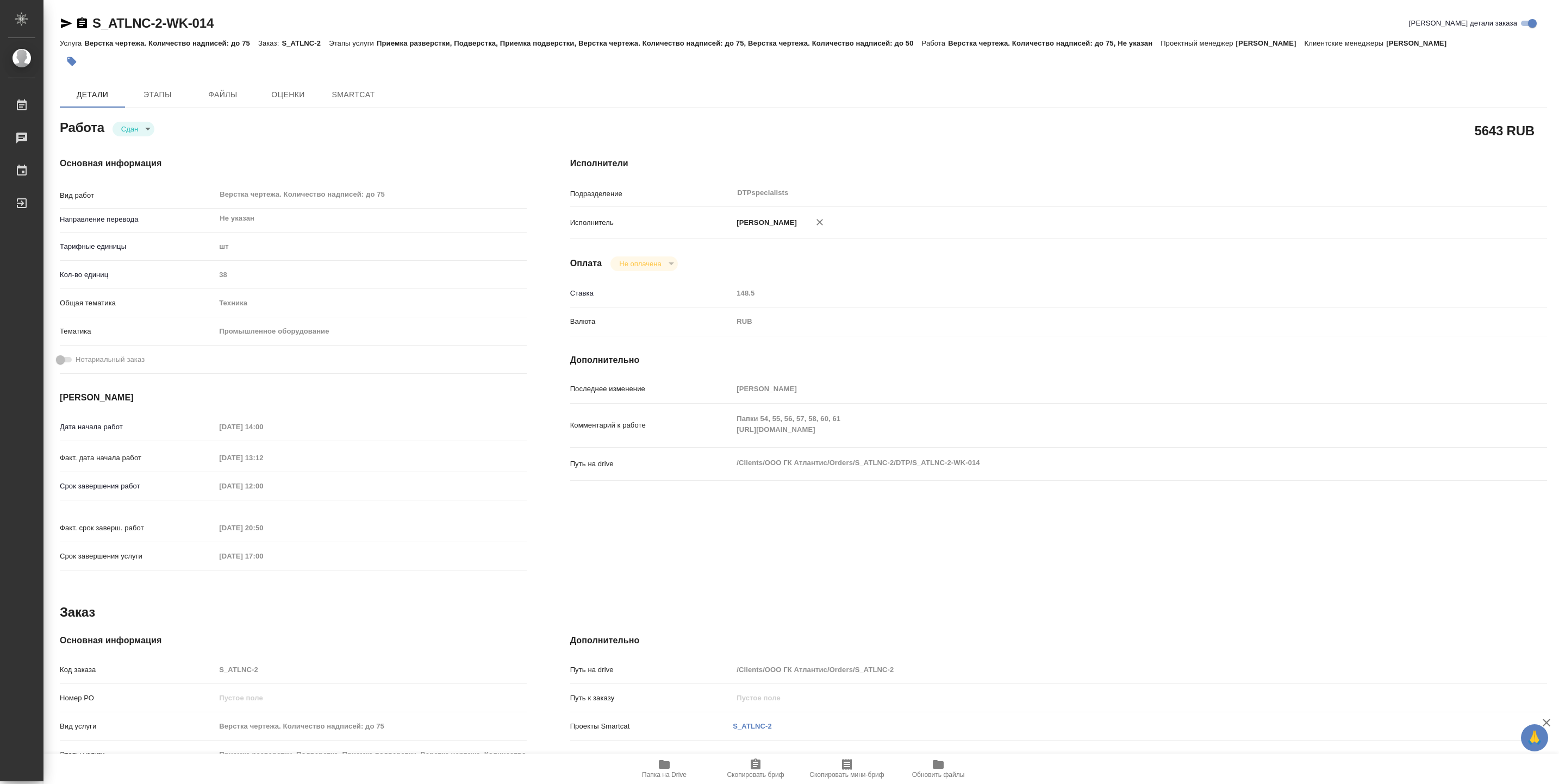
type textarea "x"
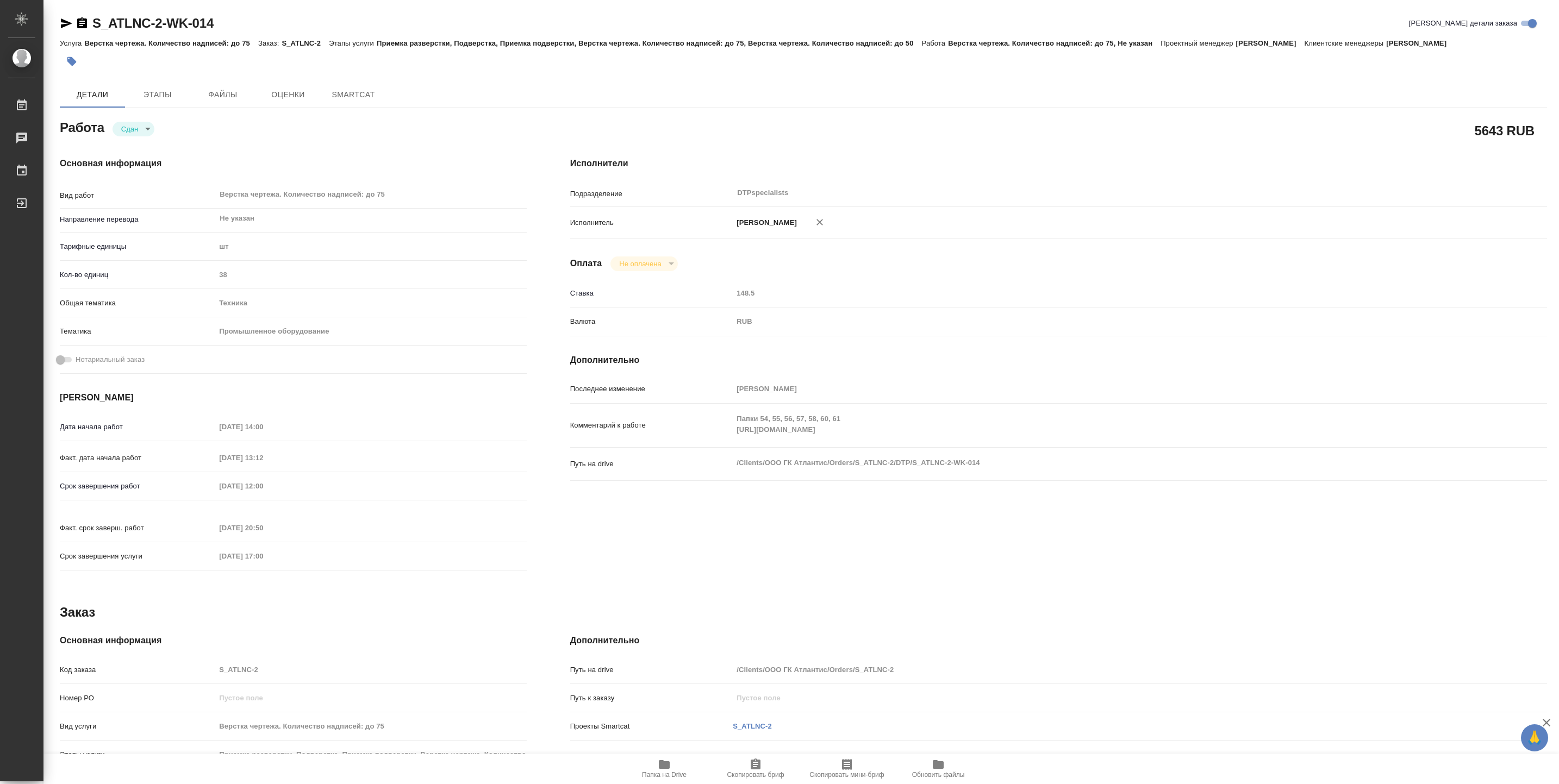
type textarea "x"
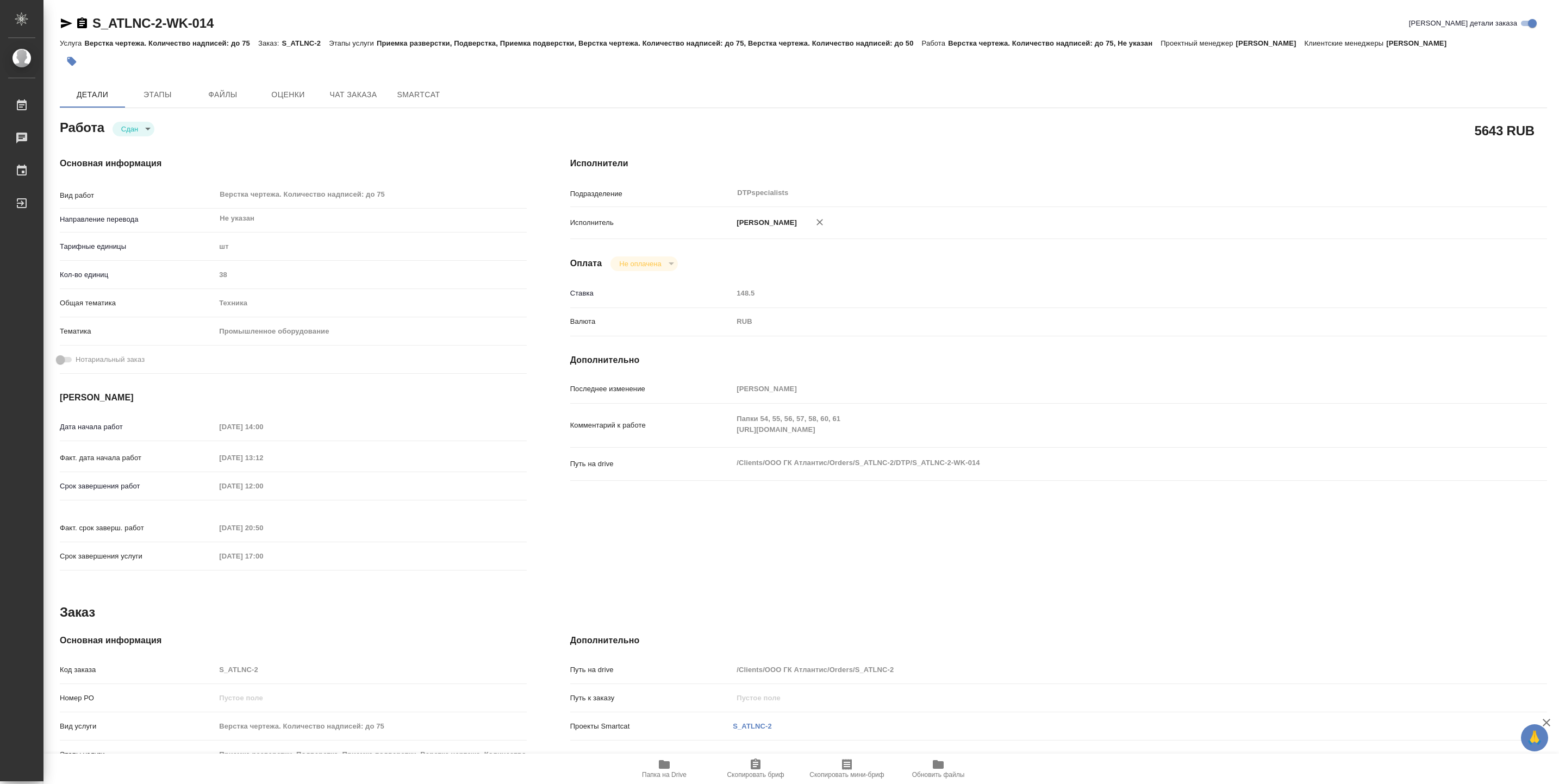
type textarea "x"
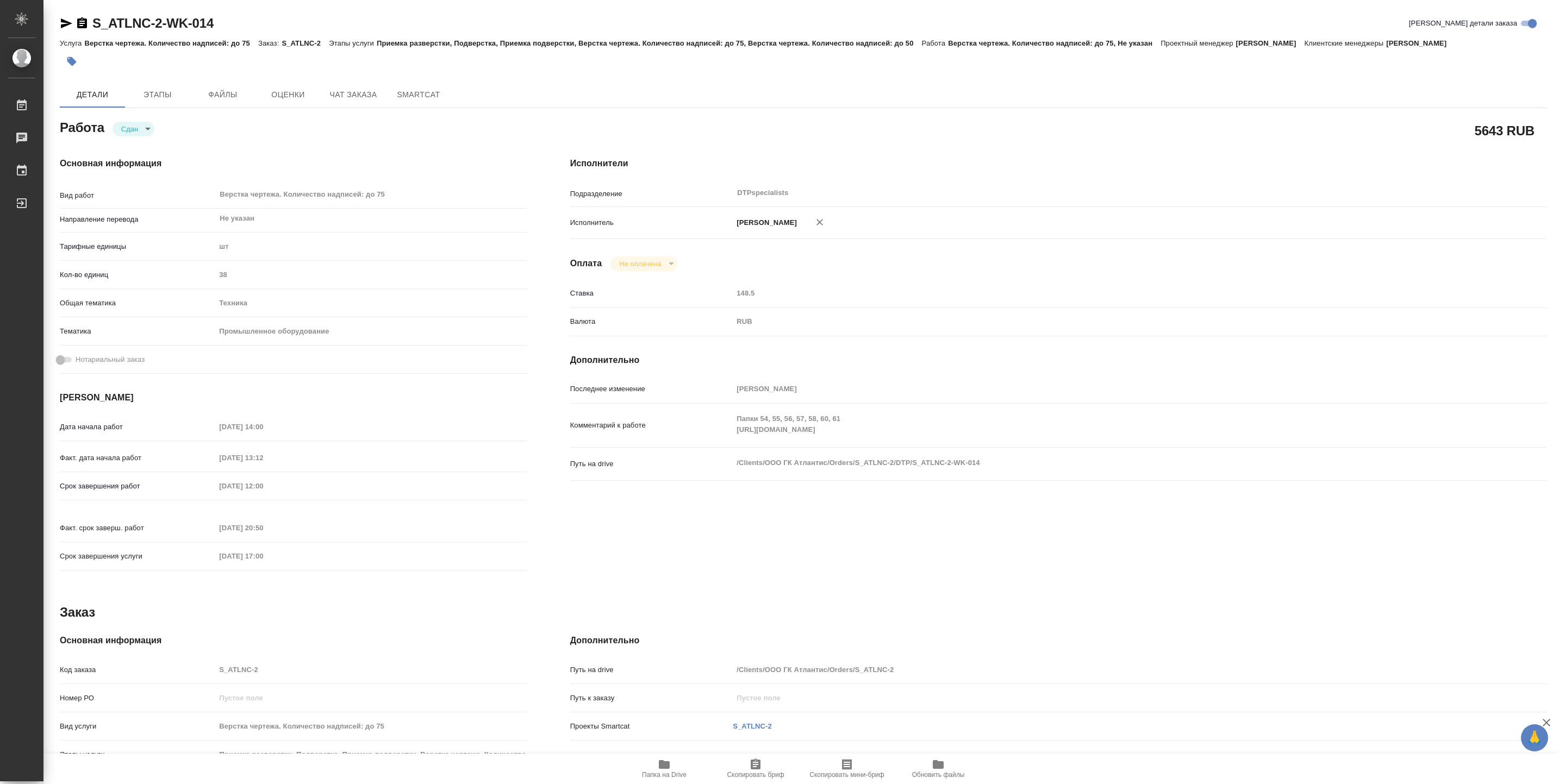
type textarea "x"
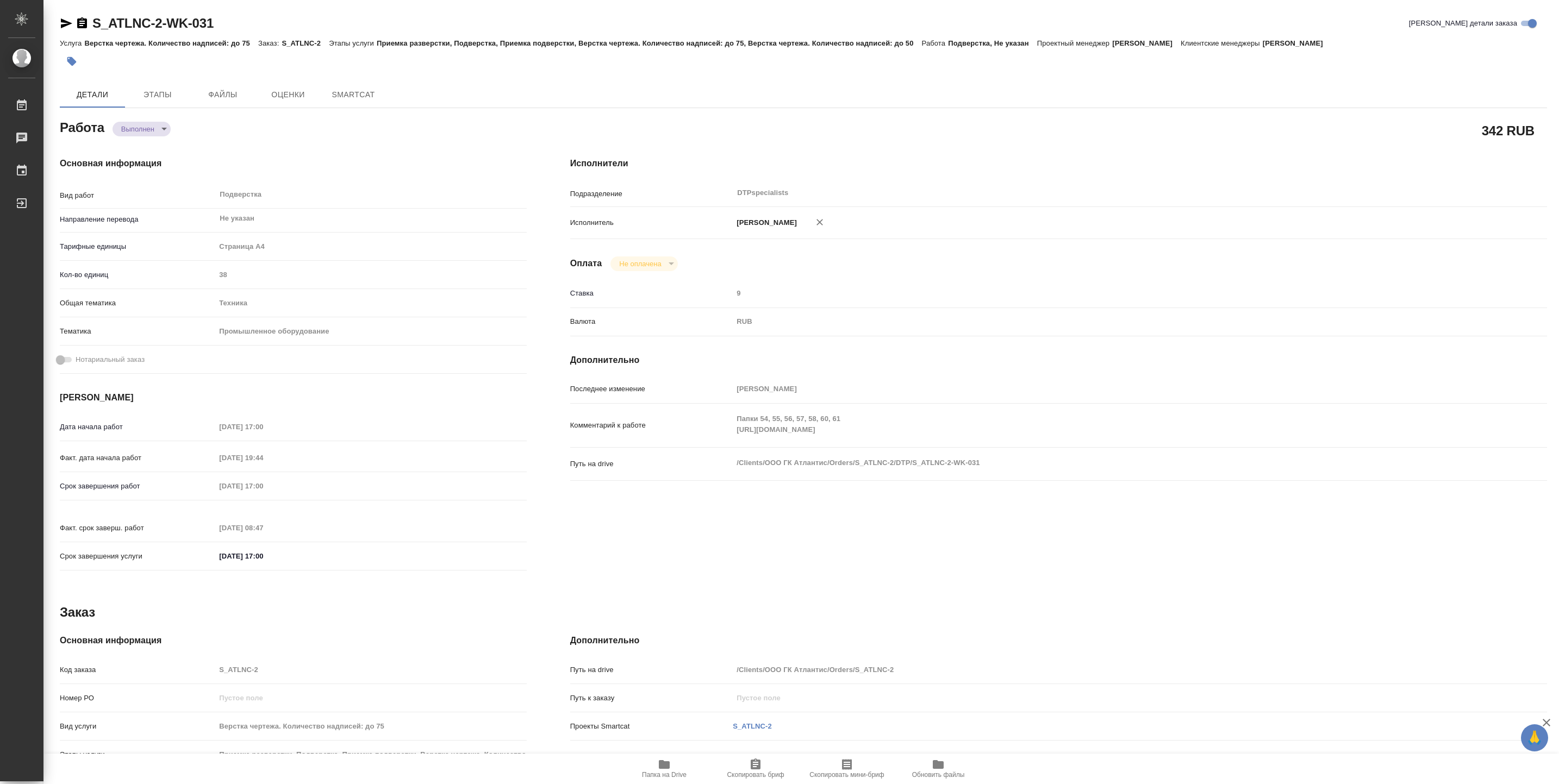
type textarea "x"
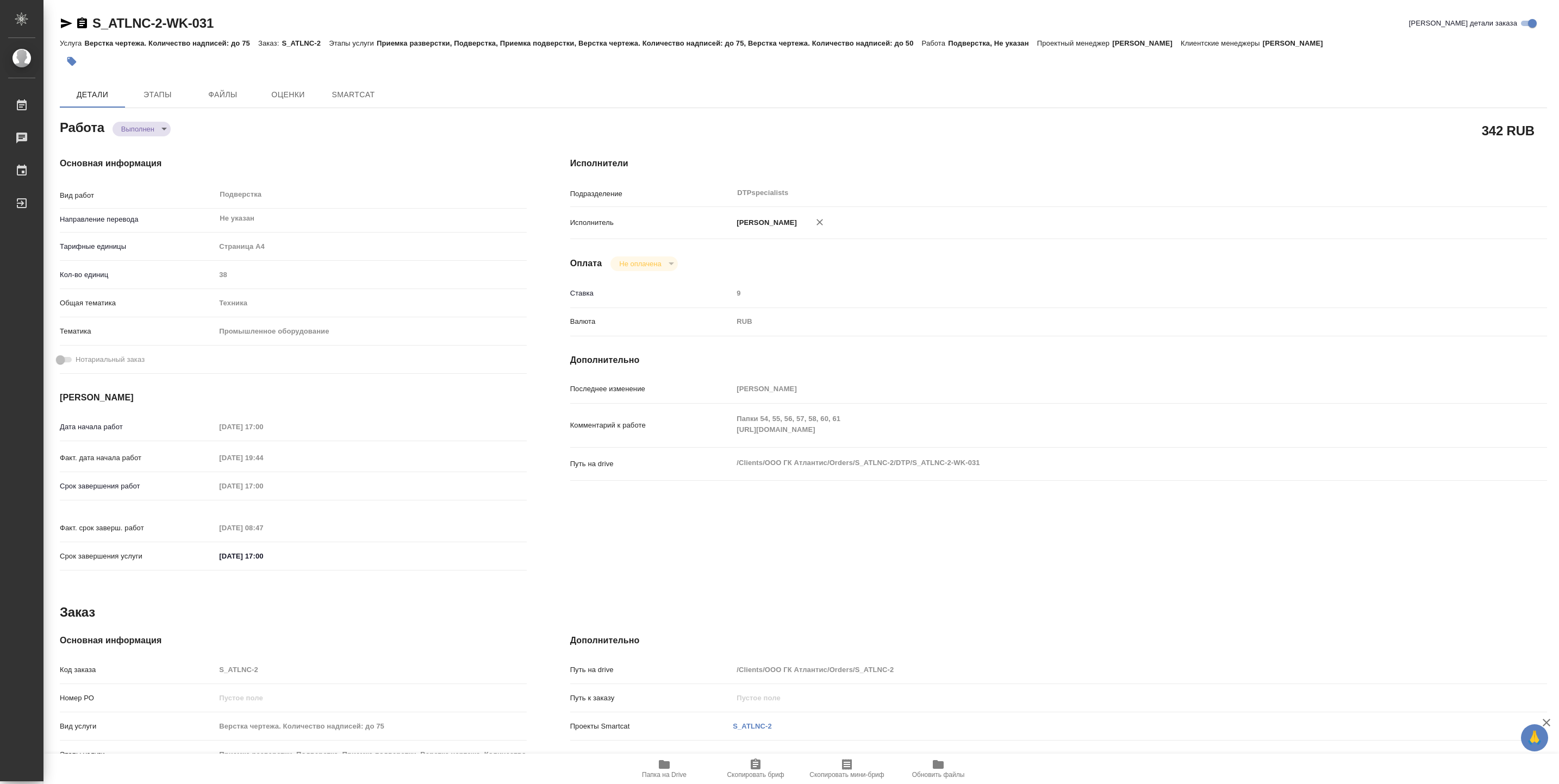
type textarea "x"
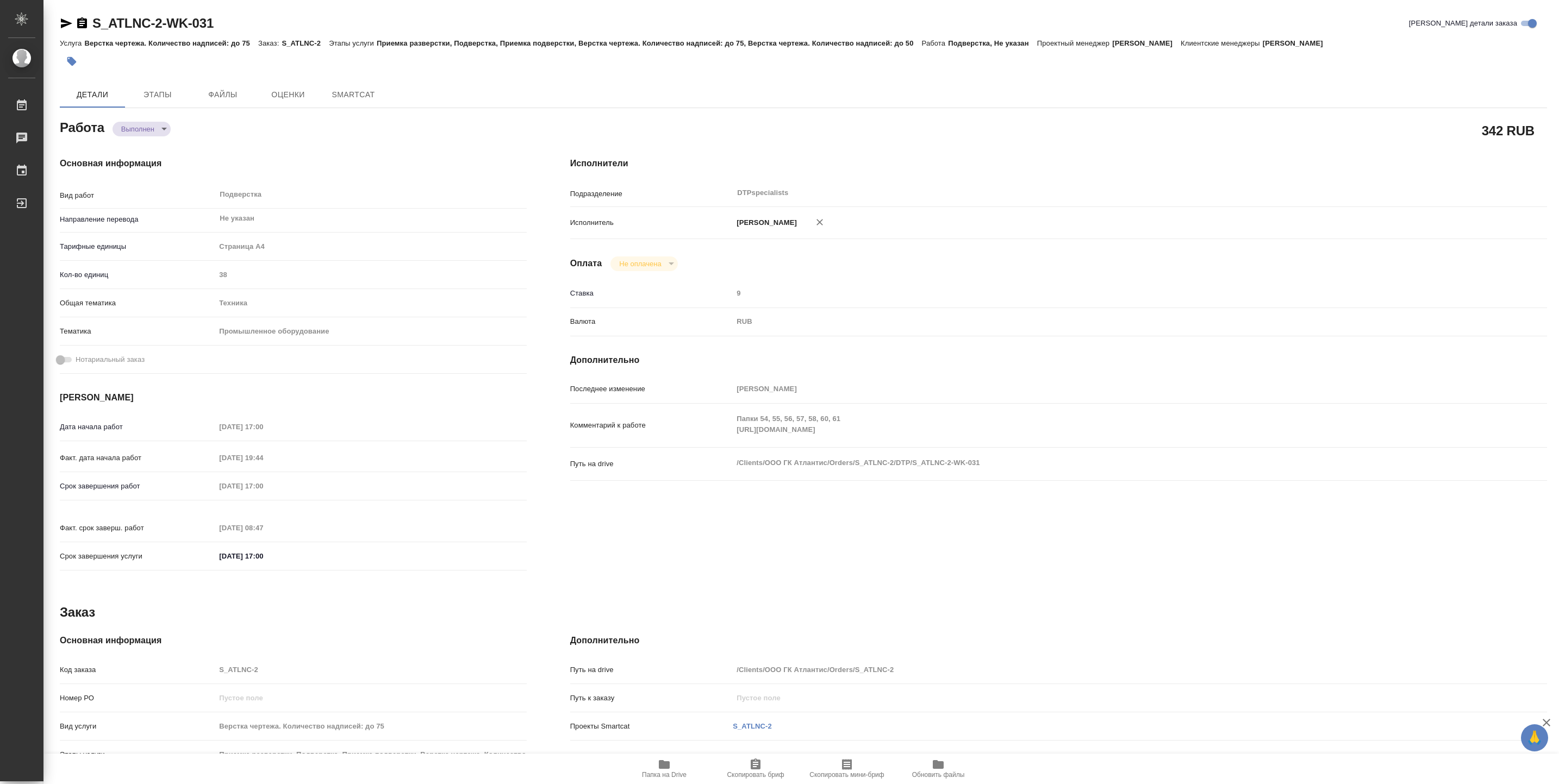
type textarea "x"
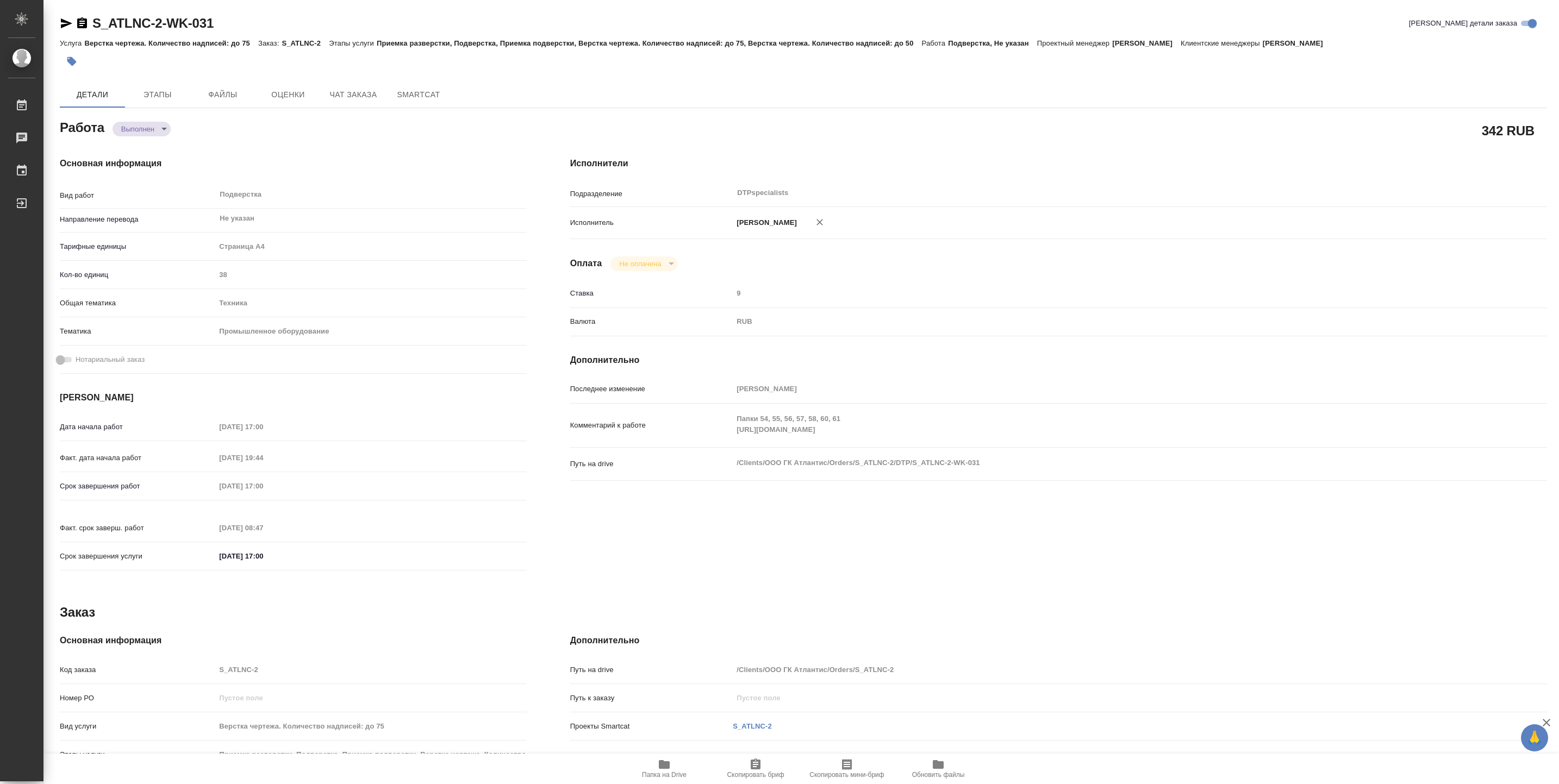
type textarea "x"
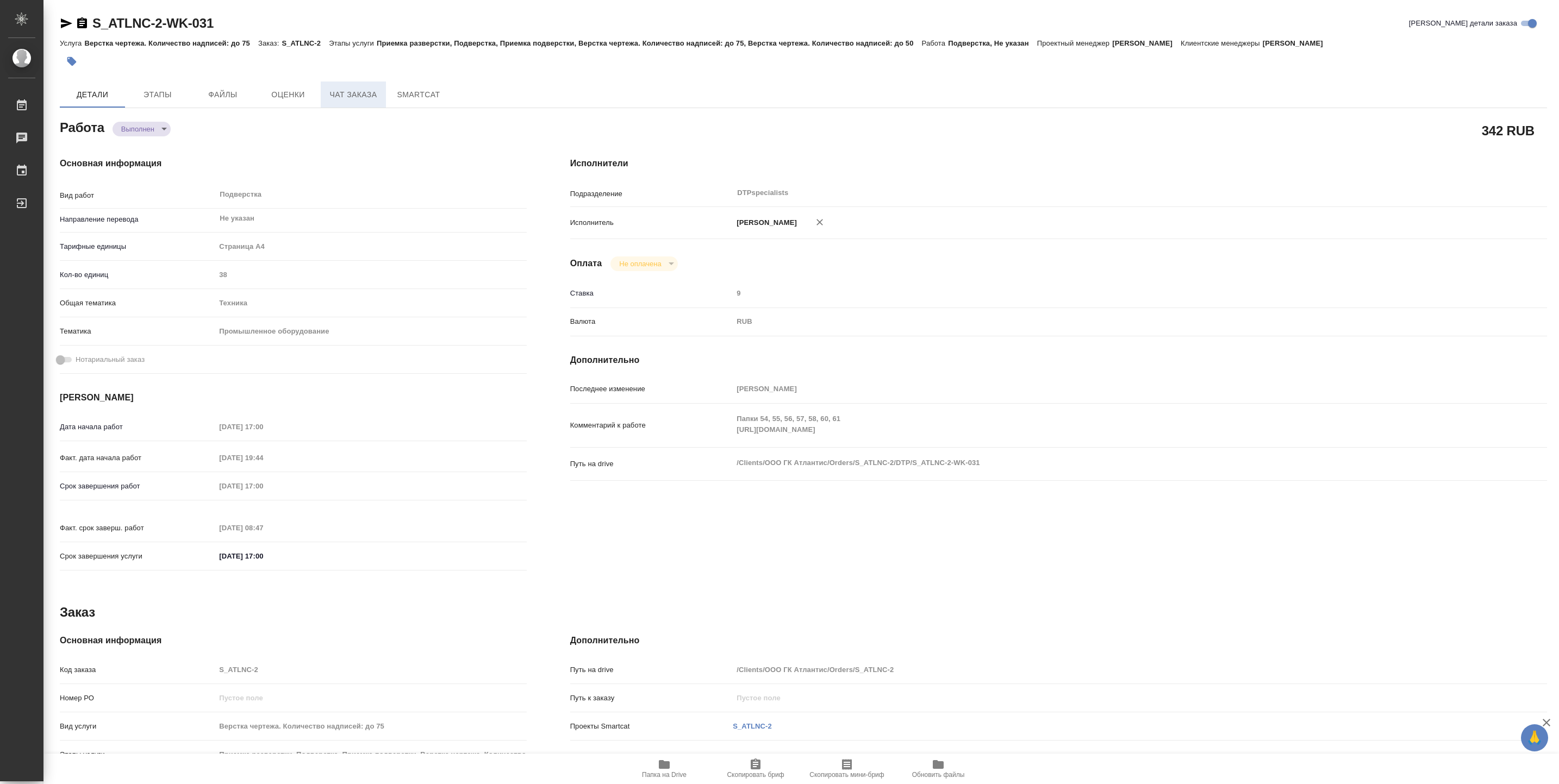
type textarea "x"
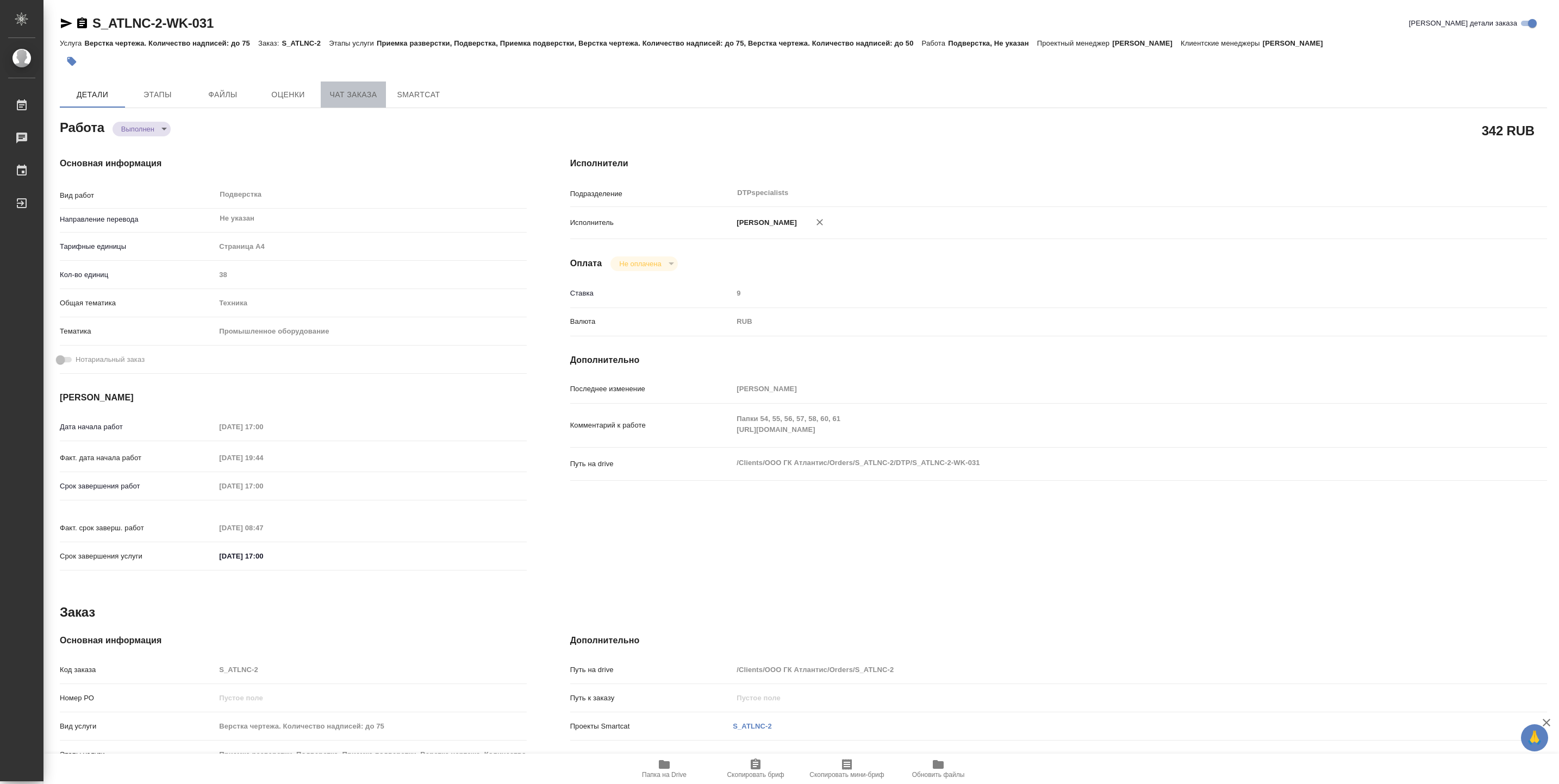
click at [353, 88] on span "Чат заказа" at bounding box center [353, 95] width 52 height 14
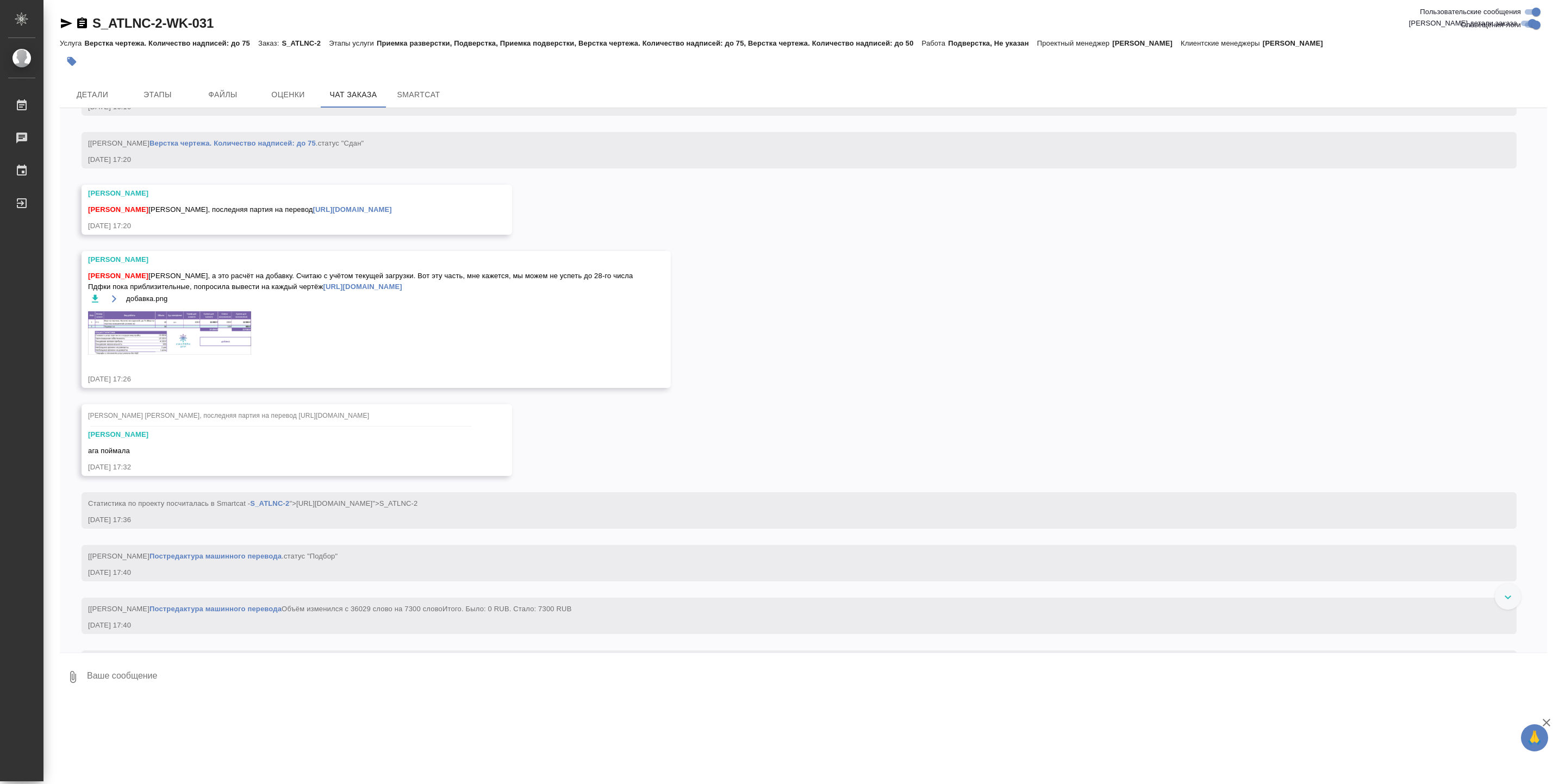
scroll to position [10967, 0]
click at [171, 356] on img at bounding box center [170, 334] width 163 height 44
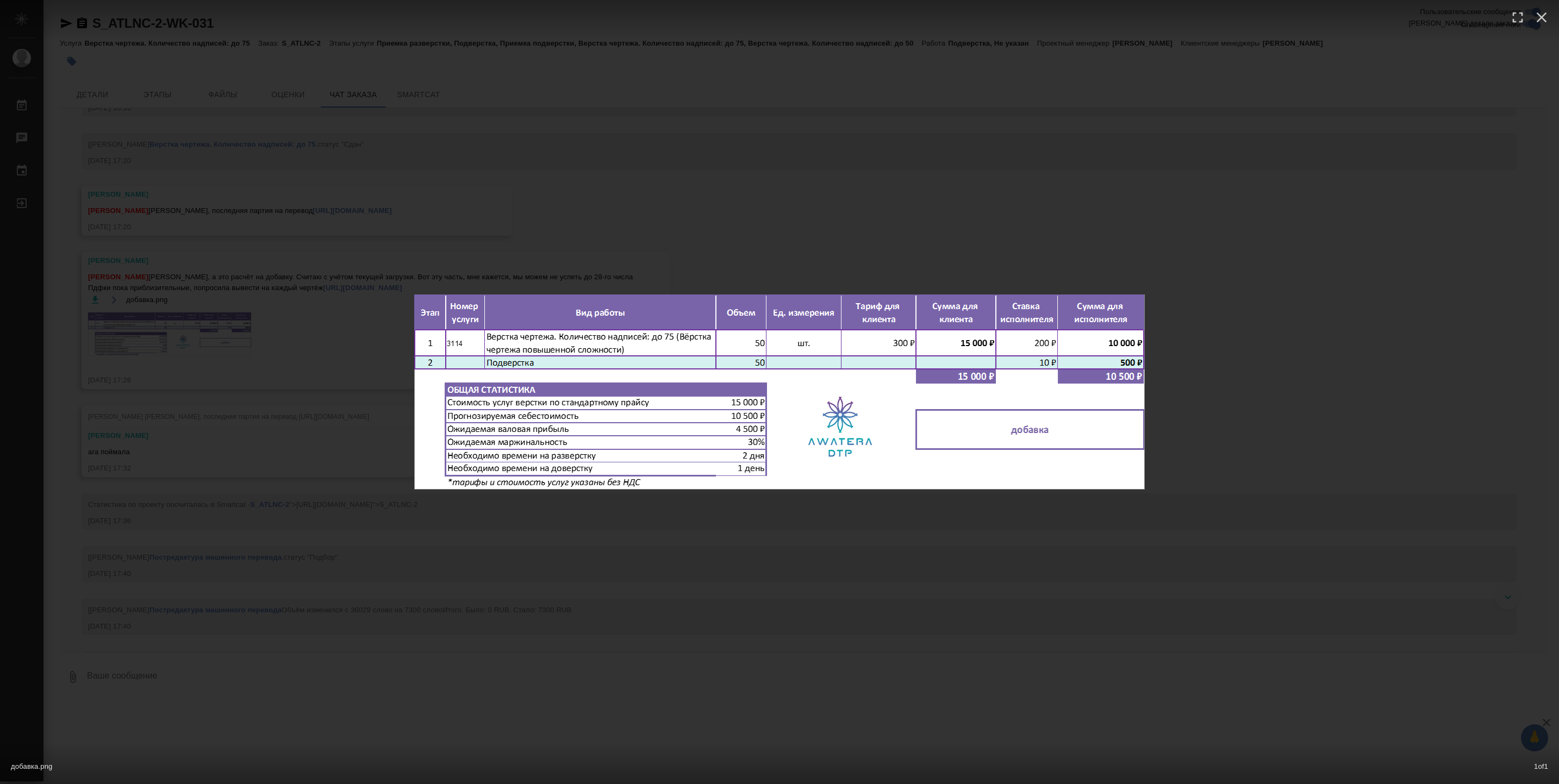
click at [460, 618] on div "добавка.png 1 of 1" at bounding box center [780, 392] width 1559 height 784
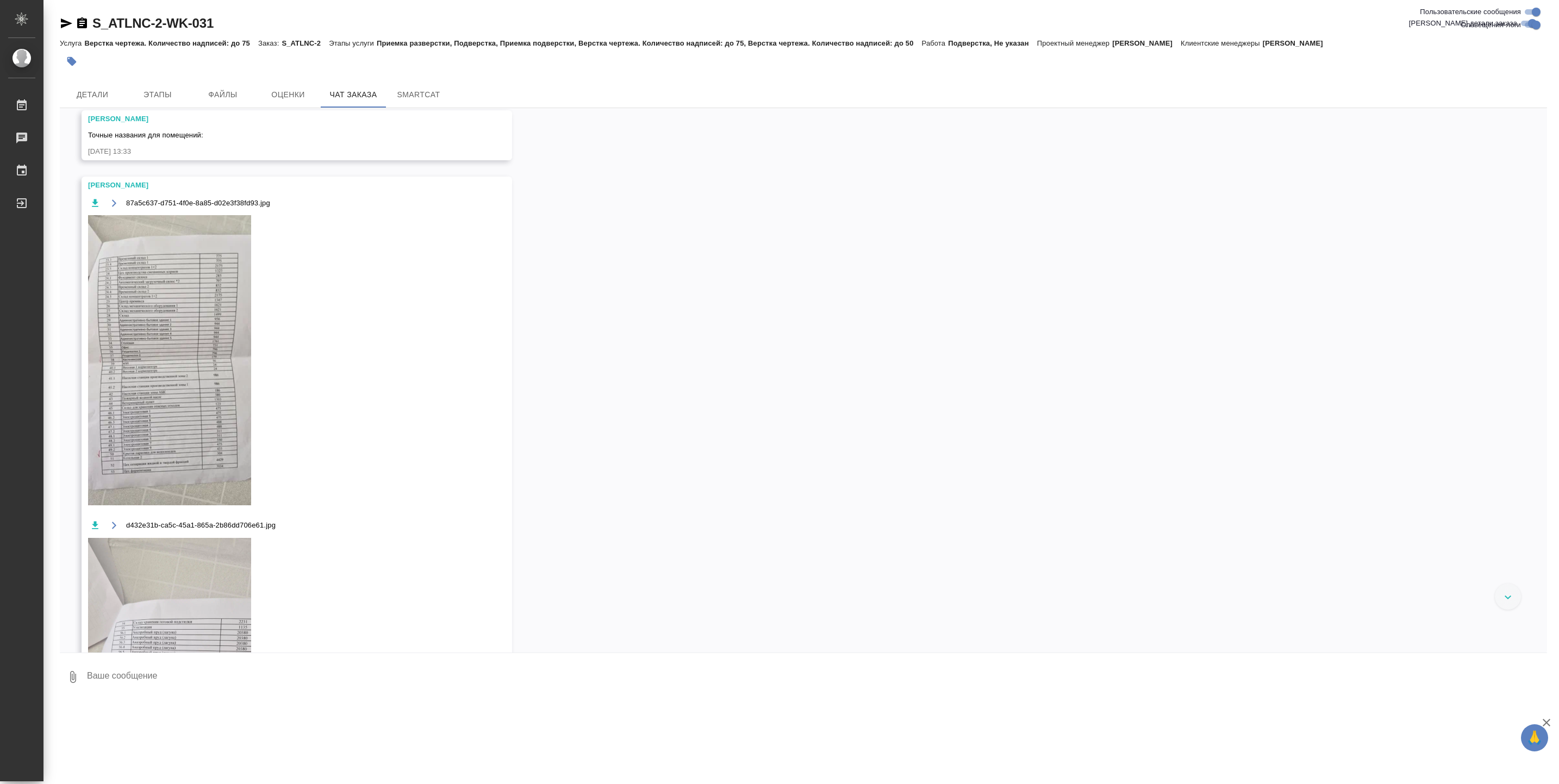
scroll to position [8072, 0]
click at [207, 499] on img at bounding box center [170, 358] width 163 height 290
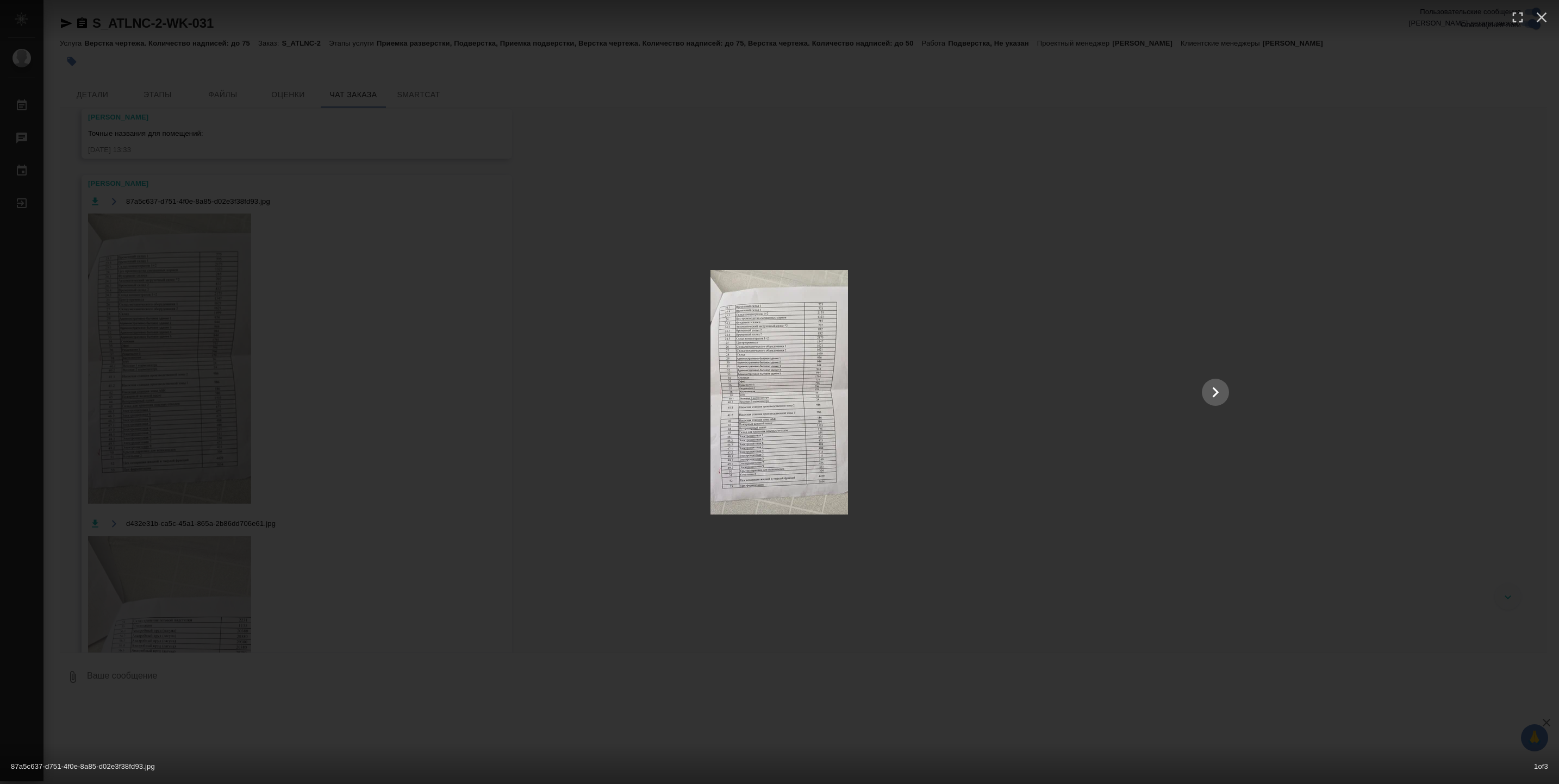
click at [771, 454] on img at bounding box center [779, 392] width 137 height 244
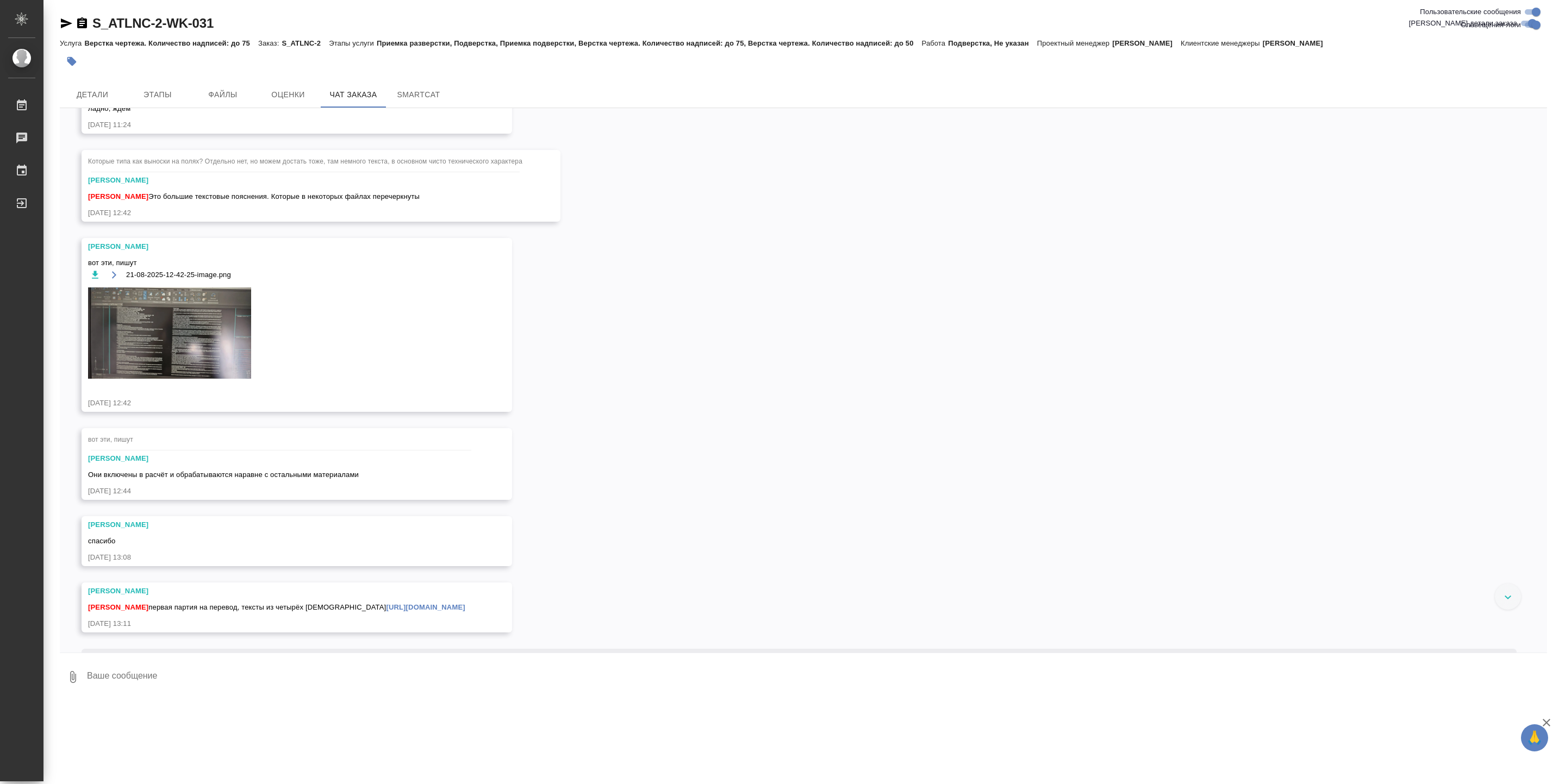
scroll to position [6947, 0]
click at [221, 380] on img at bounding box center [170, 334] width 163 height 92
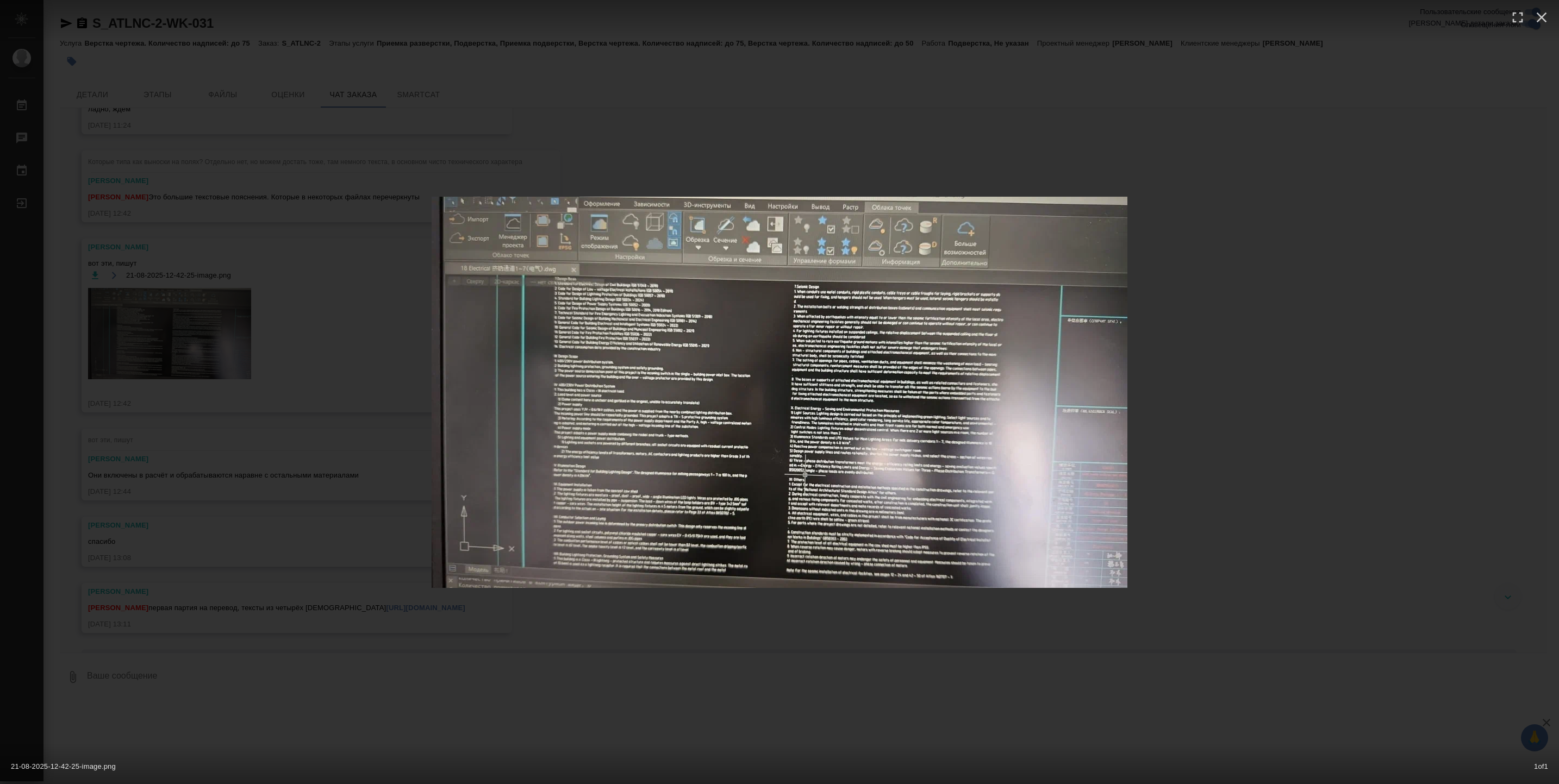
click at [533, 698] on div "21-08-2025-12-42-25-image.png 1 of 1" at bounding box center [780, 392] width 1559 height 784
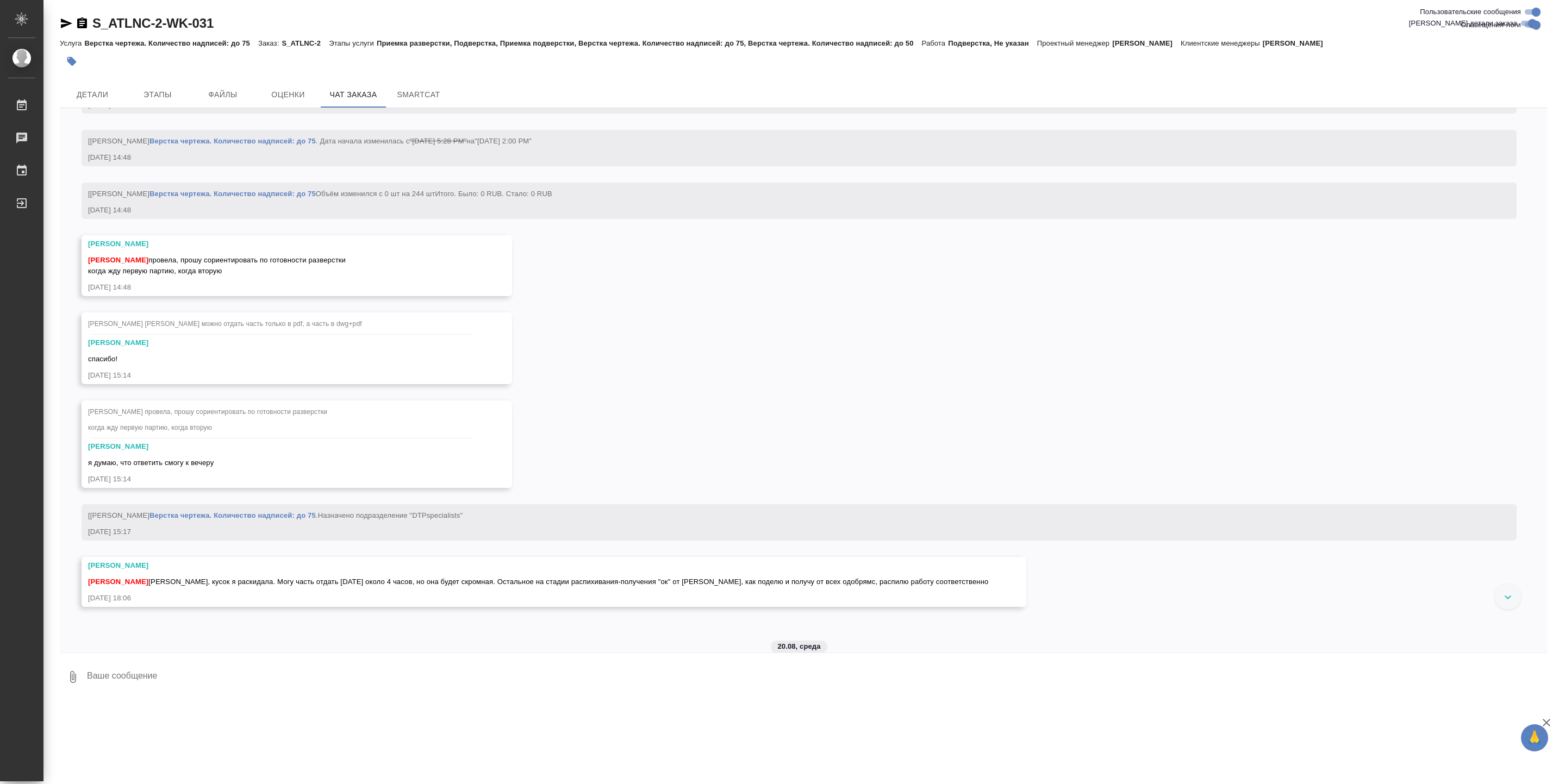
scroll to position [3844, 0]
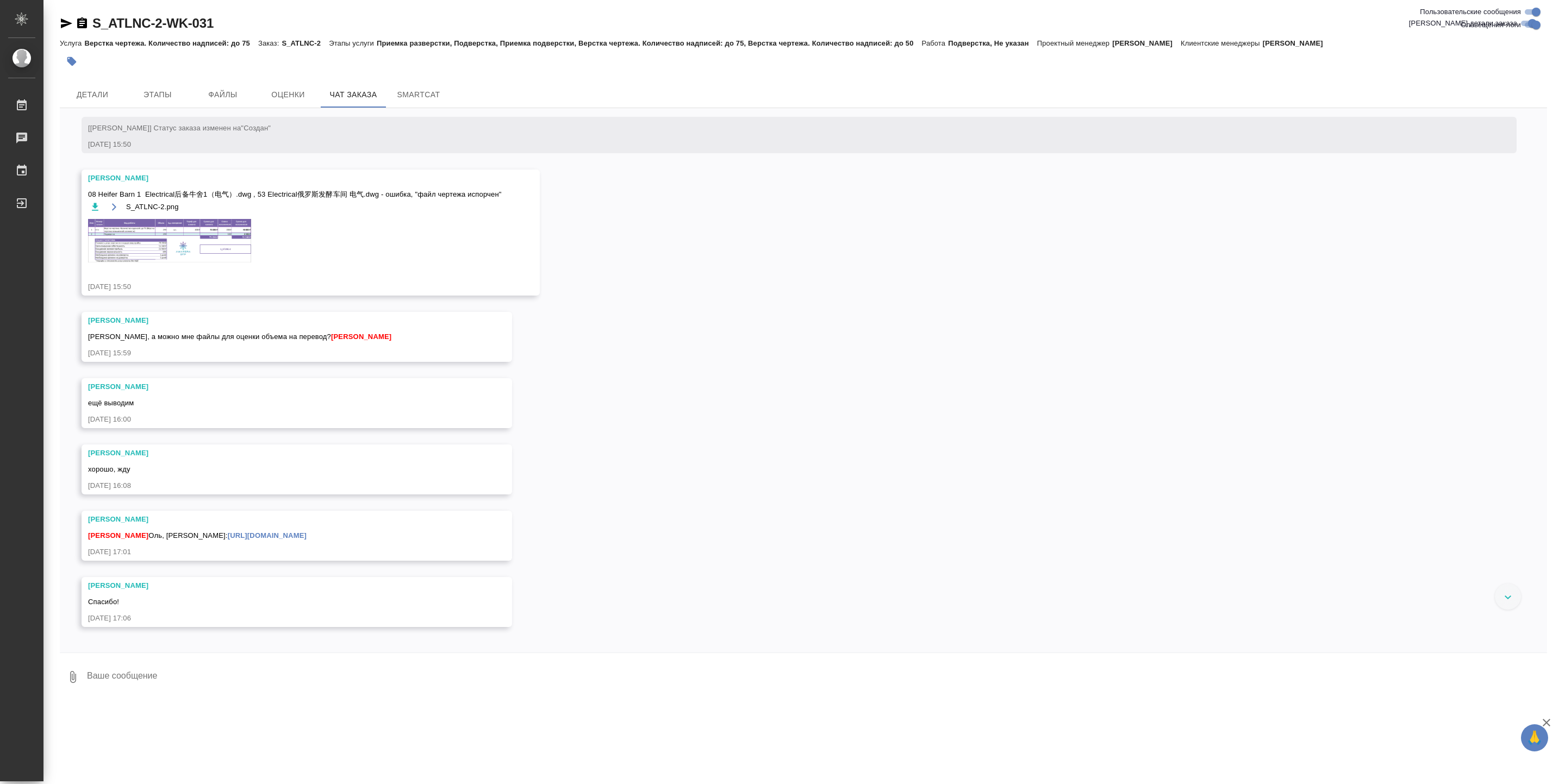
scroll to position [234, 0]
click at [205, 244] on img at bounding box center [170, 242] width 163 height 44
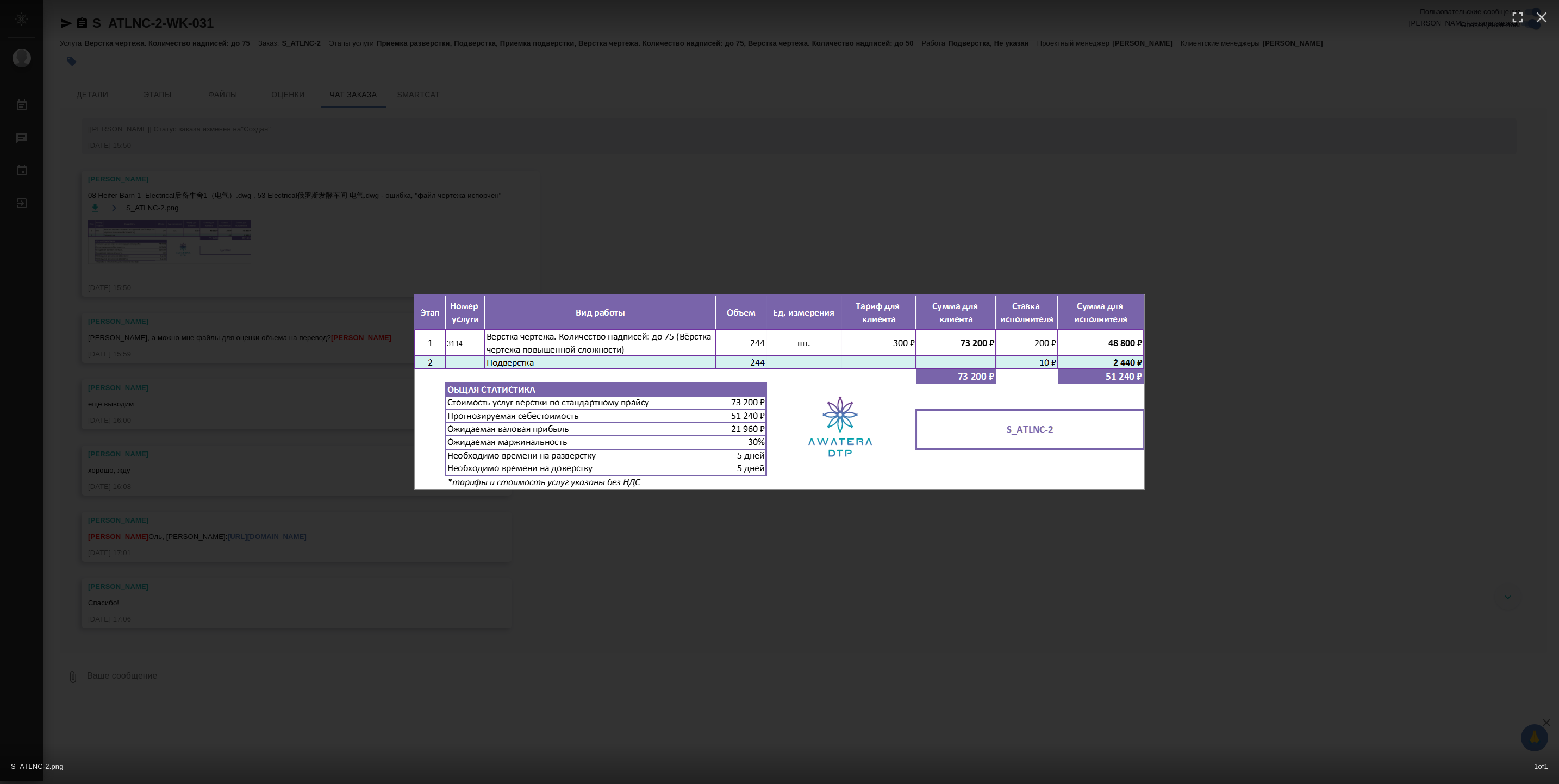
click at [648, 604] on div "S_ATLNC-2.png 1 of 1" at bounding box center [780, 392] width 1559 height 784
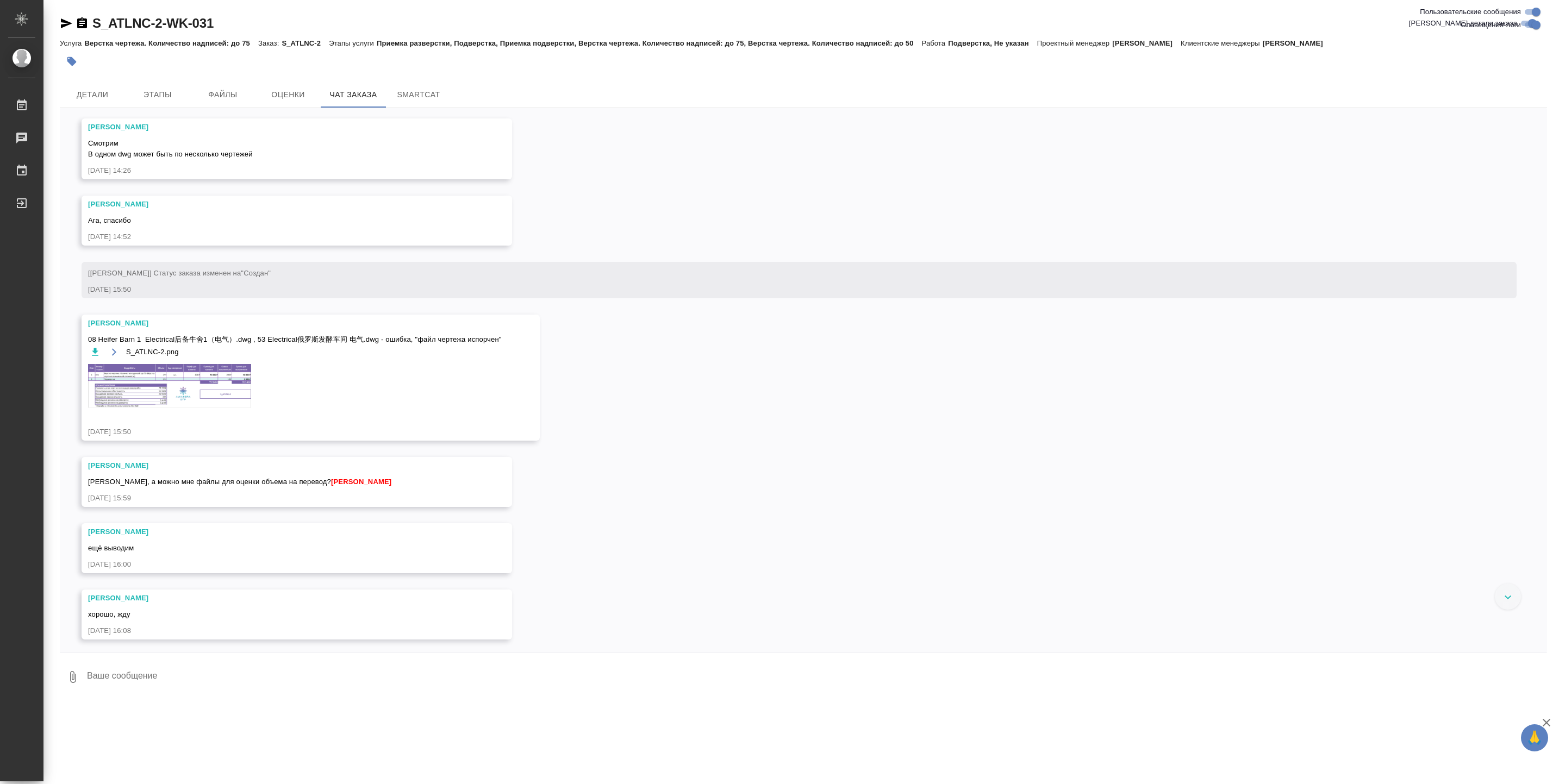
scroll to position [0, 0]
